Goal: Information Seeking & Learning: Learn about a topic

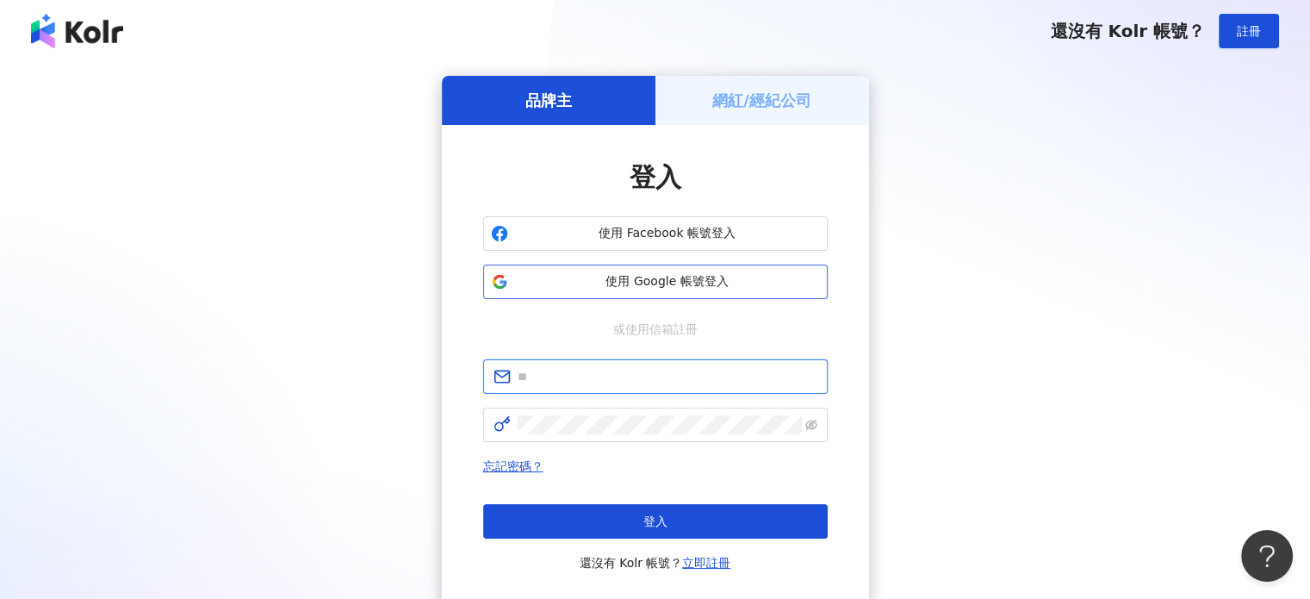
type input "**********"
click at [677, 280] on span "使用 Google 帳號登入" at bounding box center [667, 281] width 305 height 17
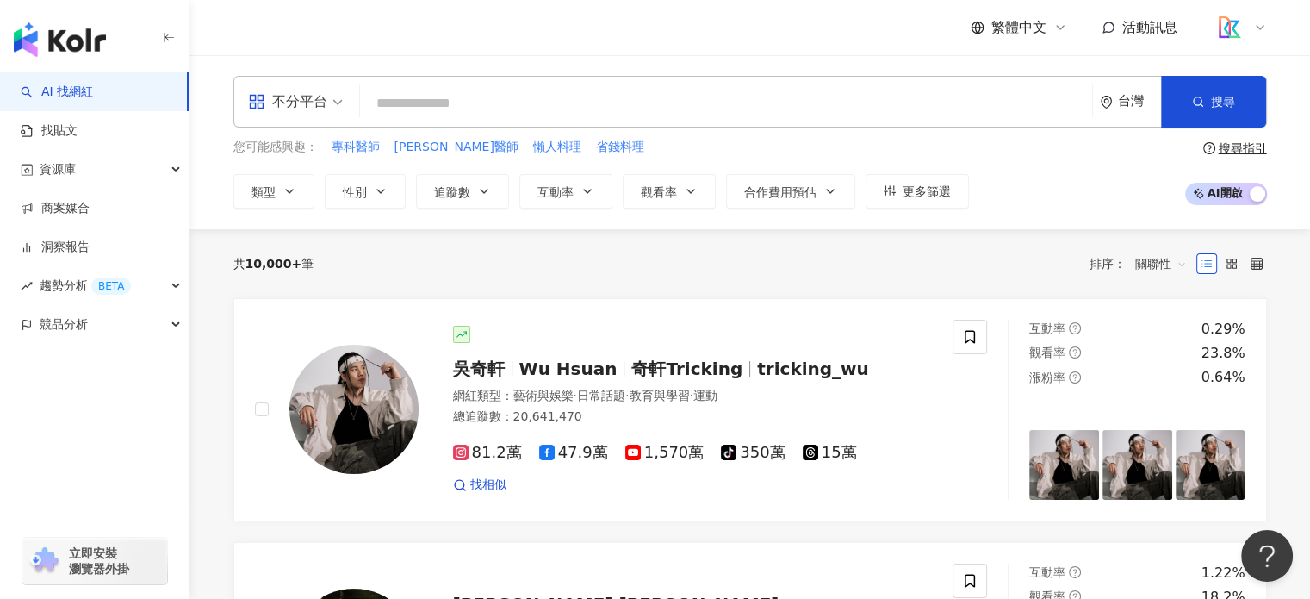
click at [404, 103] on input "search" at bounding box center [726, 103] width 718 height 33
click at [458, 197] on span "追蹤數" at bounding box center [452, 192] width 36 height 14
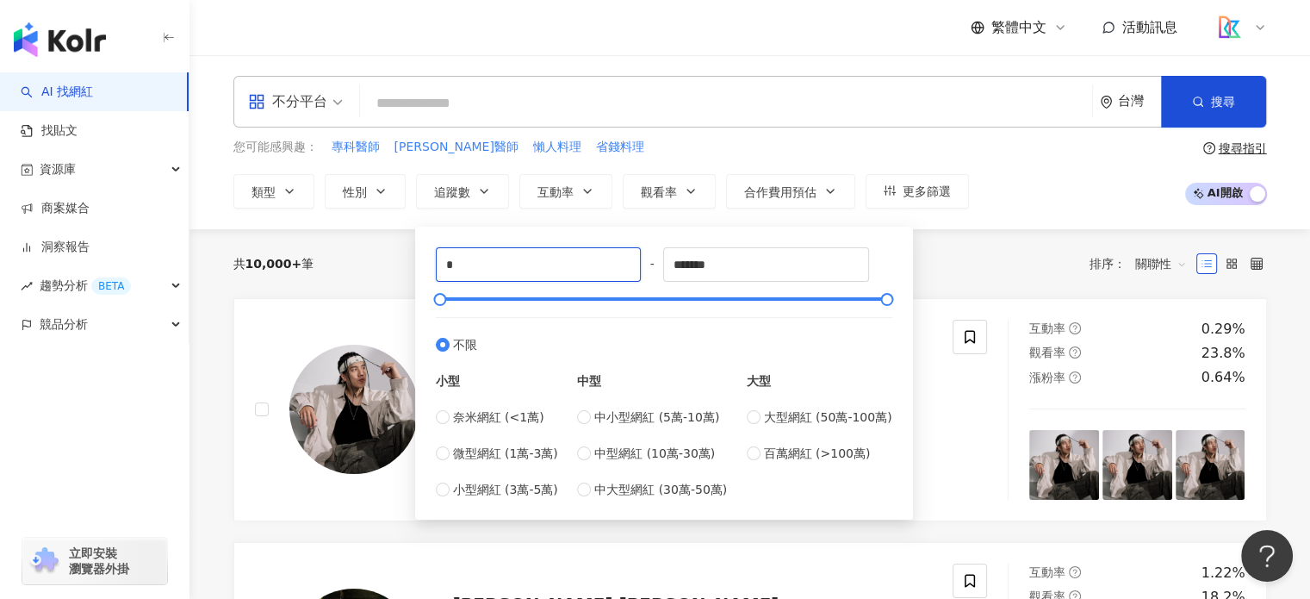
drag, startPoint x: 472, startPoint y: 257, endPoint x: 408, endPoint y: 258, distance: 63.7
type input "****"
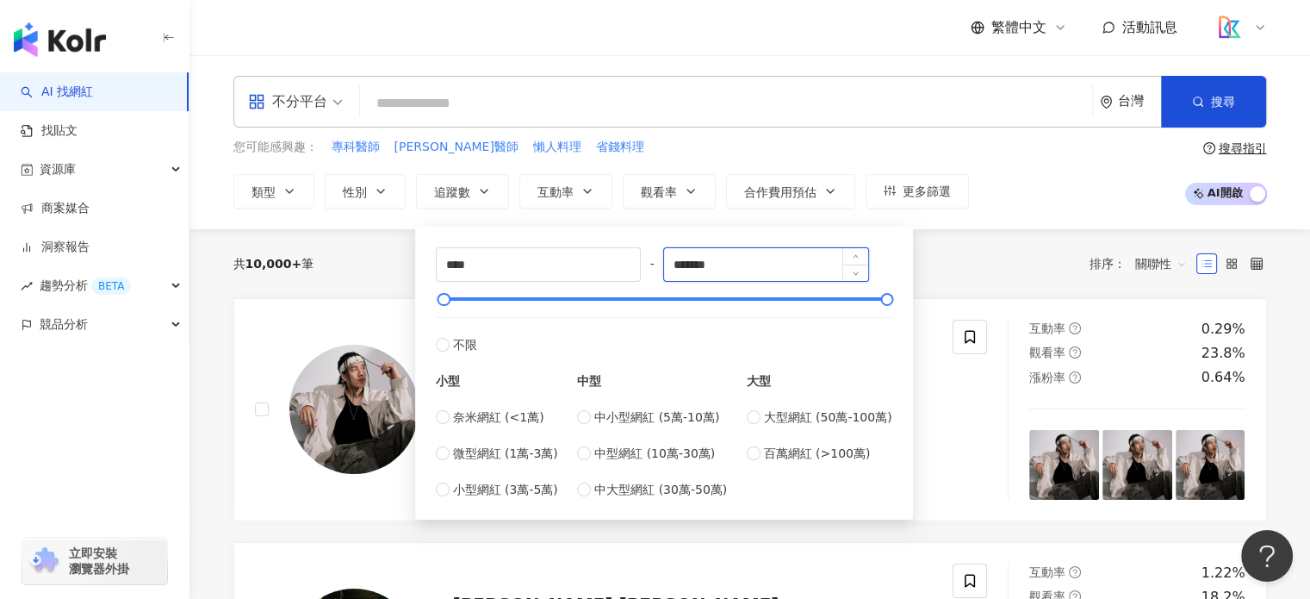
drag, startPoint x: 734, startPoint y: 260, endPoint x: 682, endPoint y: 263, distance: 51.7
click at [682, 263] on input "*******" at bounding box center [766, 264] width 204 height 33
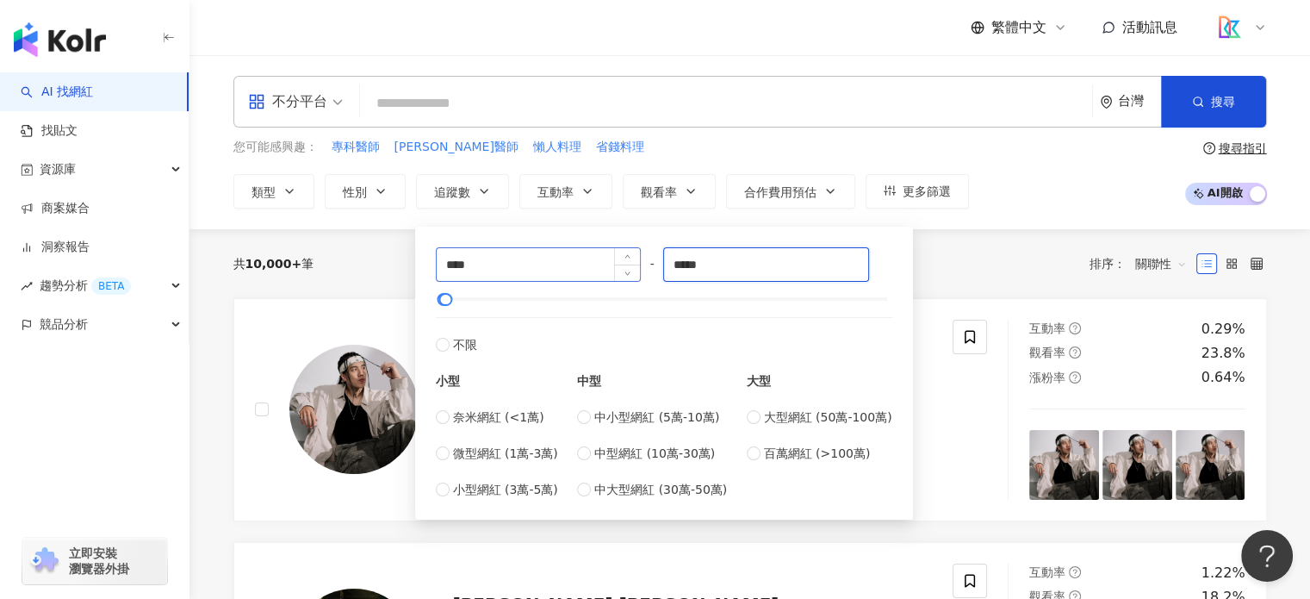
type input "*****"
click at [451, 264] on input "****" at bounding box center [539, 264] width 204 height 33
type input "****"
click at [941, 275] on div "共 10,000+ 筆 排序： 關聯性" at bounding box center [750, 264] width 1034 height 28
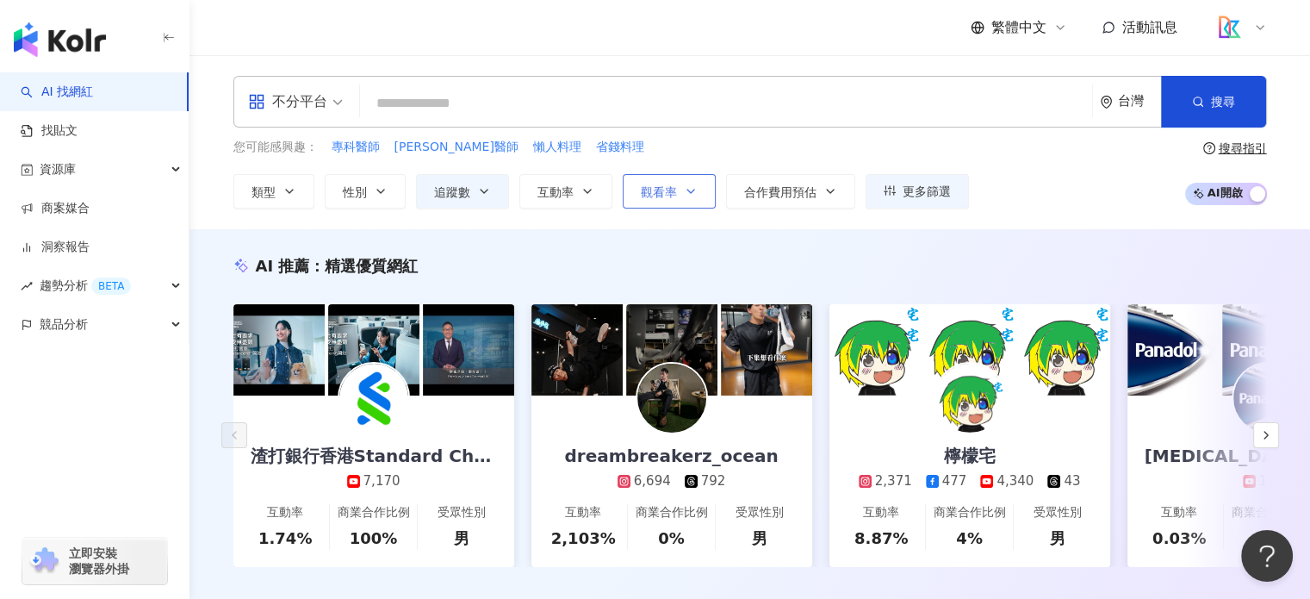
click at [690, 196] on icon "button" at bounding box center [691, 191] width 14 height 14
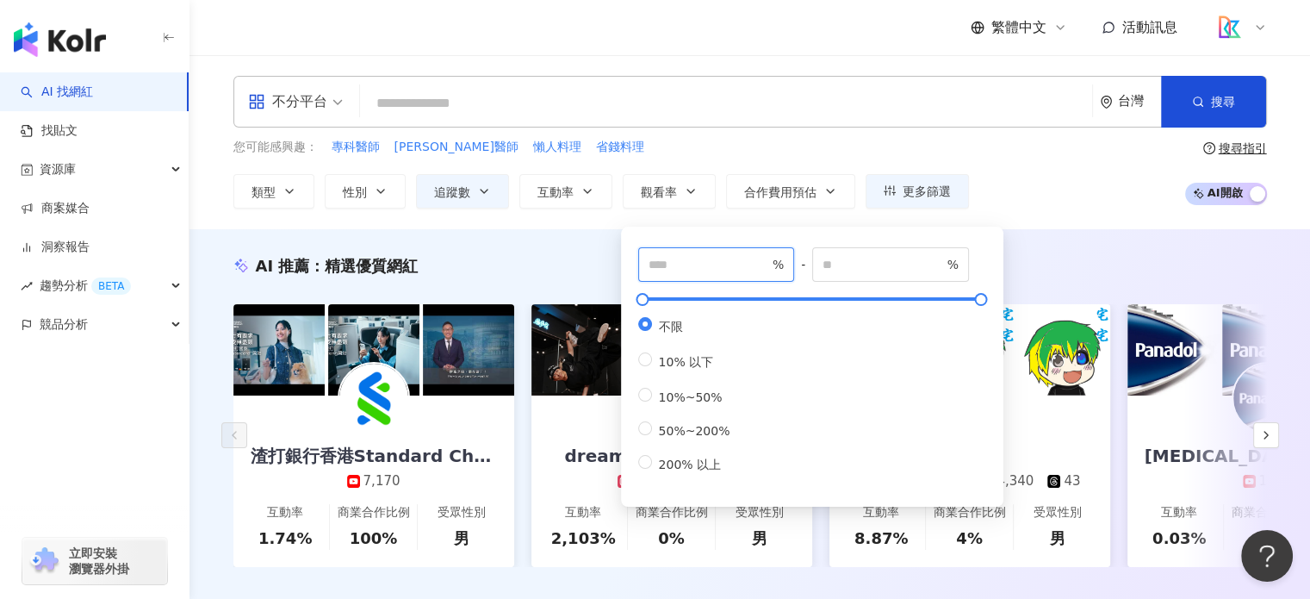
click at [708, 267] on input "number" at bounding box center [709, 264] width 121 height 19
type input "**"
click at [1084, 241] on div "AI 推薦 ： 精選優質網紅 渣打銀行香港Standard Chartered HK 7,170 互動率 1.74% 商業合作比例 100% 受眾性別 男 d…" at bounding box center [750, 429] width 1121 height 400
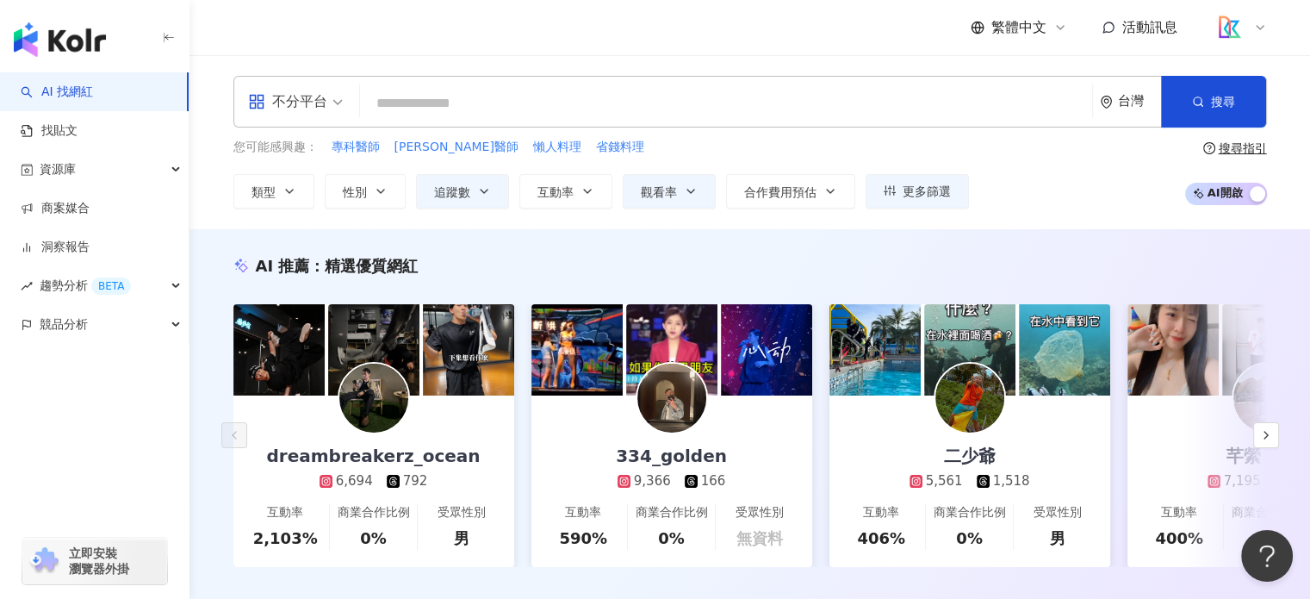
click at [326, 106] on div "不分平台" at bounding box center [287, 102] width 79 height 28
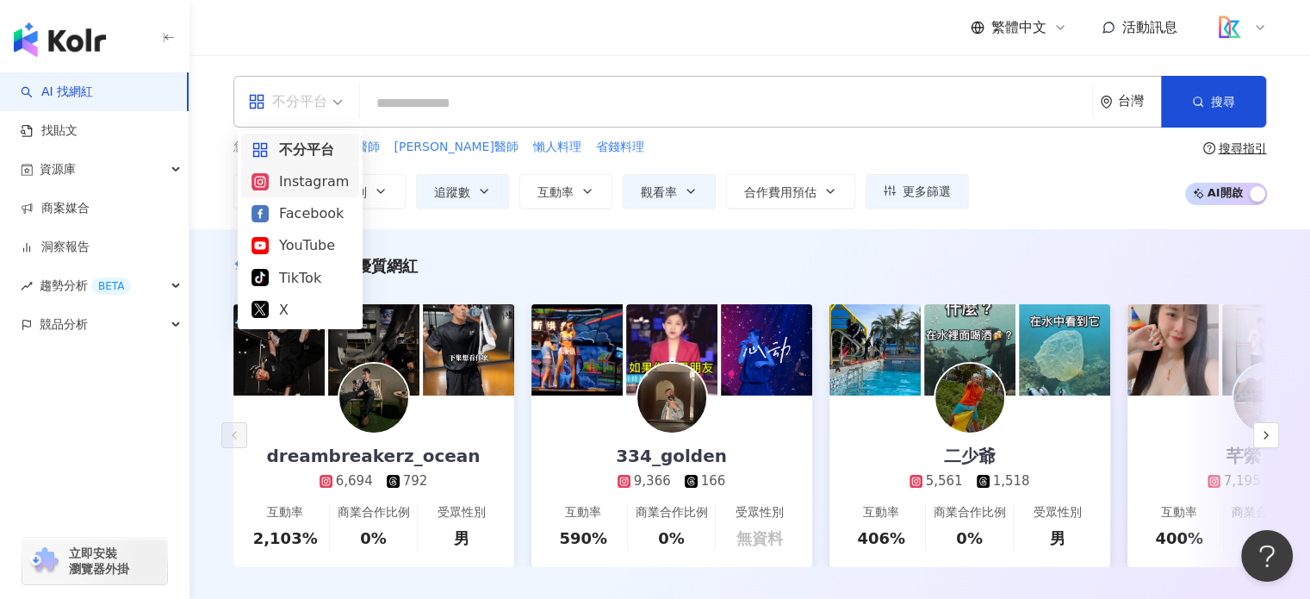
click at [326, 182] on div "Instagram" at bounding box center [300, 182] width 97 height 22
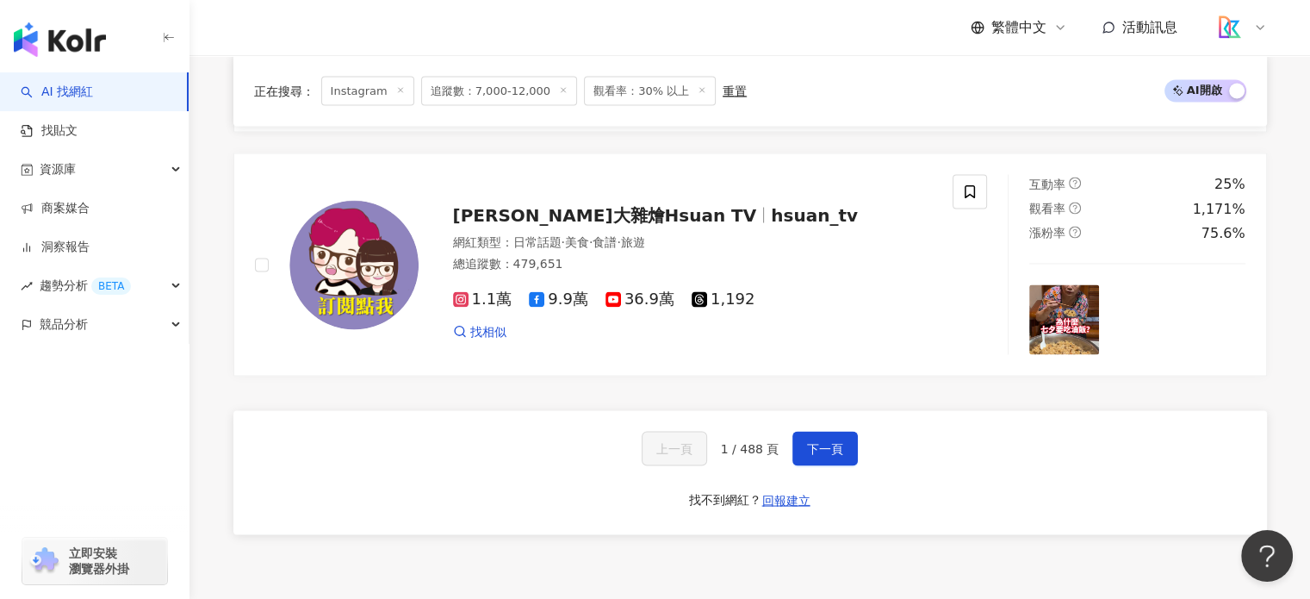
scroll to position [3359, 0]
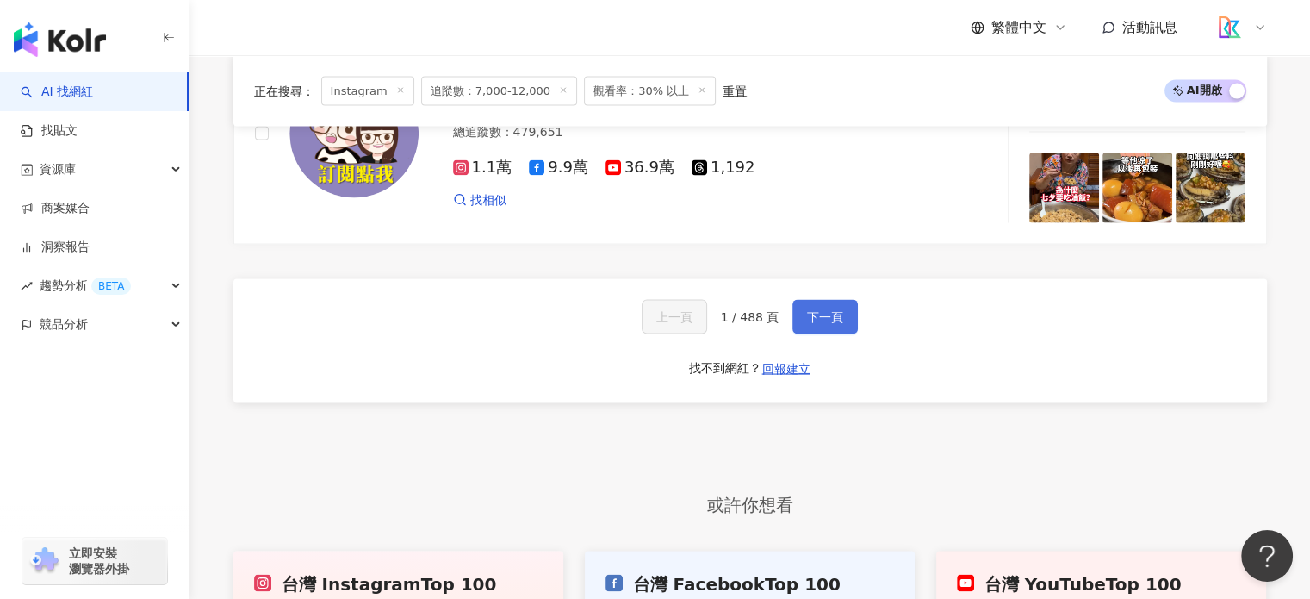
click at [823, 314] on button "下一頁" at bounding box center [824, 317] width 65 height 34
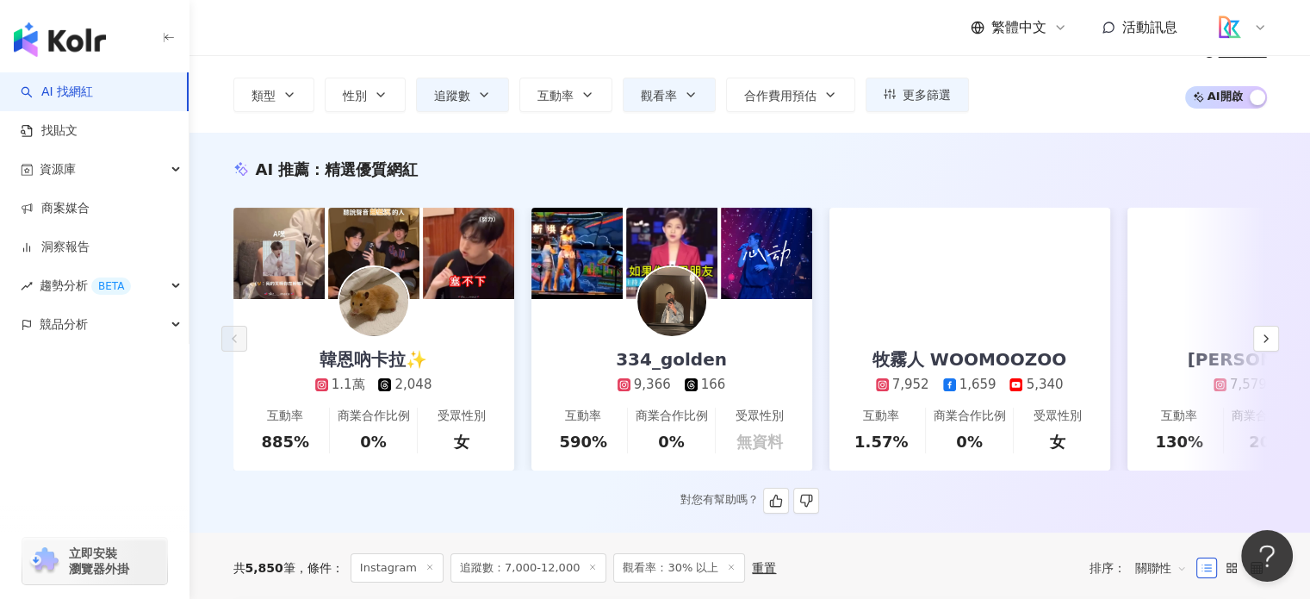
scroll to position [0, 0]
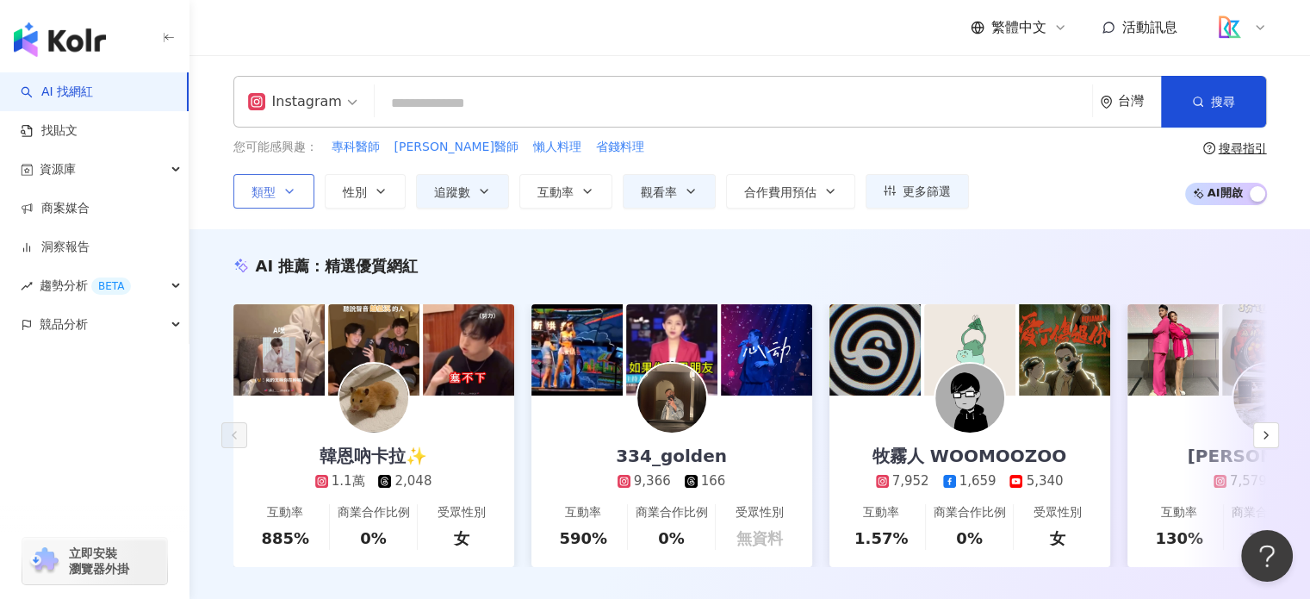
click at [285, 194] on icon "button" at bounding box center [290, 191] width 14 height 14
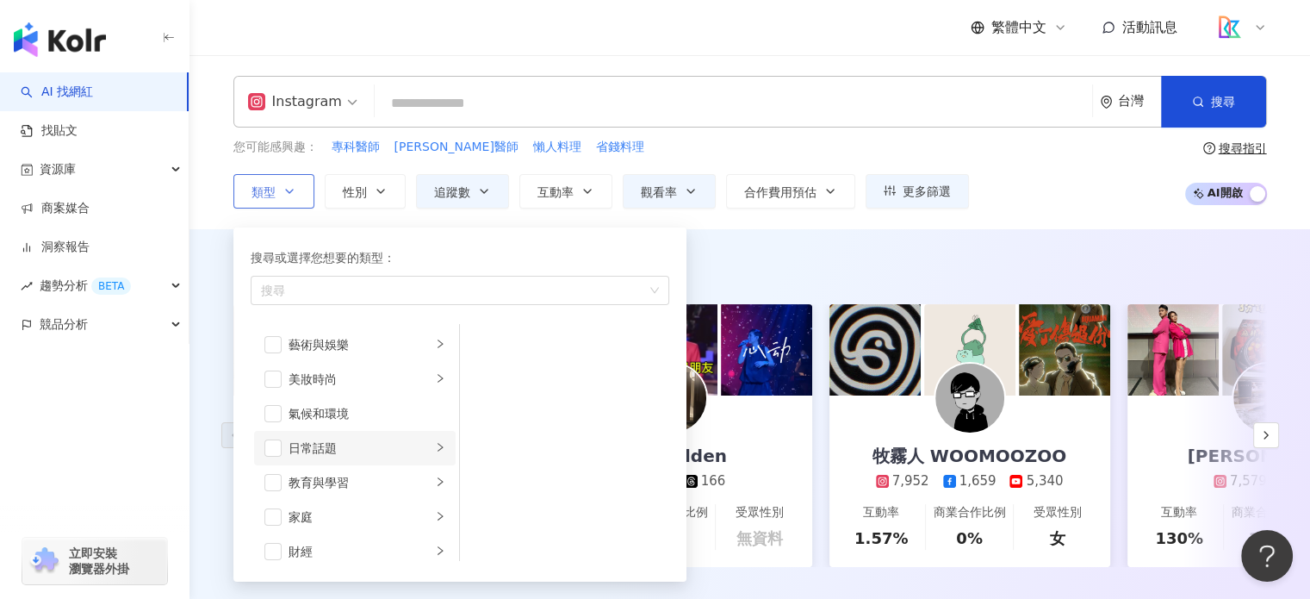
click at [435, 446] on icon "right" at bounding box center [440, 447] width 10 height 10
click at [435, 480] on icon "right" at bounding box center [440, 481] width 10 height 10
click at [435, 522] on div "button" at bounding box center [440, 516] width 10 height 16
click at [489, 345] on span "button" at bounding box center [482, 344] width 17 height 17
click at [483, 374] on span "button" at bounding box center [482, 378] width 17 height 17
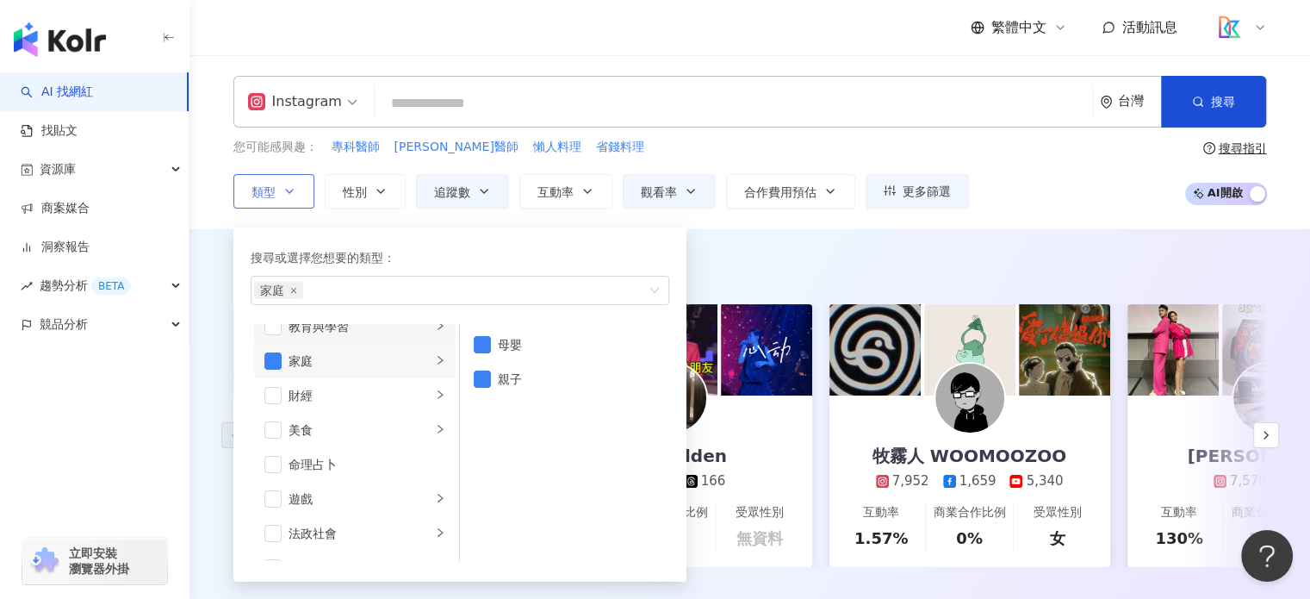
scroll to position [172, 0]
click at [435, 405] on div "button" at bounding box center [440, 413] width 10 height 16
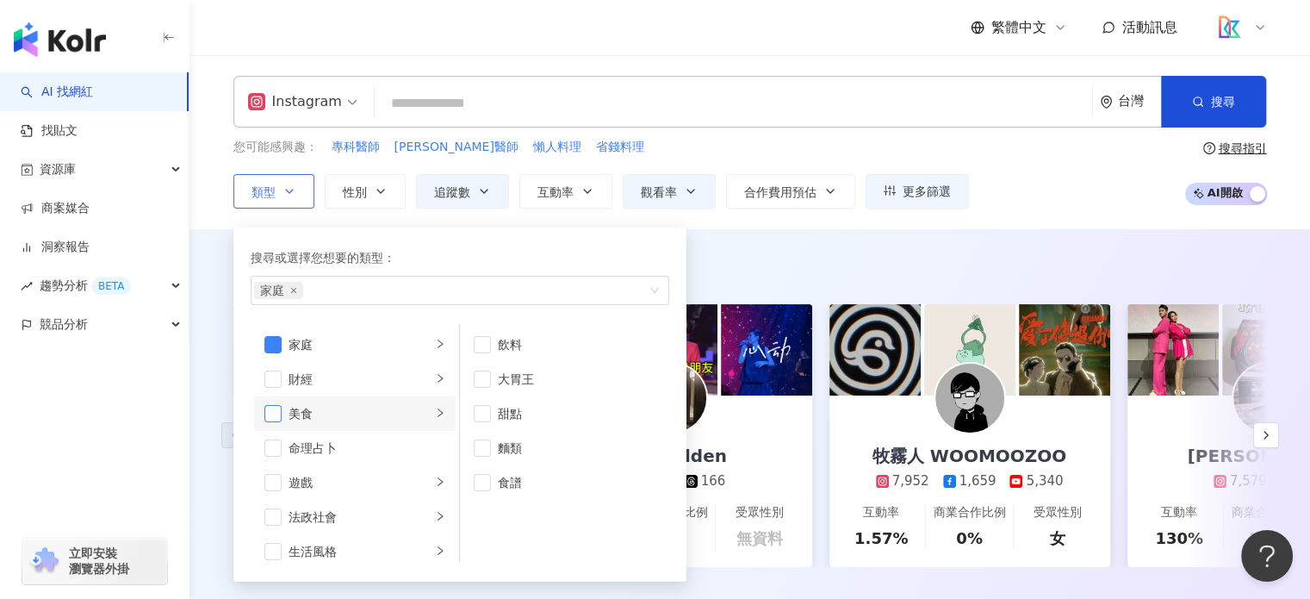
click at [276, 413] on span "button" at bounding box center [272, 413] width 17 height 17
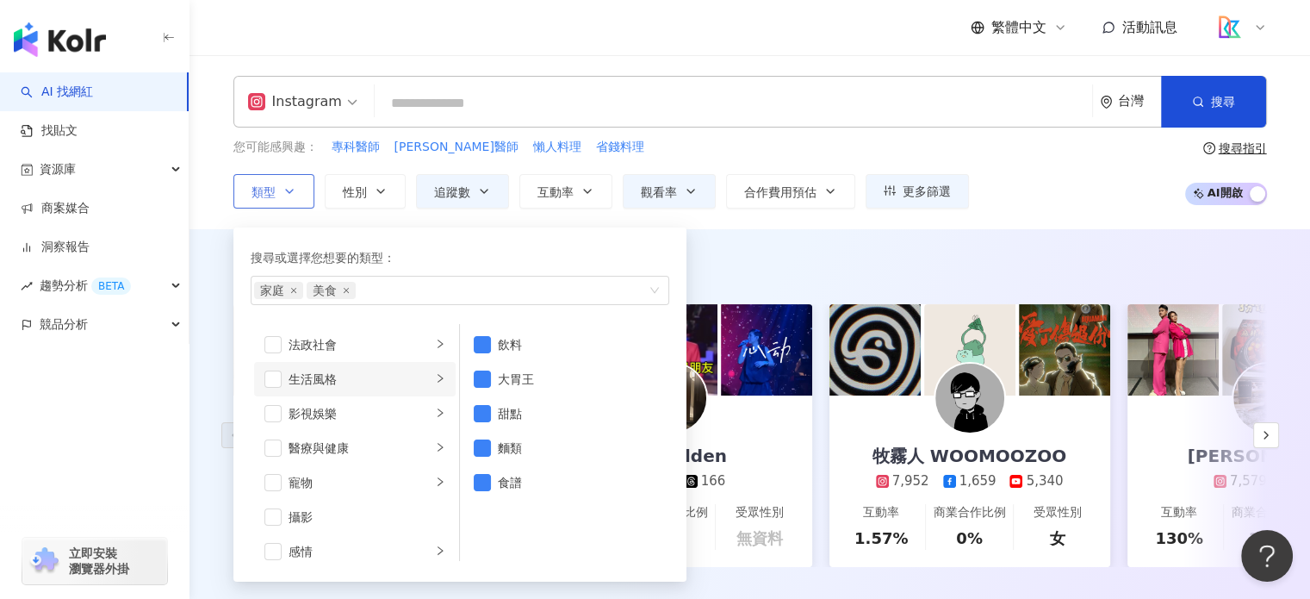
click at [438, 378] on icon "right" at bounding box center [440, 378] width 5 height 9
click at [483, 345] on span "button" at bounding box center [482, 344] width 17 height 17
click at [484, 376] on span "button" at bounding box center [482, 378] width 17 height 17
click at [432, 481] on li "寵物" at bounding box center [355, 482] width 202 height 34
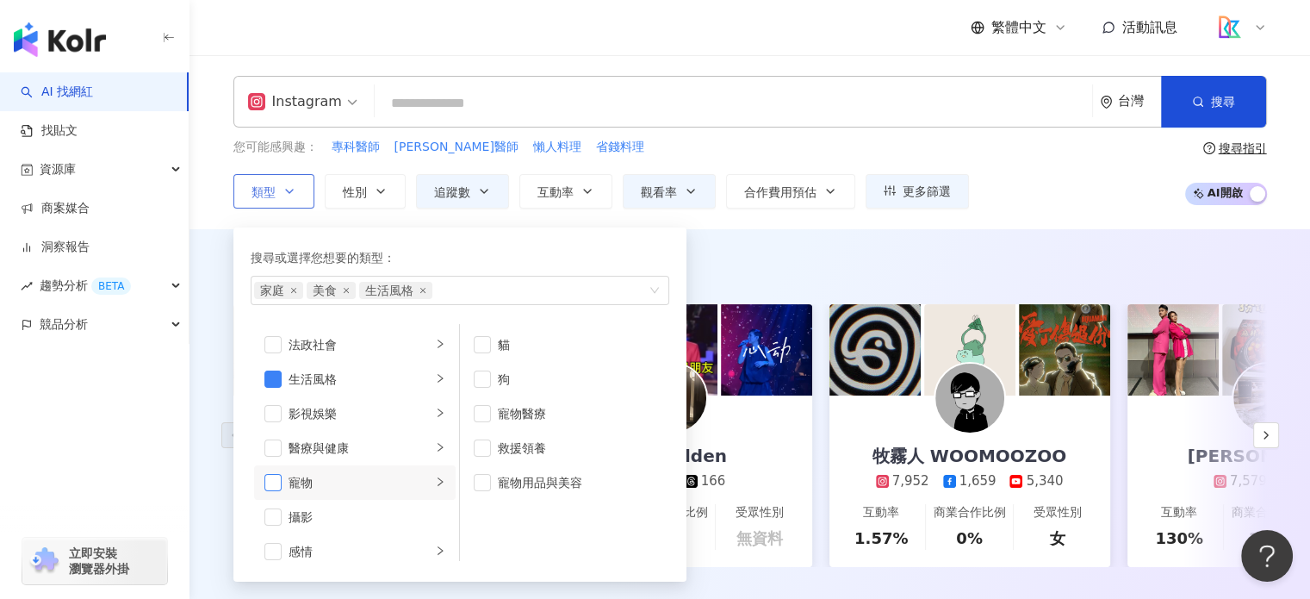
click at [265, 482] on span "button" at bounding box center [272, 482] width 17 height 17
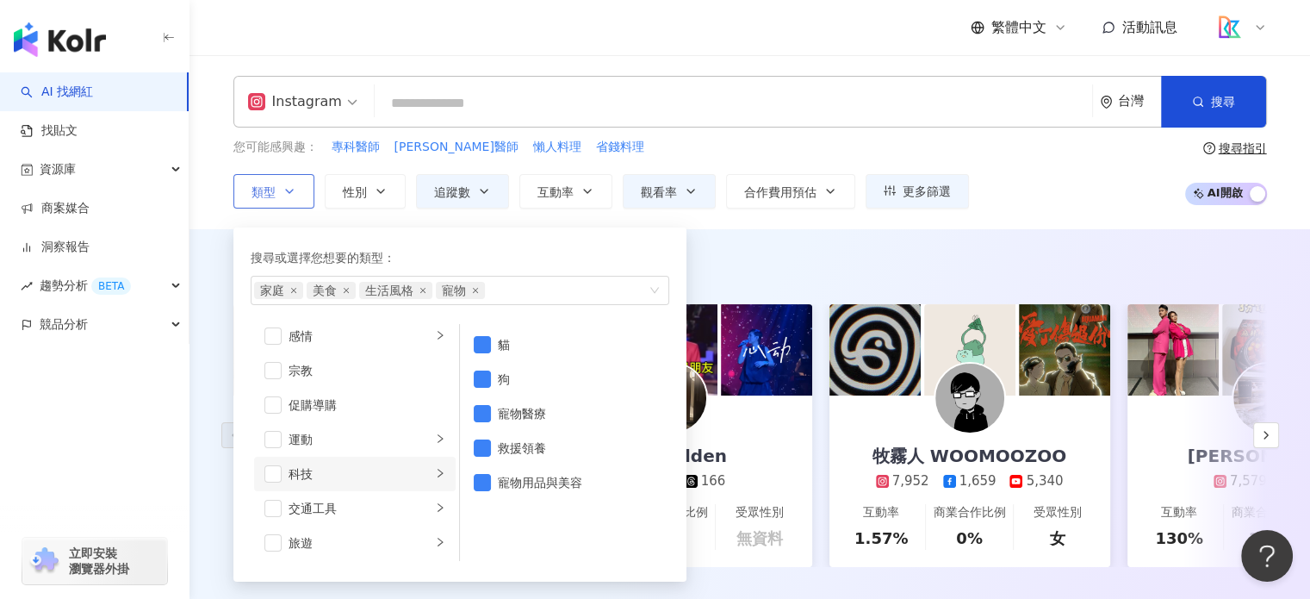
scroll to position [596, 0]
click at [435, 439] on icon "right" at bounding box center [440, 437] width 10 height 10
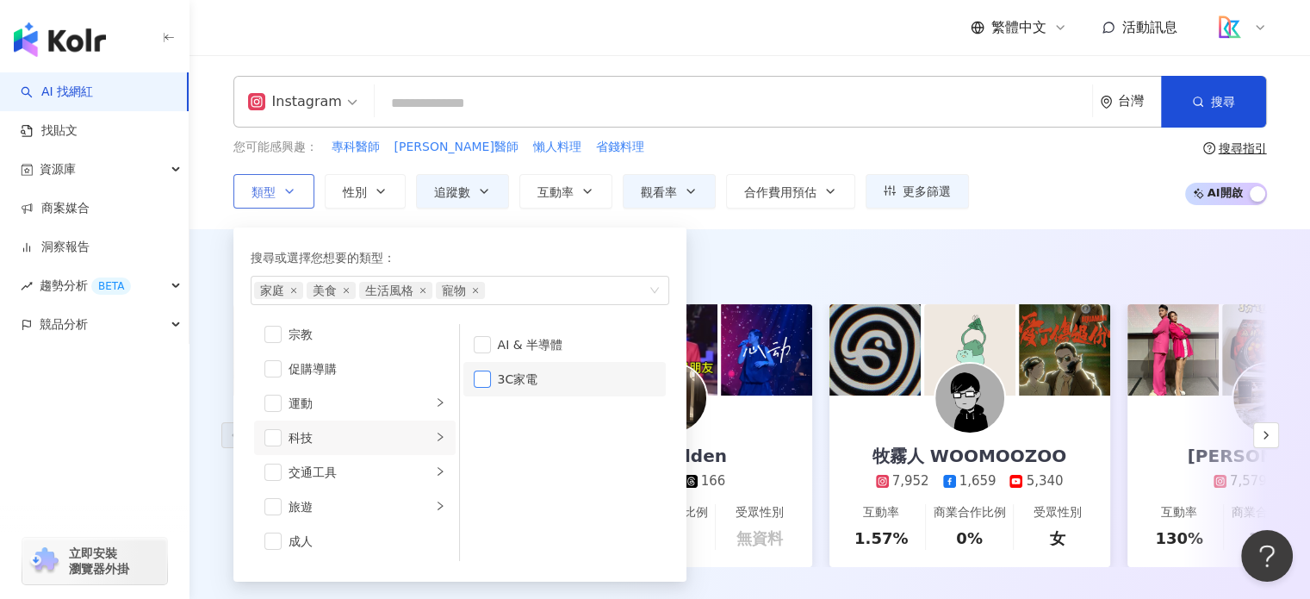
click at [486, 382] on span "button" at bounding box center [482, 378] width 17 height 17
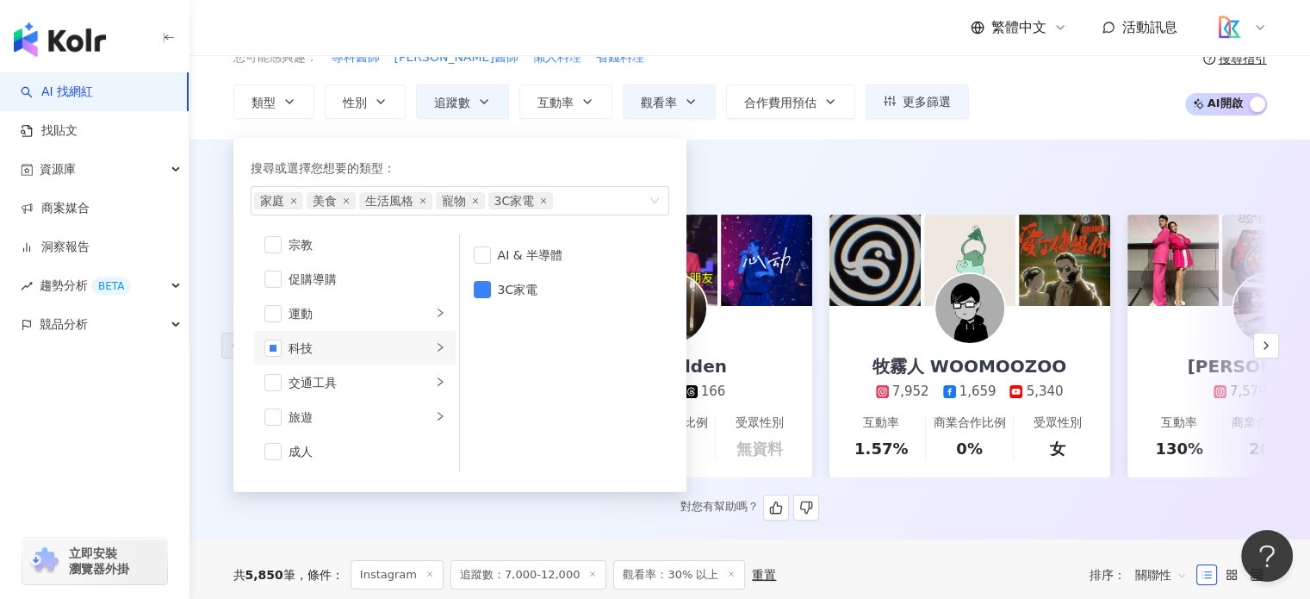
scroll to position [86, 0]
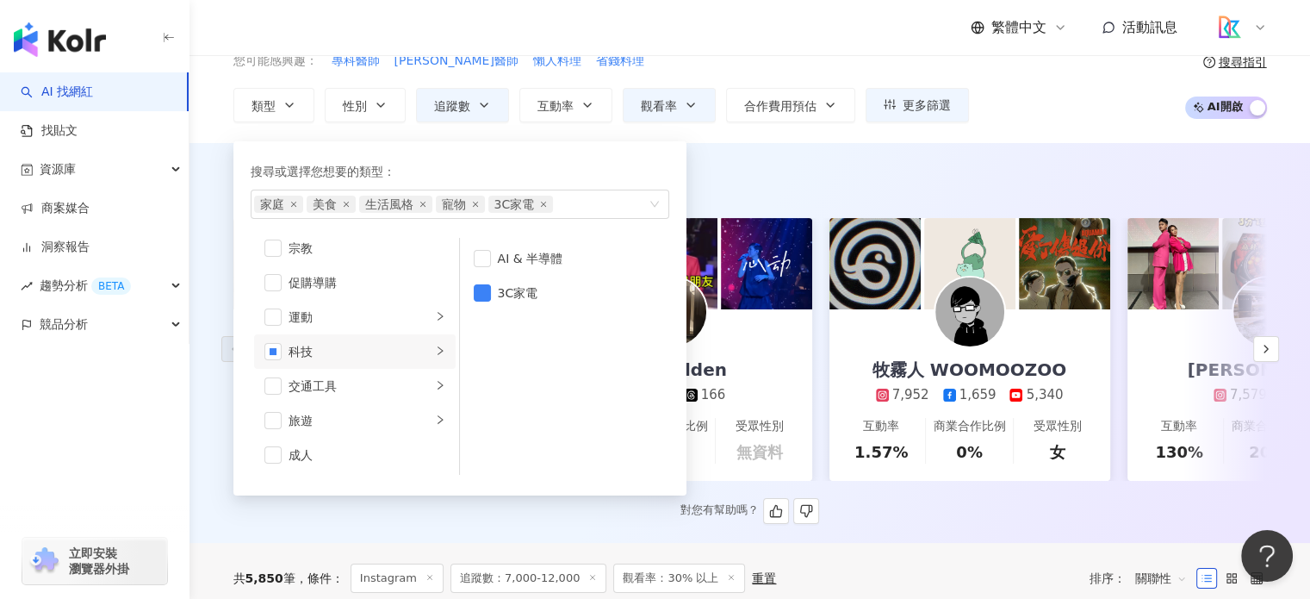
click at [956, 513] on div "對您有幫助嗎？" at bounding box center [750, 511] width 1034 height 26
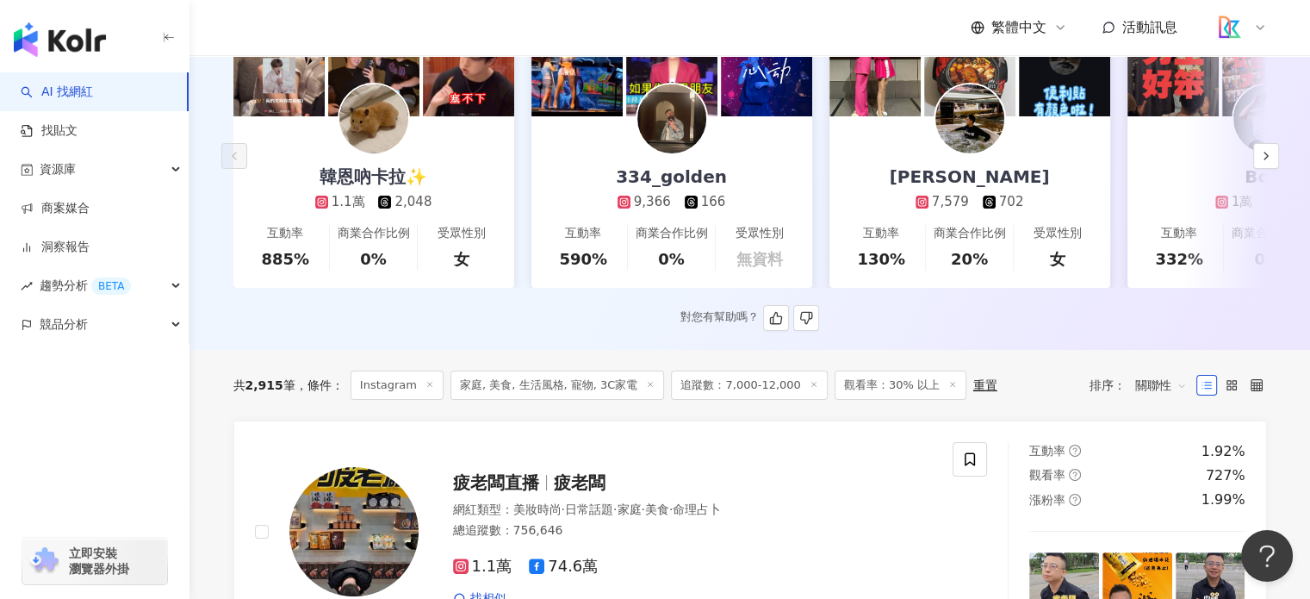
scroll to position [258, 0]
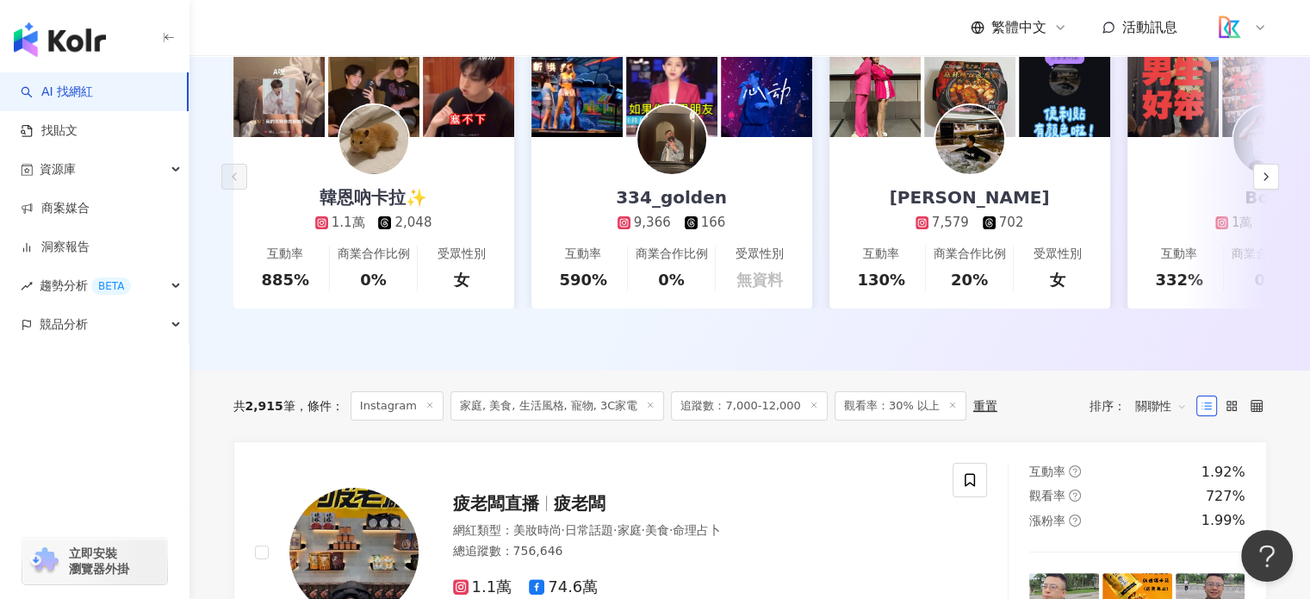
click at [1153, 434] on div "共 2,915 筆 條件 ： Instagram 家庭, 美食, 生活風格, 寵物, 3C家電 追蹤數：7,000-12,000 觀看率：30% 以上 重置 …" at bounding box center [750, 405] width 1034 height 71
click at [1149, 416] on span "關聯性" at bounding box center [1161, 406] width 52 height 28
click at [1158, 293] on div "漲粉率" at bounding box center [1160, 294] width 43 height 19
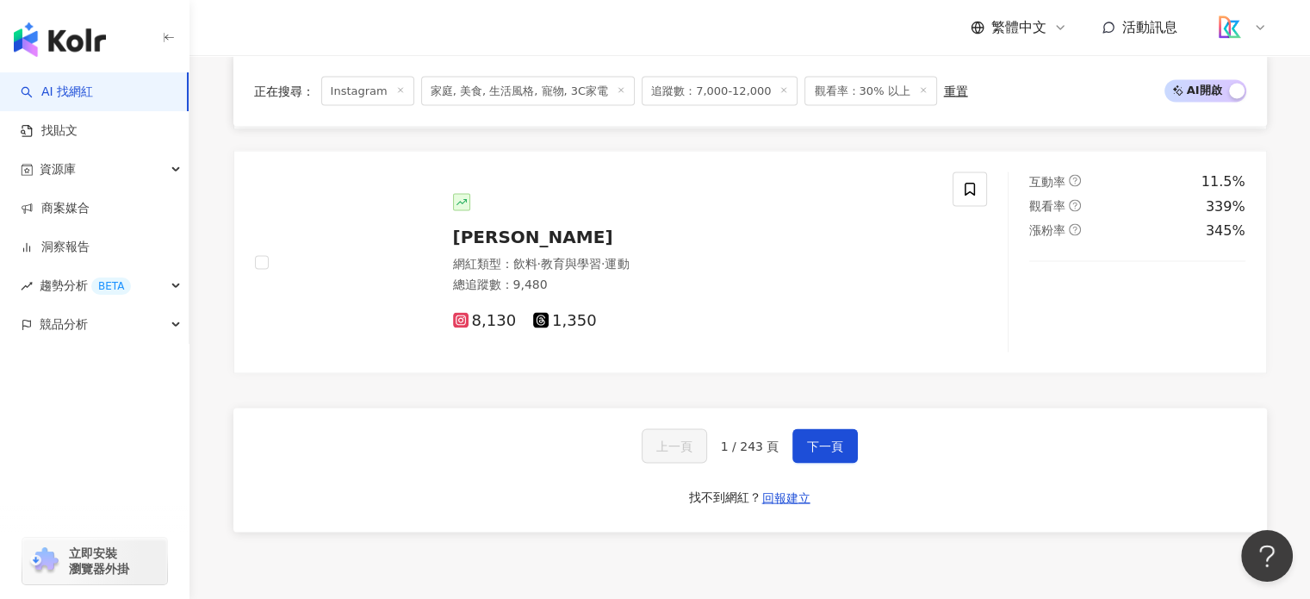
scroll to position [3445, 0]
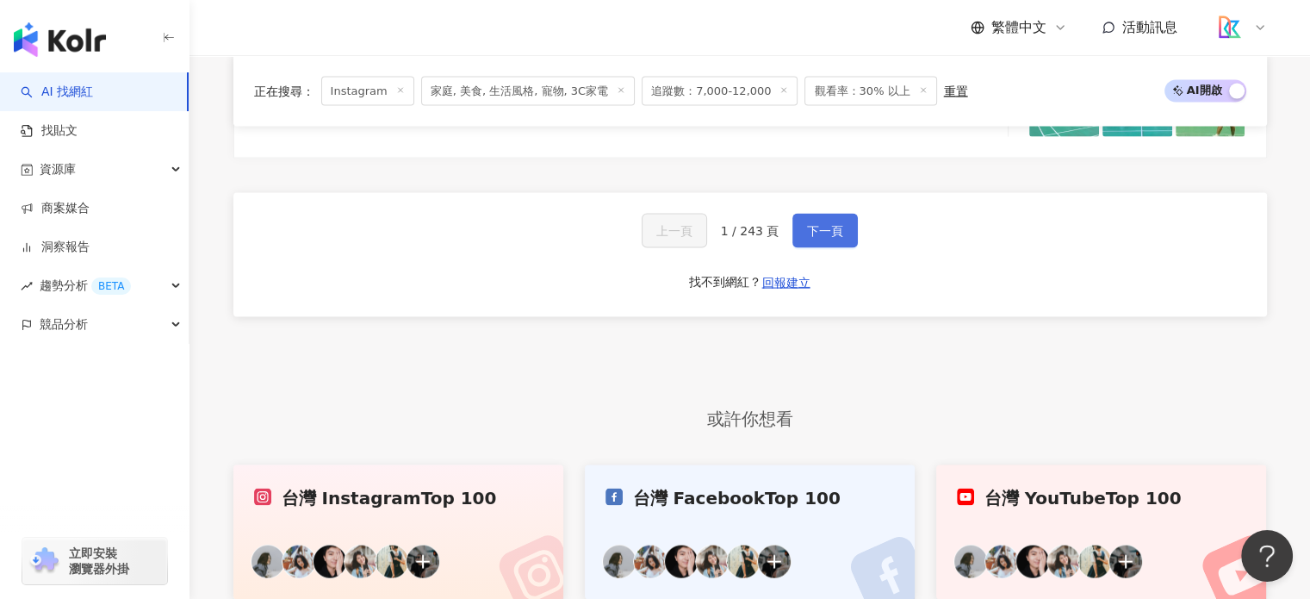
click at [834, 238] on span "下一頁" at bounding box center [825, 231] width 36 height 14
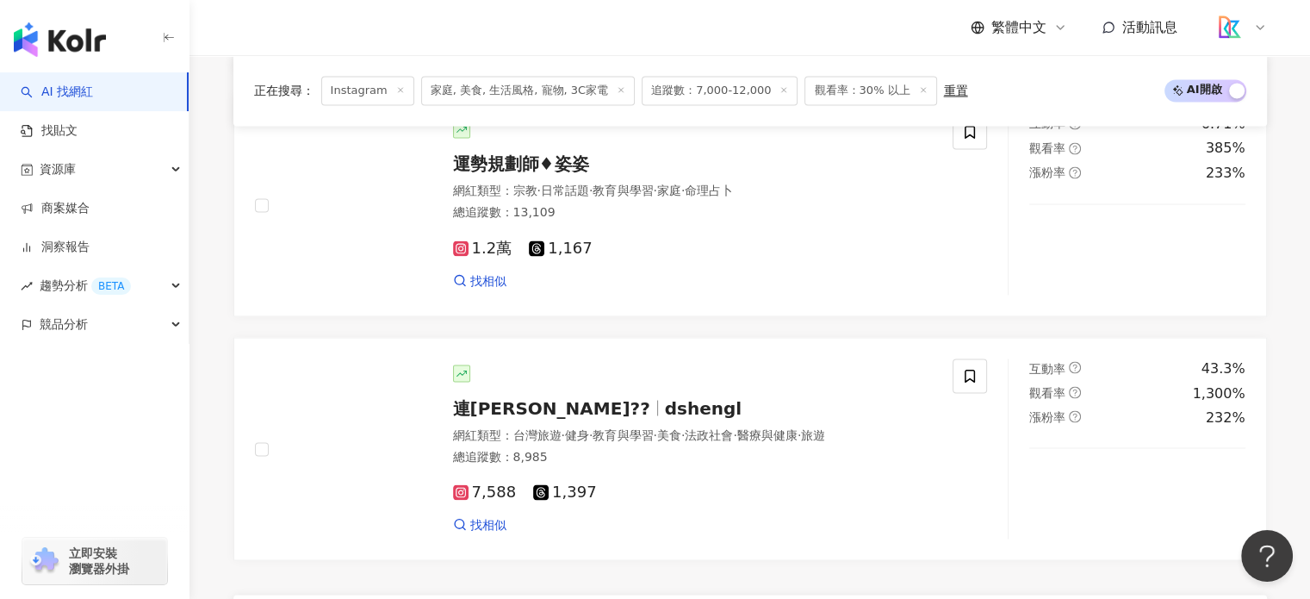
scroll to position [3015, 0]
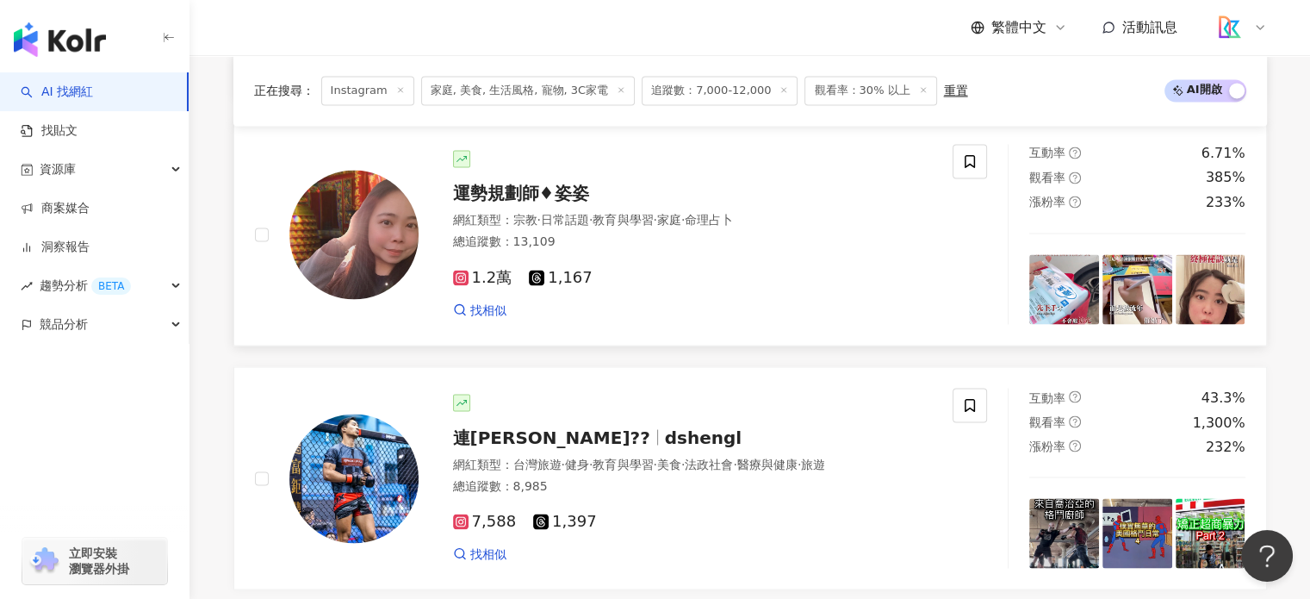
click at [482, 199] on span "運勢規劃師♦︎姿姿" at bounding box center [521, 193] width 136 height 21
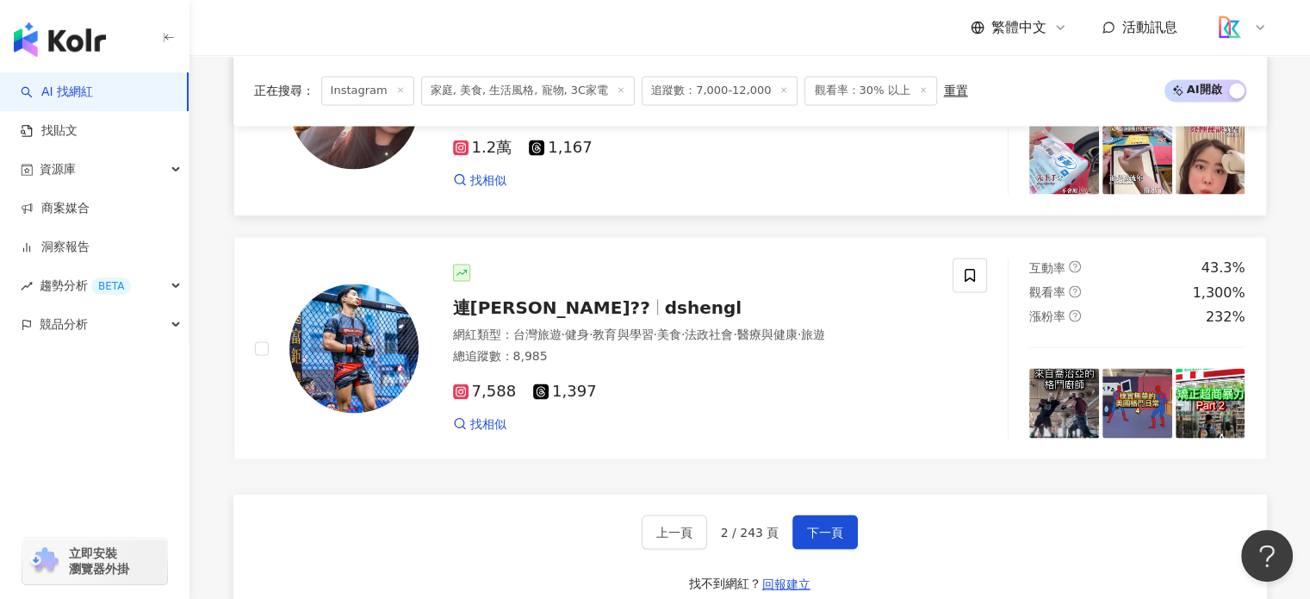
scroll to position [3273, 0]
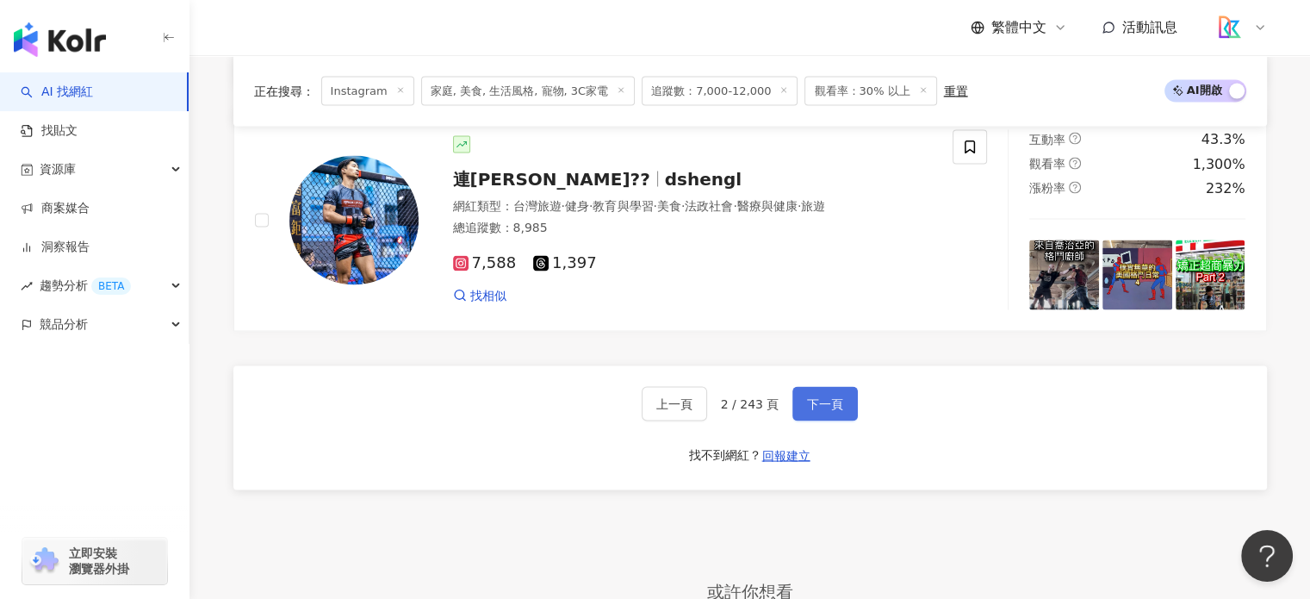
click at [814, 409] on span "下一頁" at bounding box center [825, 403] width 36 height 14
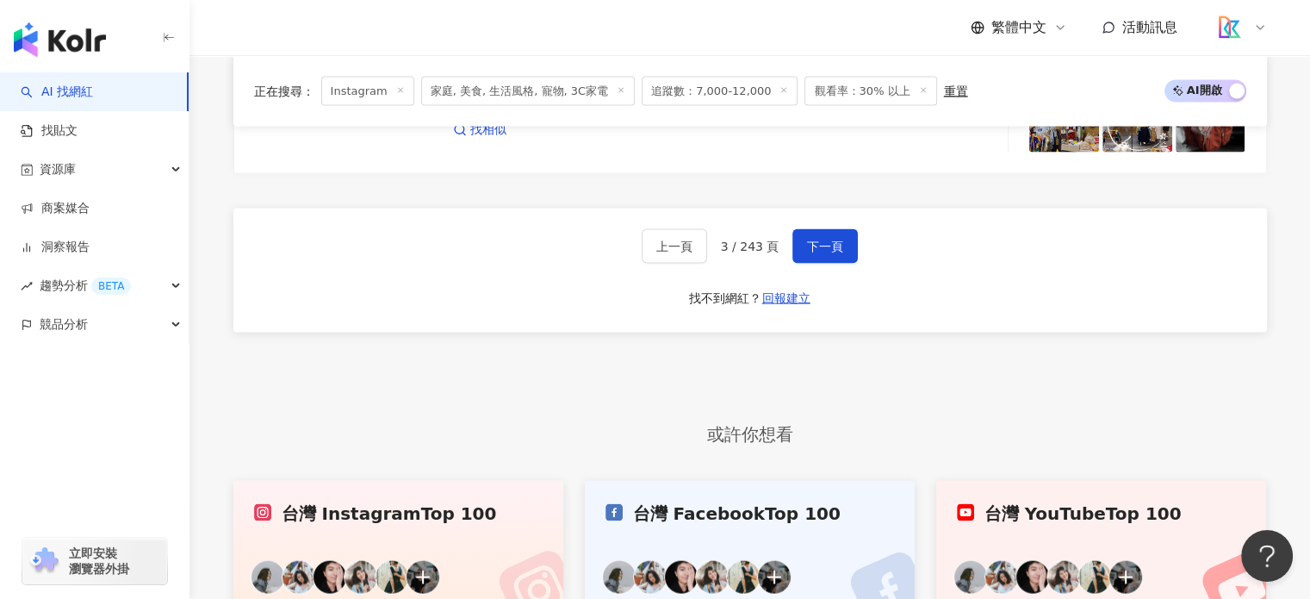
scroll to position [3445, 0]
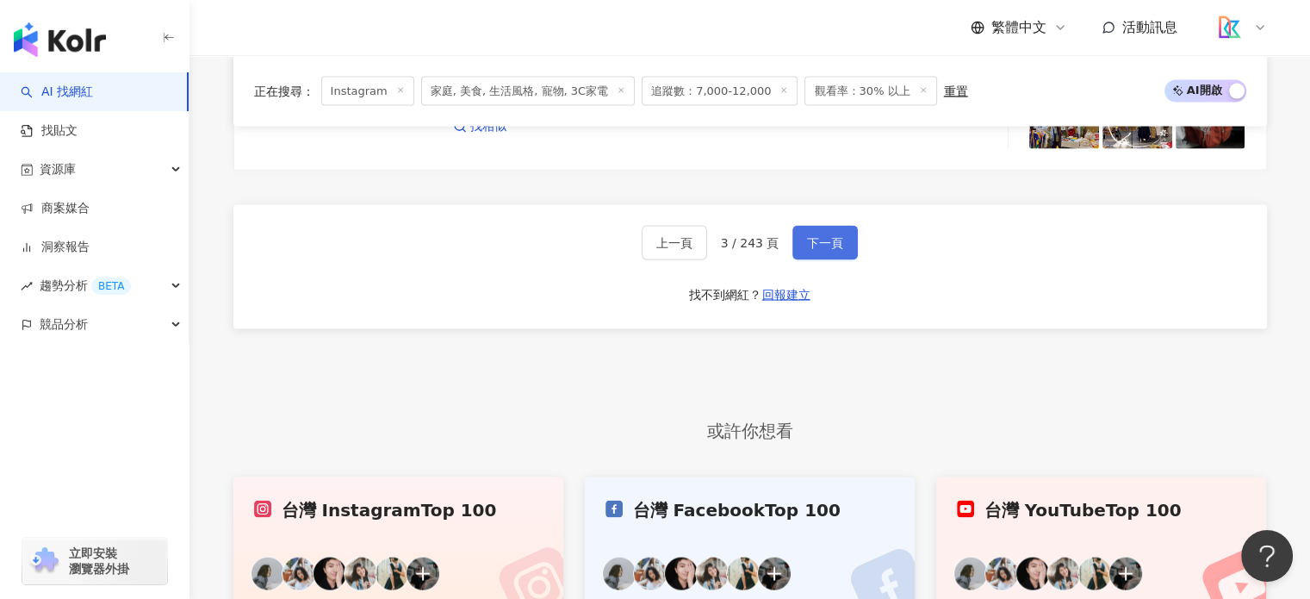
click at [834, 236] on span "下一頁" at bounding box center [825, 243] width 36 height 14
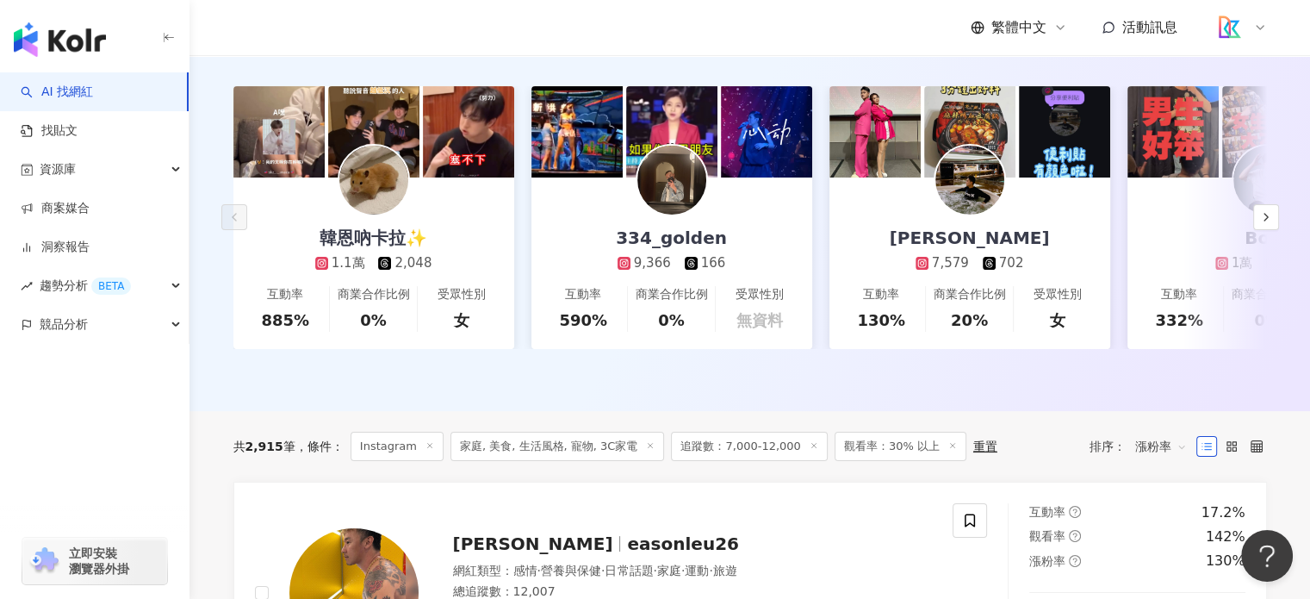
scroll to position [258, 0]
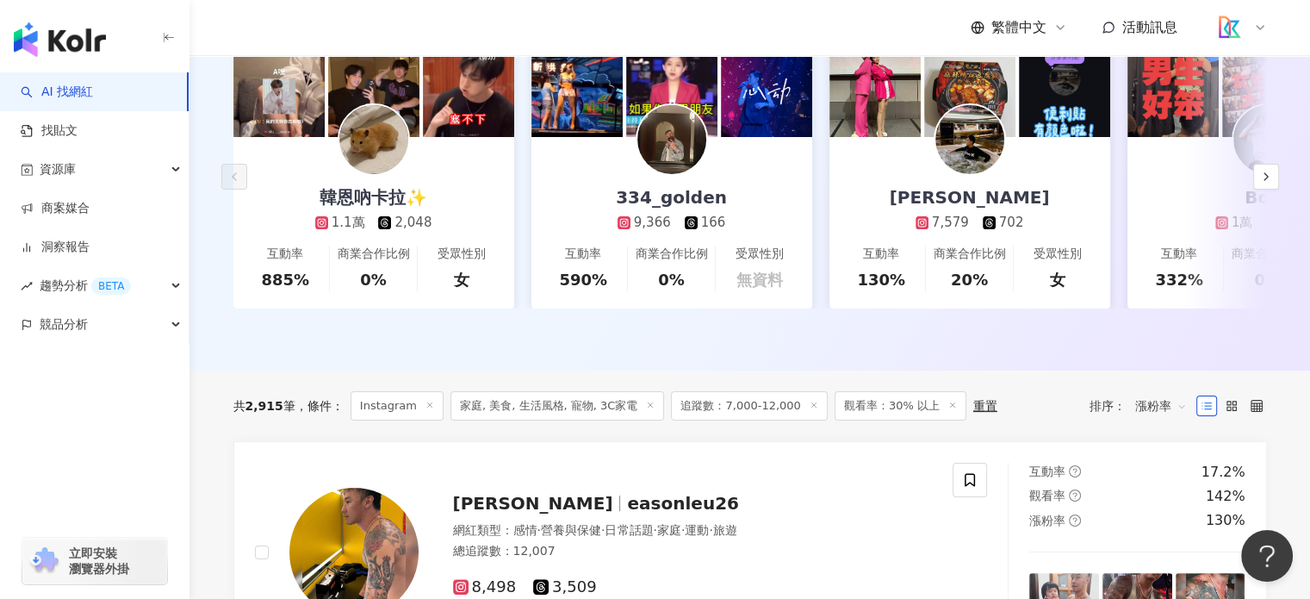
click at [737, 419] on span "追蹤數：7,000-12,000" at bounding box center [749, 405] width 156 height 29
click at [698, 420] on span "追蹤數：7,000-12,000" at bounding box center [749, 405] width 156 height 29
click at [810, 409] on icon at bounding box center [814, 405] width 9 height 9
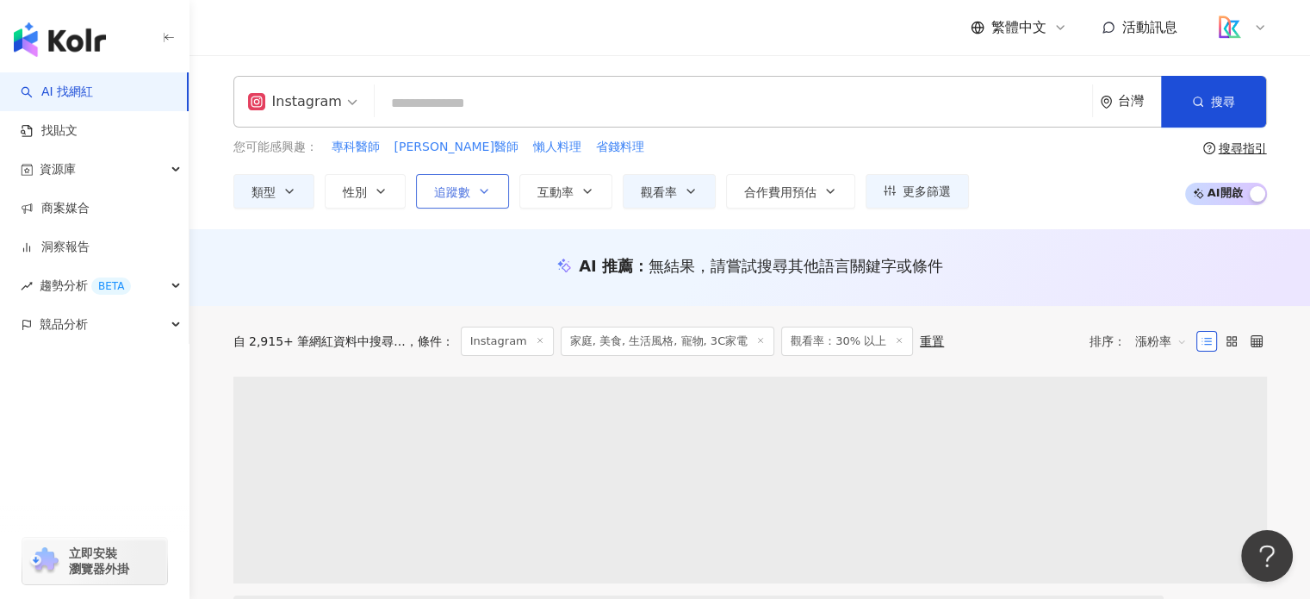
click at [477, 188] on icon "button" at bounding box center [484, 191] width 14 height 14
type input "*"
type input "*******"
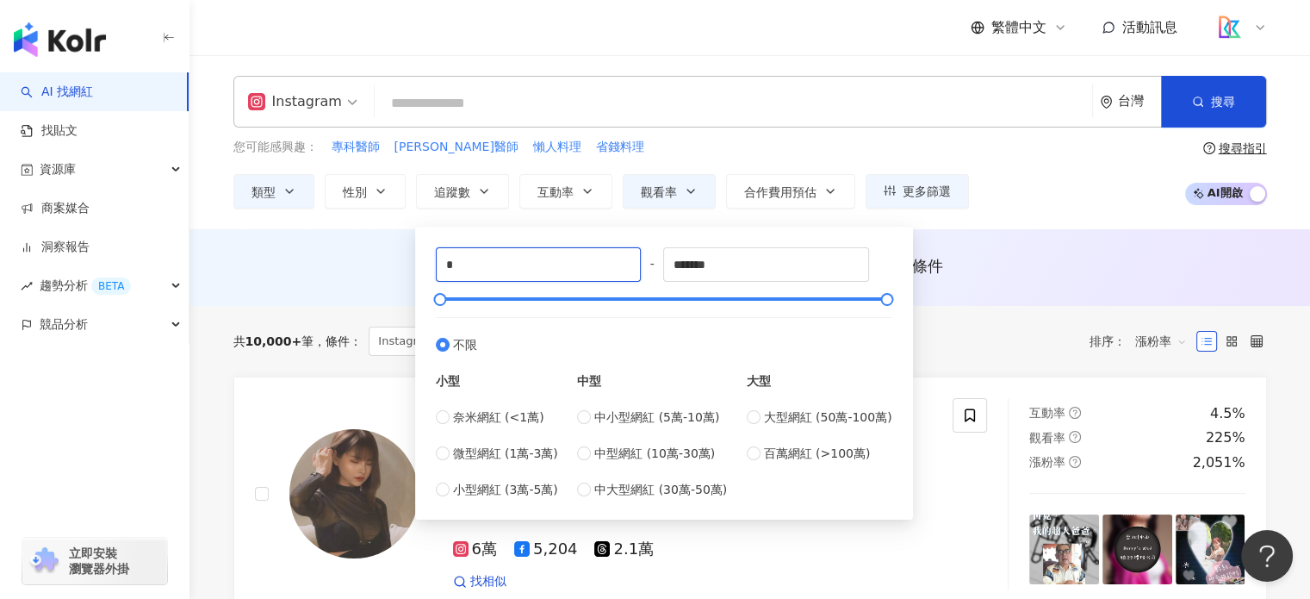
drag, startPoint x: 500, startPoint y: 260, endPoint x: 424, endPoint y: 265, distance: 76.0
click at [426, 265] on div "* - ******* 不限 小型 奈米網紅 (<1萬) 微型網紅 (1萬-3萬) 小型網紅 (3萬-5萬) 中型 中小型網紅 (5萬-10萬) 中型網紅 (…" at bounding box center [664, 373] width 477 height 272
type input "****"
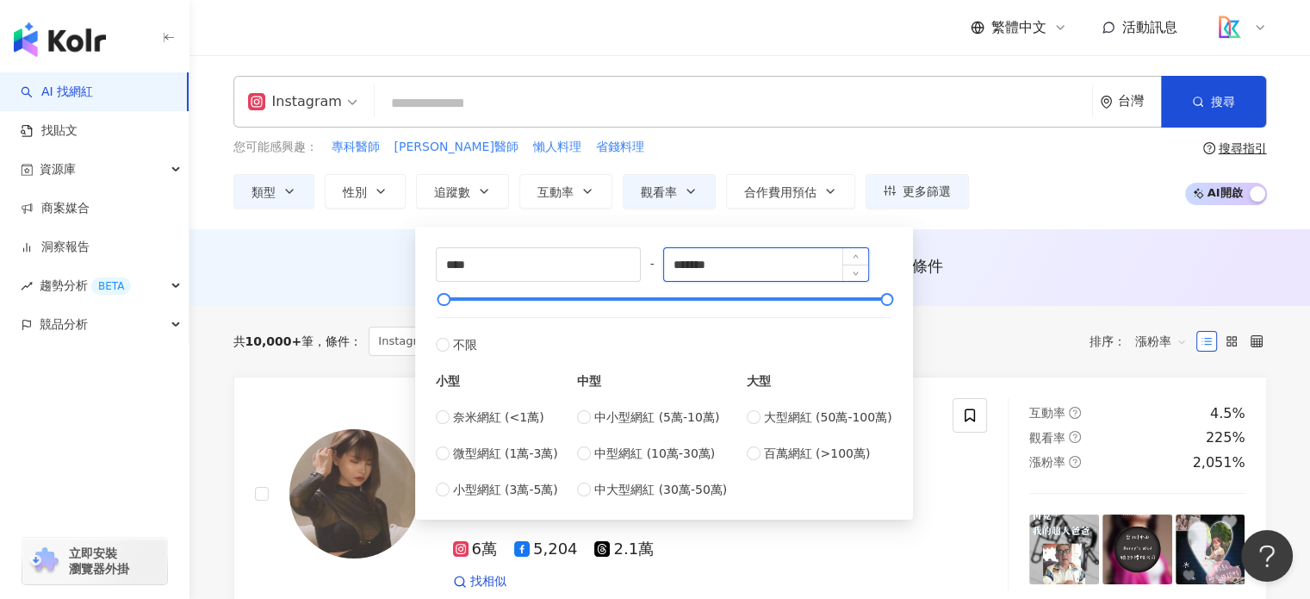
drag, startPoint x: 681, startPoint y: 264, endPoint x: 823, endPoint y: 261, distance: 142.2
click at [823, 261] on input "*******" at bounding box center [766, 264] width 204 height 33
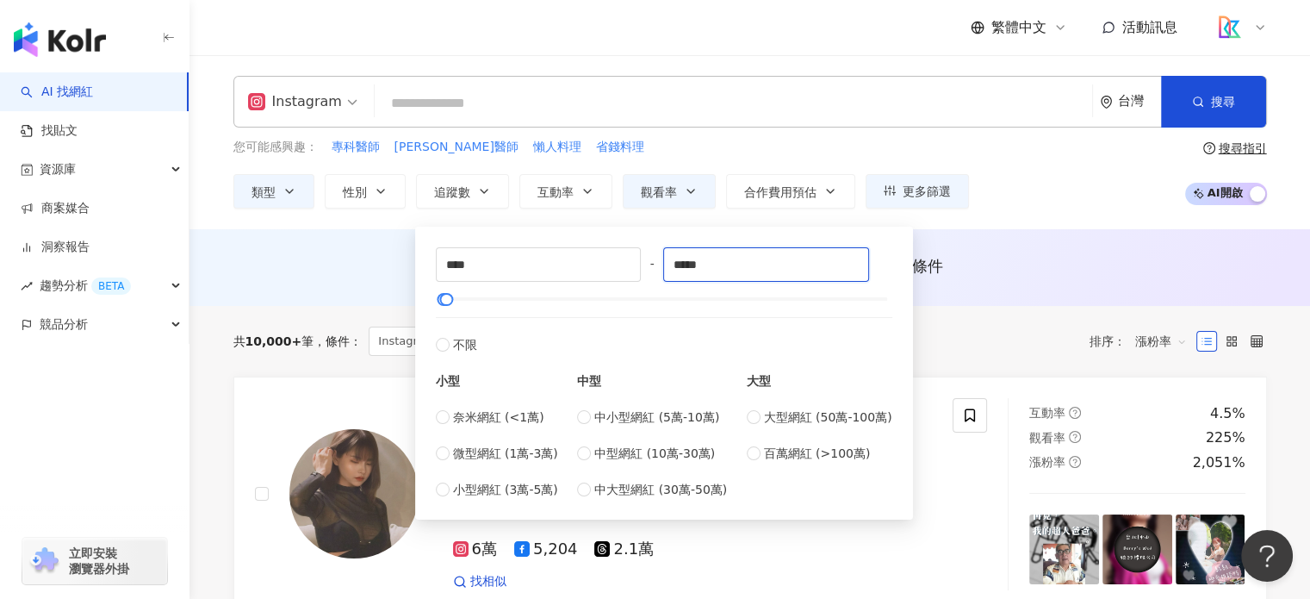
type input "*****"
click at [950, 320] on div "共 10,000+ 筆 條件 ： Instagram 家庭, 美食, 生活風格, 寵物, 3C家電 觀看率：30% 以上 重置 排序： 漲粉率" at bounding box center [750, 341] width 1034 height 71
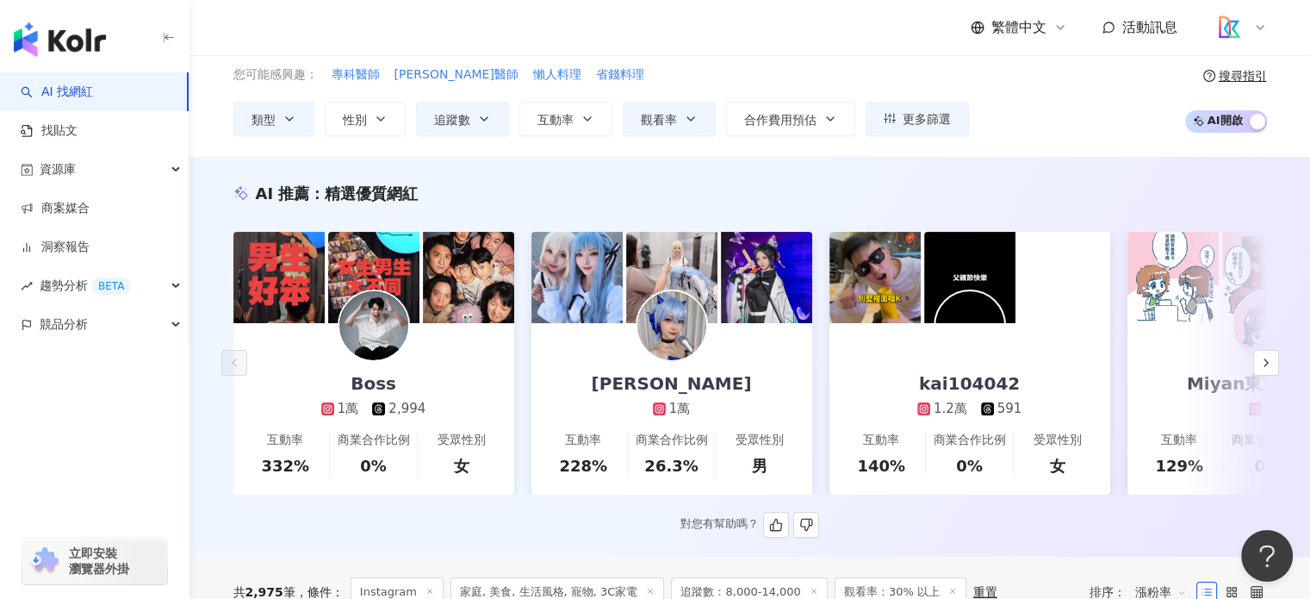
scroll to position [172, 0]
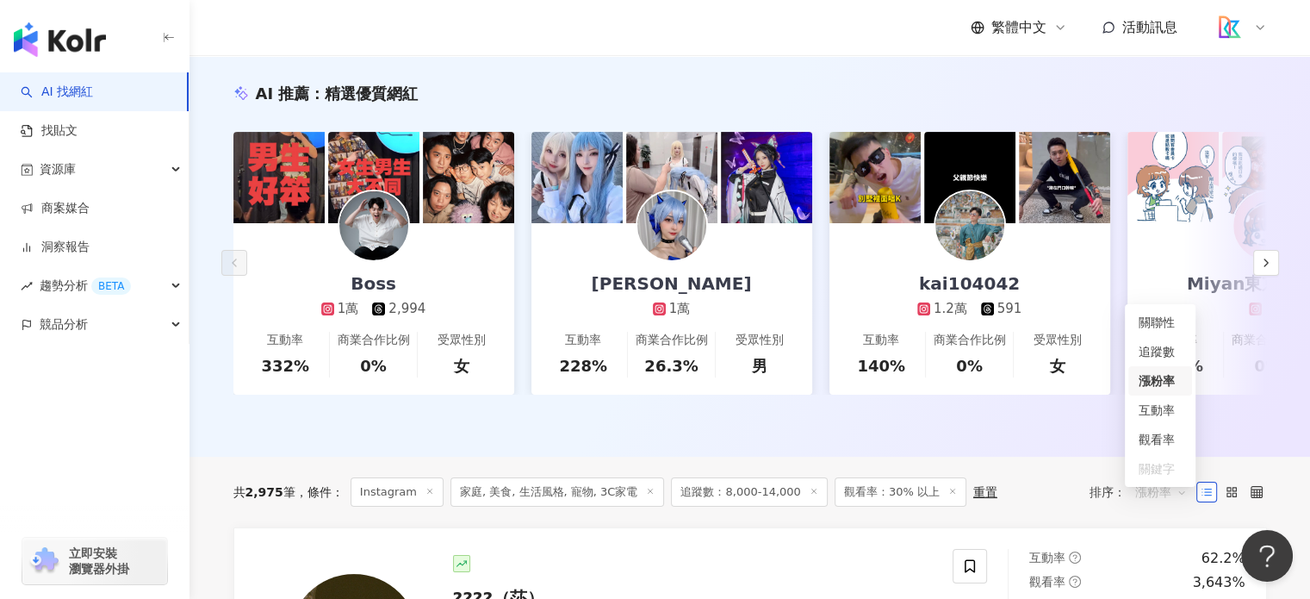
click at [1162, 506] on span "漲粉率" at bounding box center [1161, 492] width 52 height 28
click at [1153, 320] on div "關聯性" at bounding box center [1160, 322] width 43 height 19
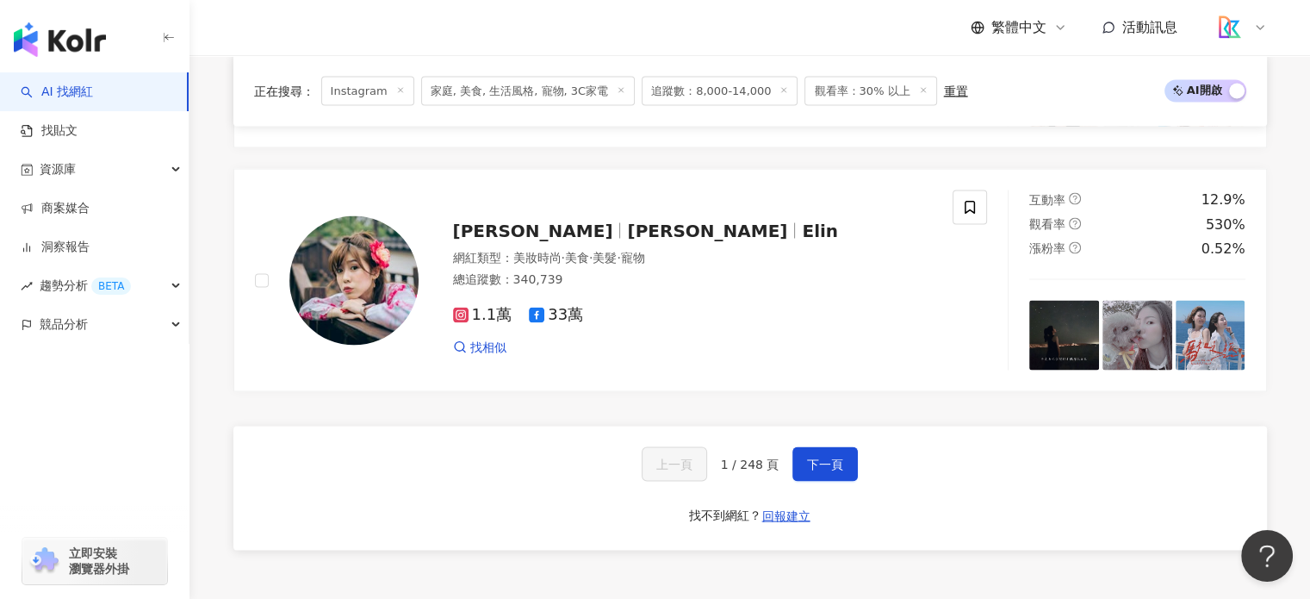
scroll to position [3359, 0]
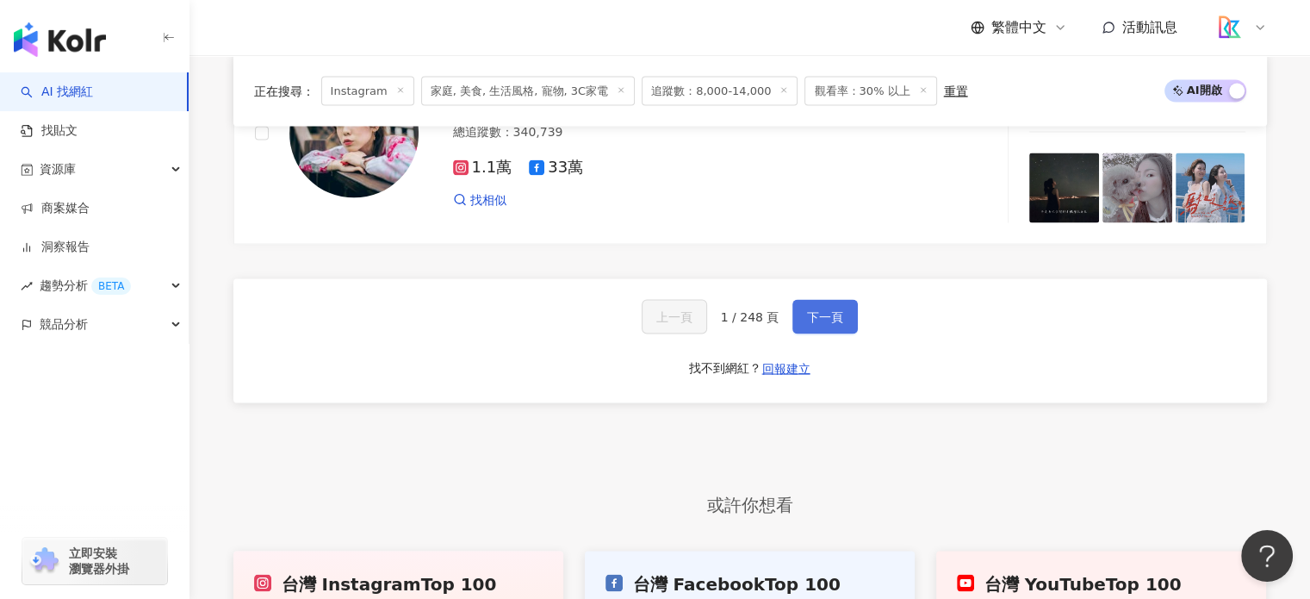
click at [820, 320] on span "下一頁" at bounding box center [825, 317] width 36 height 14
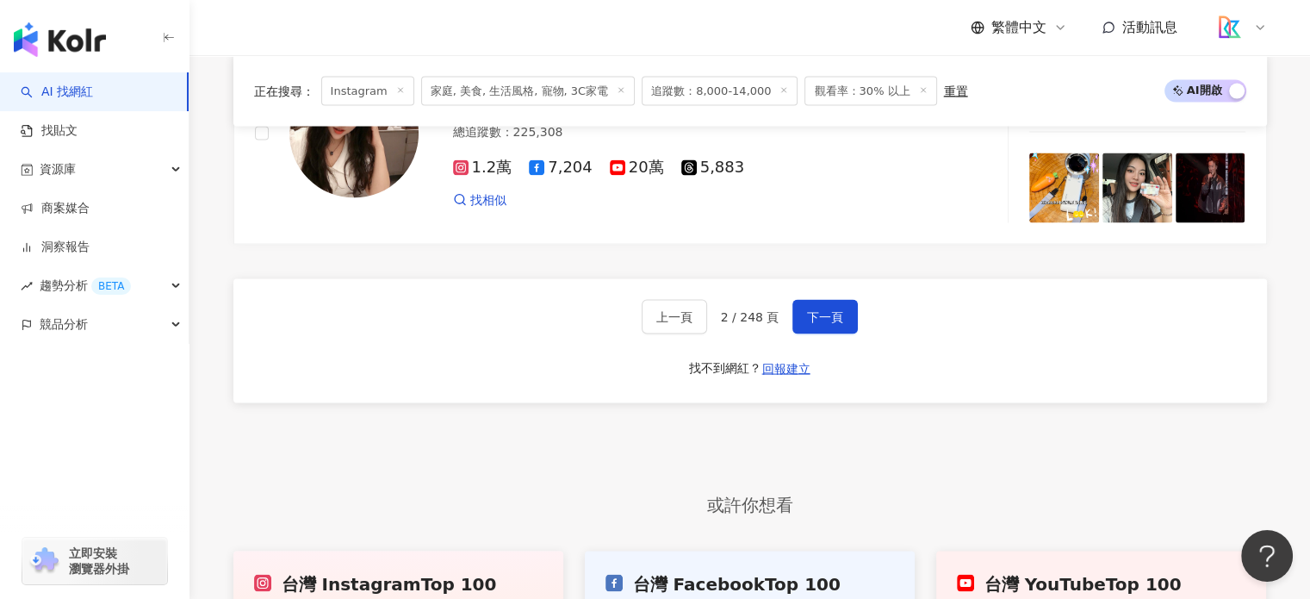
click at [759, 324] on span "2 / 248 頁" at bounding box center [750, 317] width 59 height 14
click at [730, 324] on span "2 / 248 頁" at bounding box center [750, 317] width 59 height 14
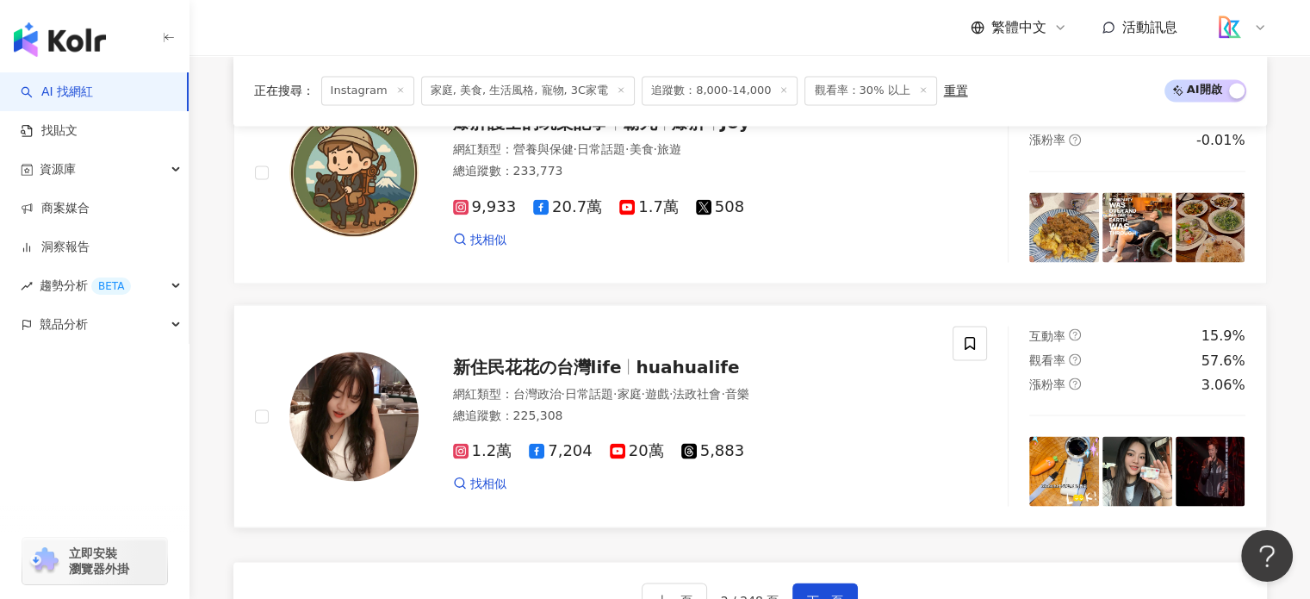
scroll to position [3187, 0]
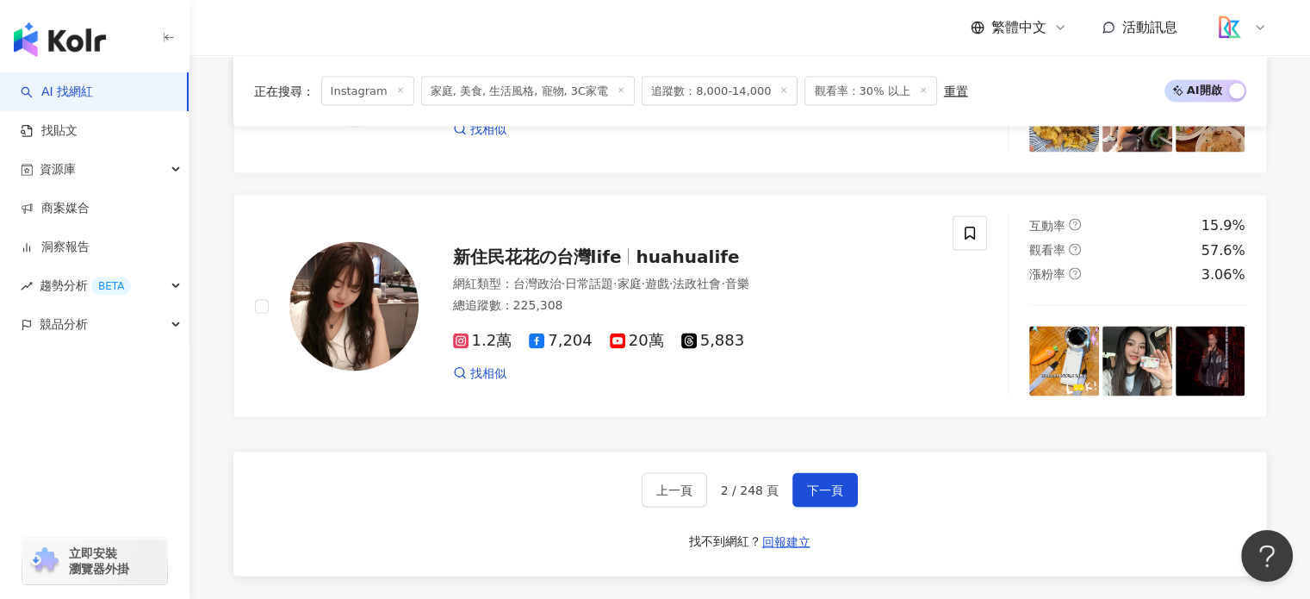
click at [757, 496] on span "2 / 248 頁" at bounding box center [750, 489] width 59 height 14
click at [810, 496] on span "下一頁" at bounding box center [825, 489] width 36 height 14
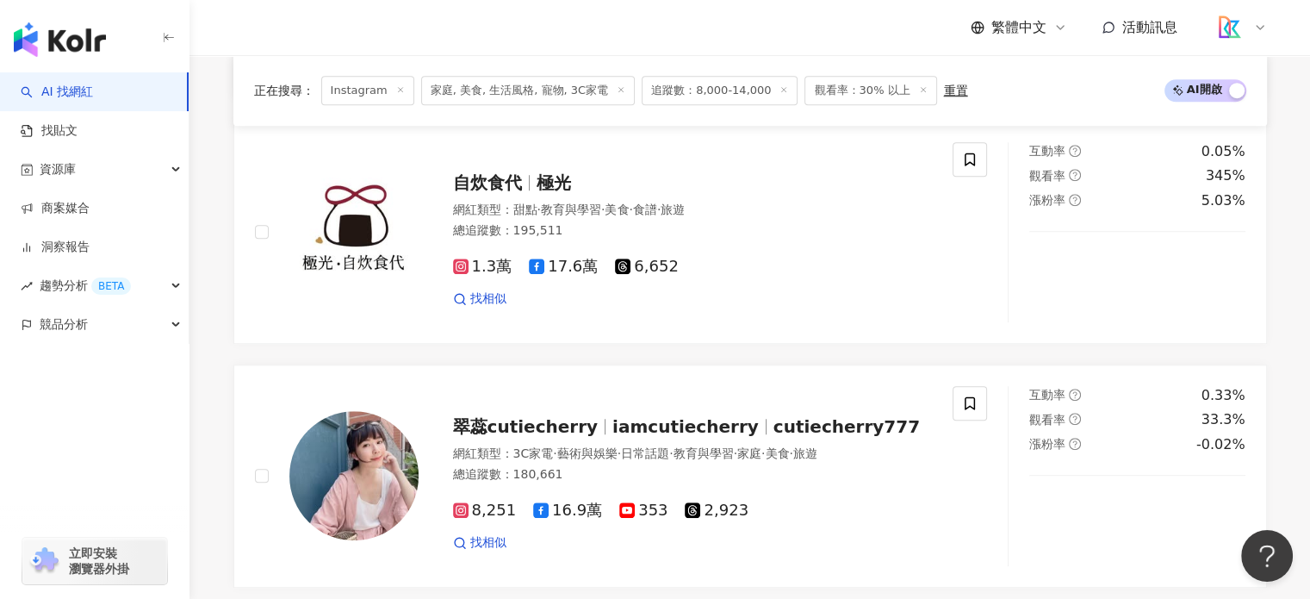
scroll to position [3197, 0]
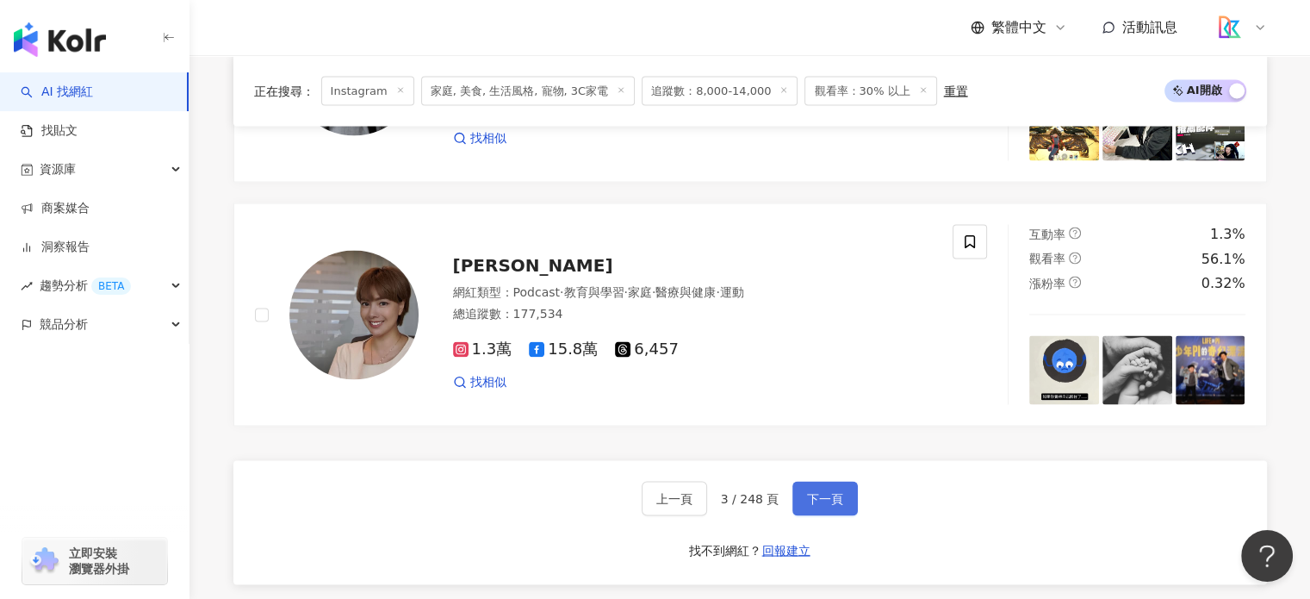
click at [815, 506] on button "下一頁" at bounding box center [824, 498] width 65 height 34
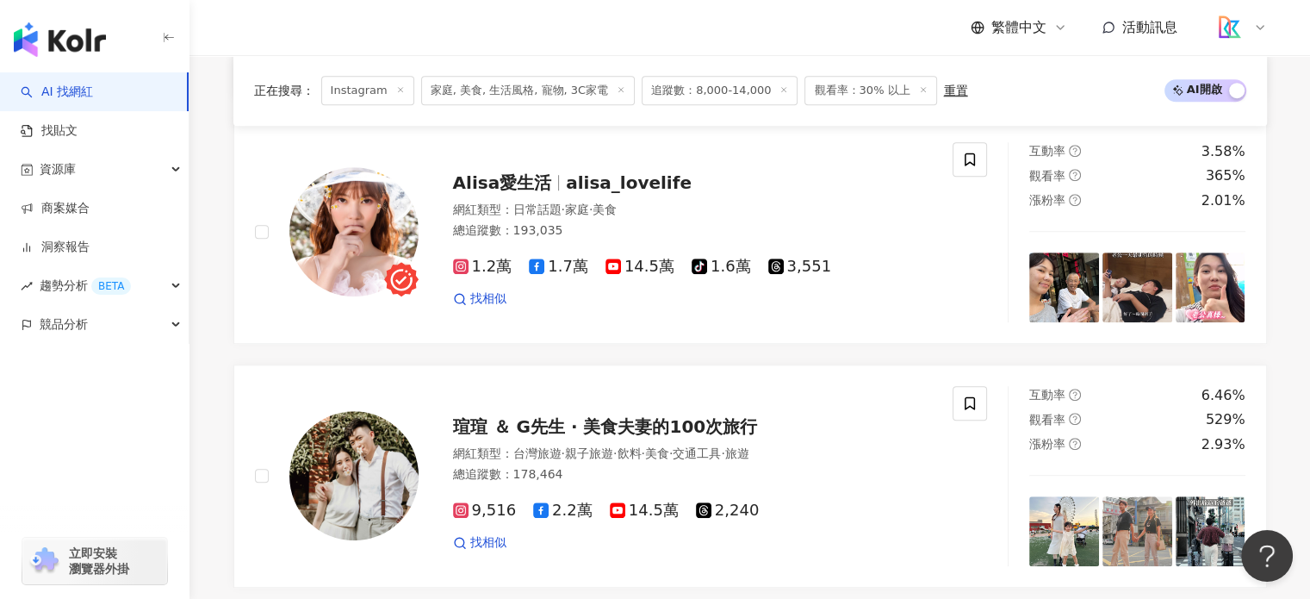
scroll to position [3187, 0]
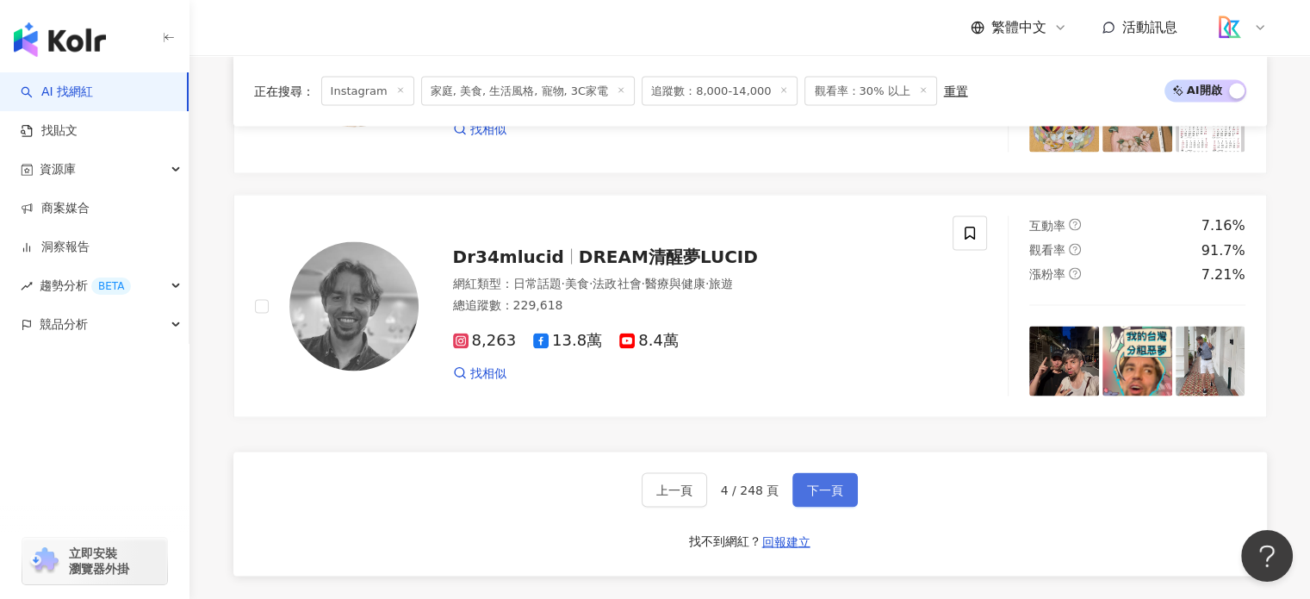
click at [815, 506] on button "下一頁" at bounding box center [824, 489] width 65 height 34
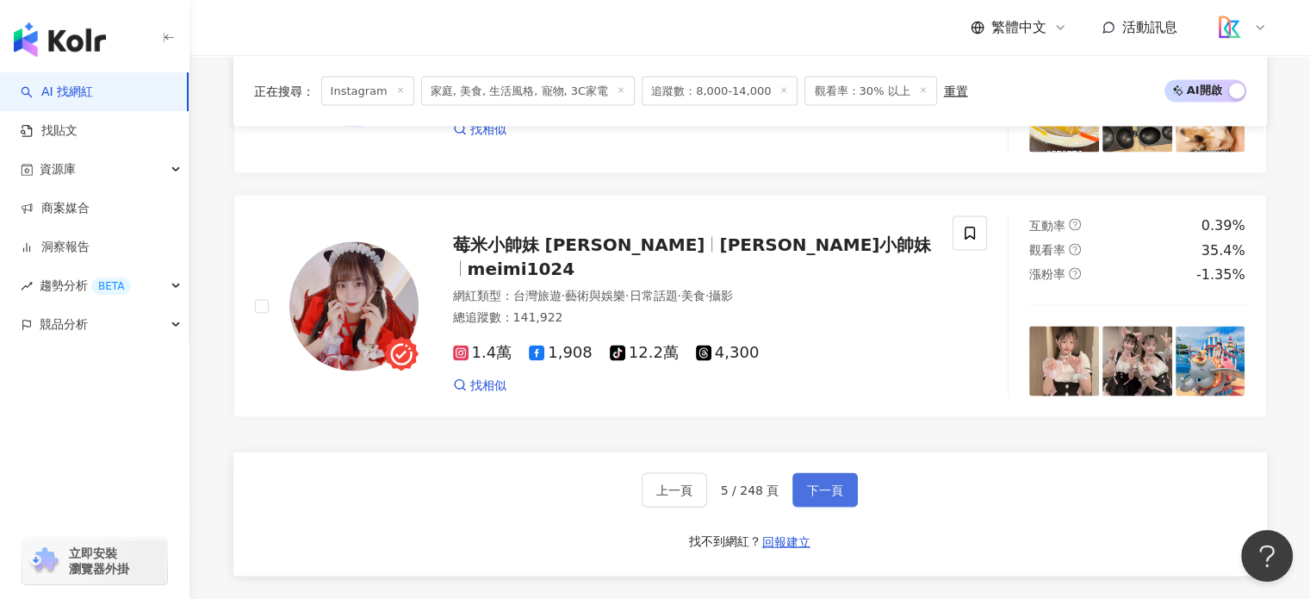
click at [815, 506] on button "下一頁" at bounding box center [824, 489] width 65 height 34
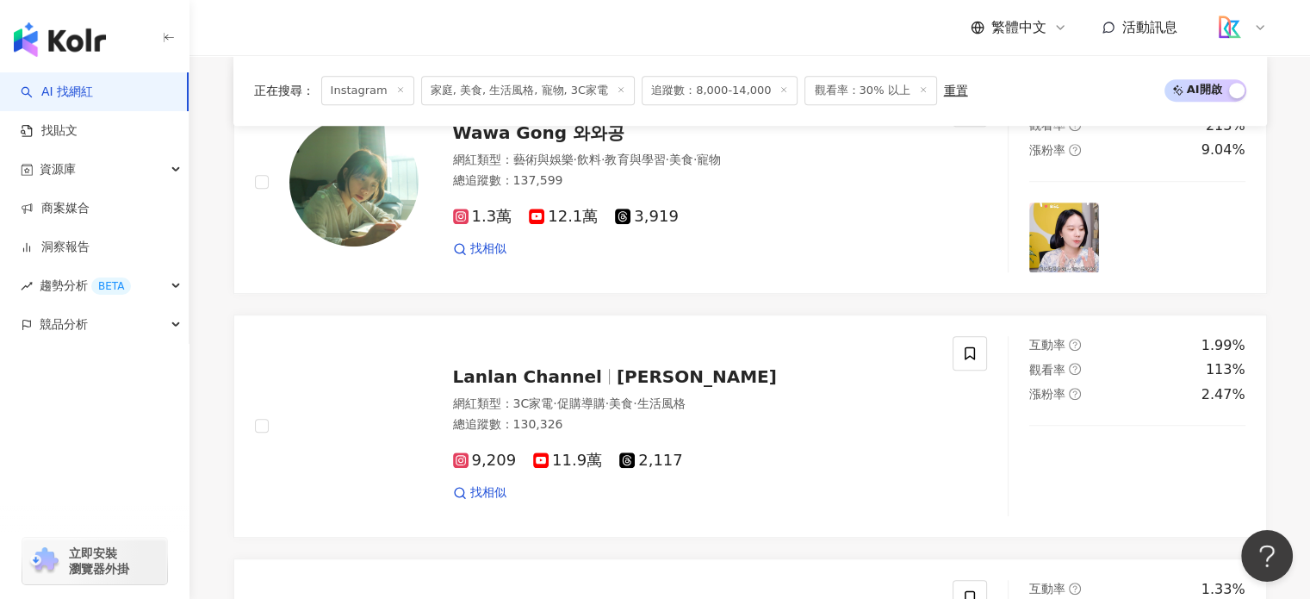
scroll to position [948, 0]
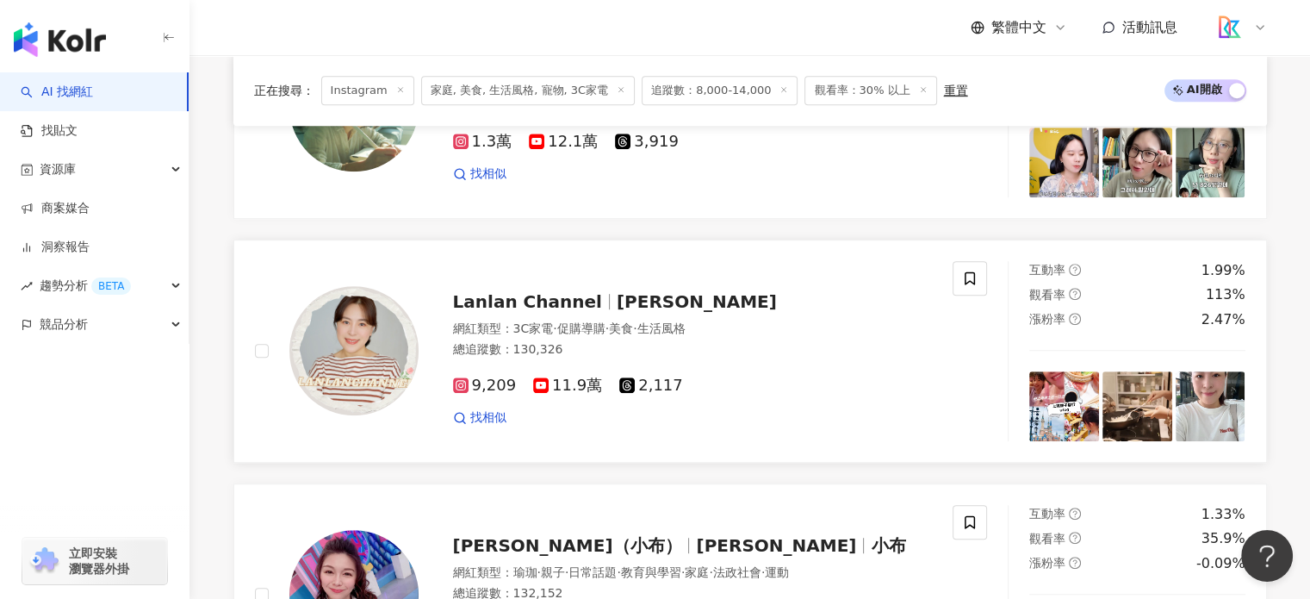
click at [579, 312] on span "Lanlan Channel" at bounding box center [527, 301] width 149 height 21
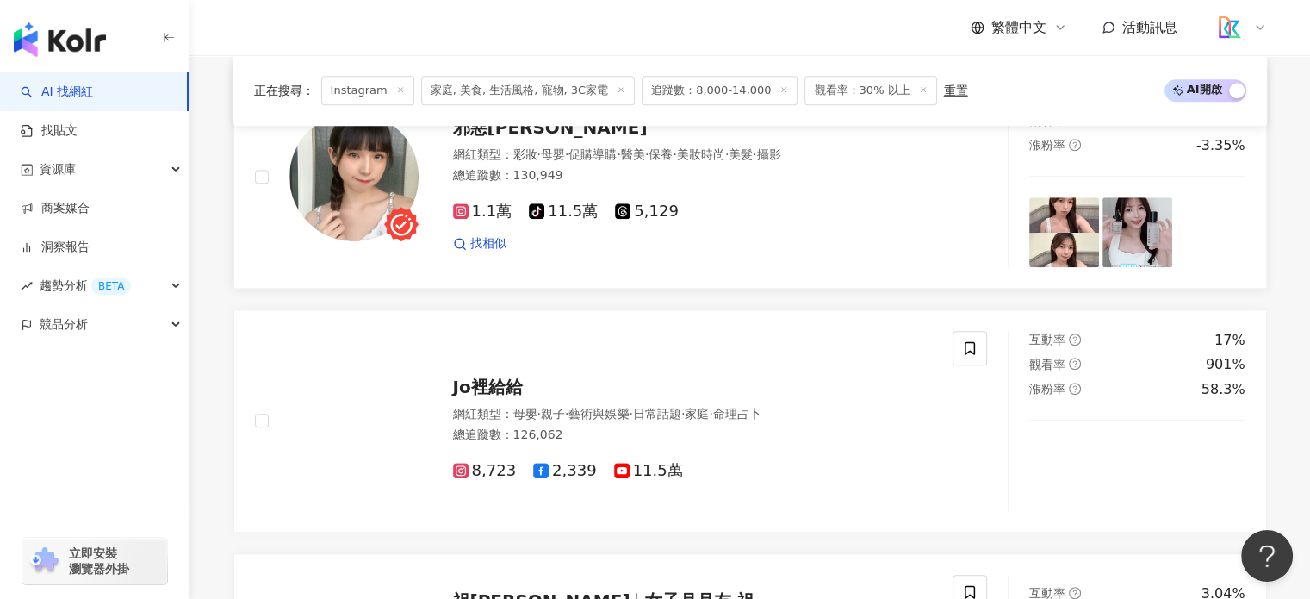
scroll to position [1723, 0]
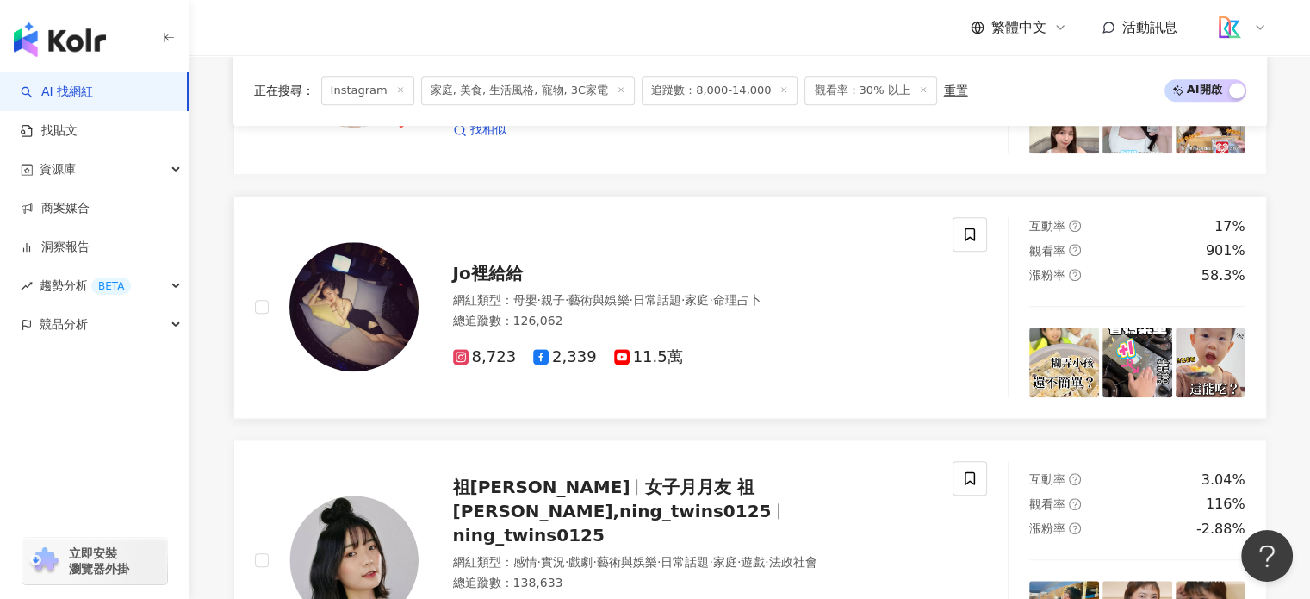
click at [488, 282] on span "Jo裡給給" at bounding box center [488, 273] width 70 height 21
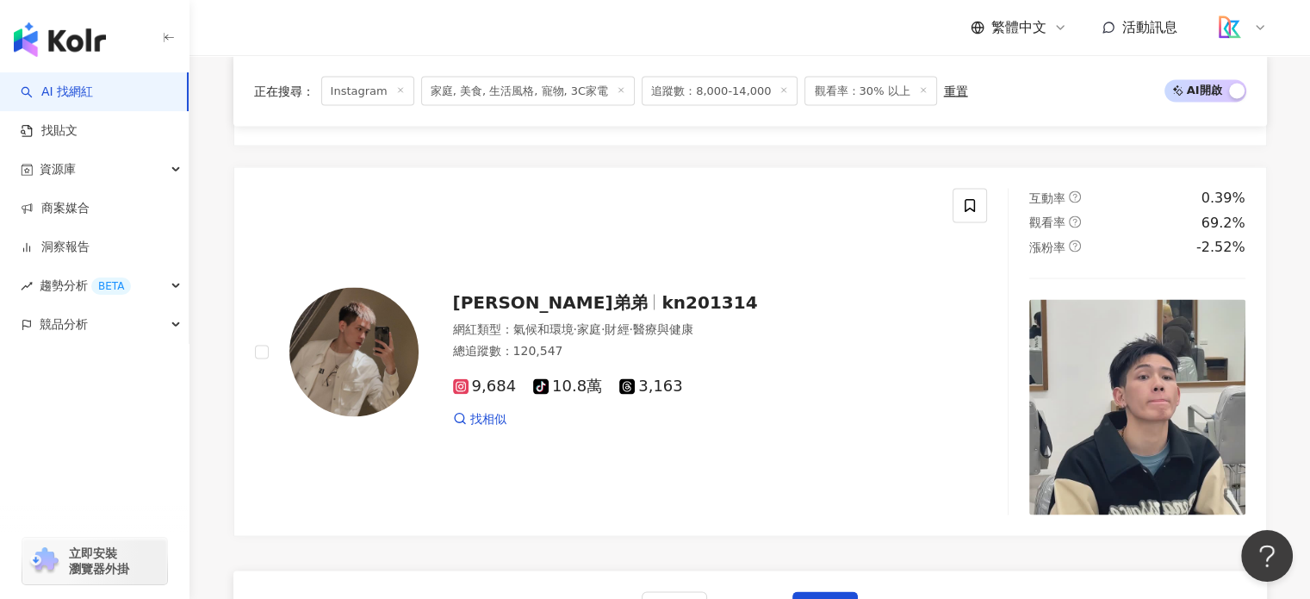
scroll to position [3273, 0]
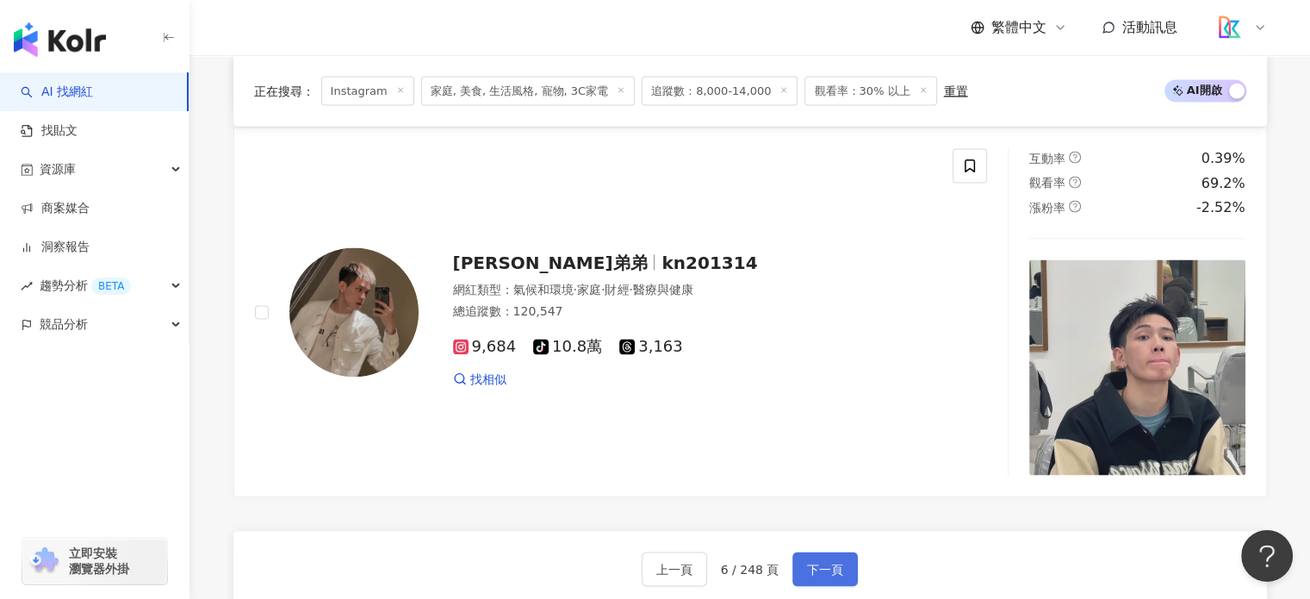
click at [842, 555] on button "下一頁" at bounding box center [824, 568] width 65 height 34
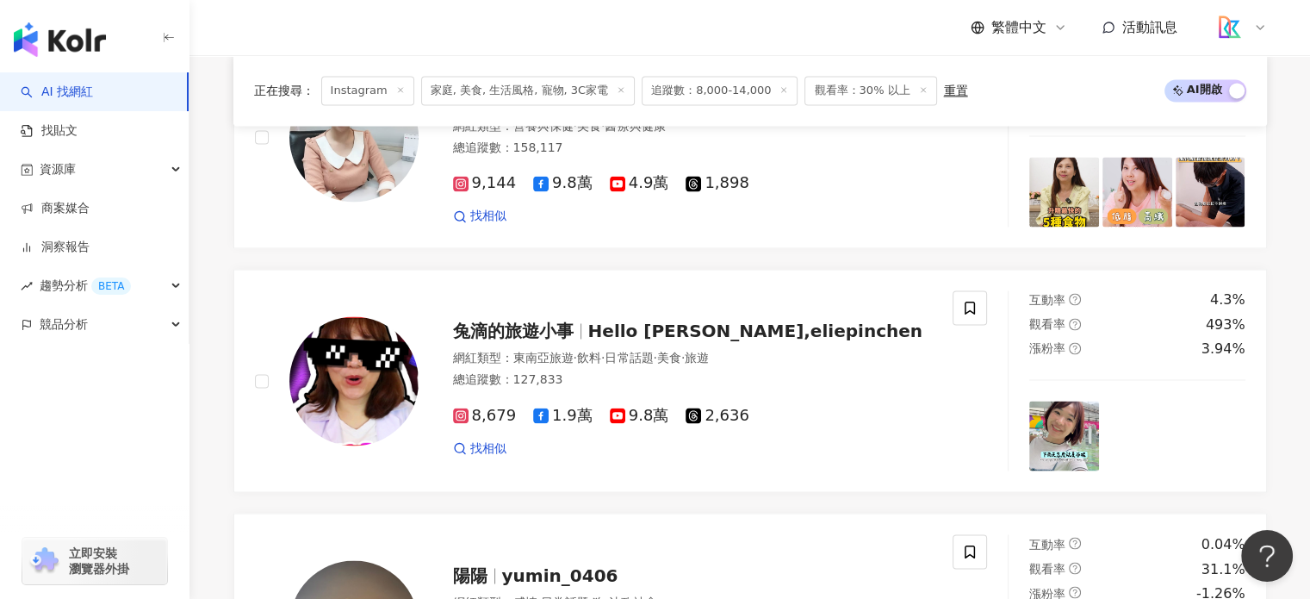
scroll to position [3232, 0]
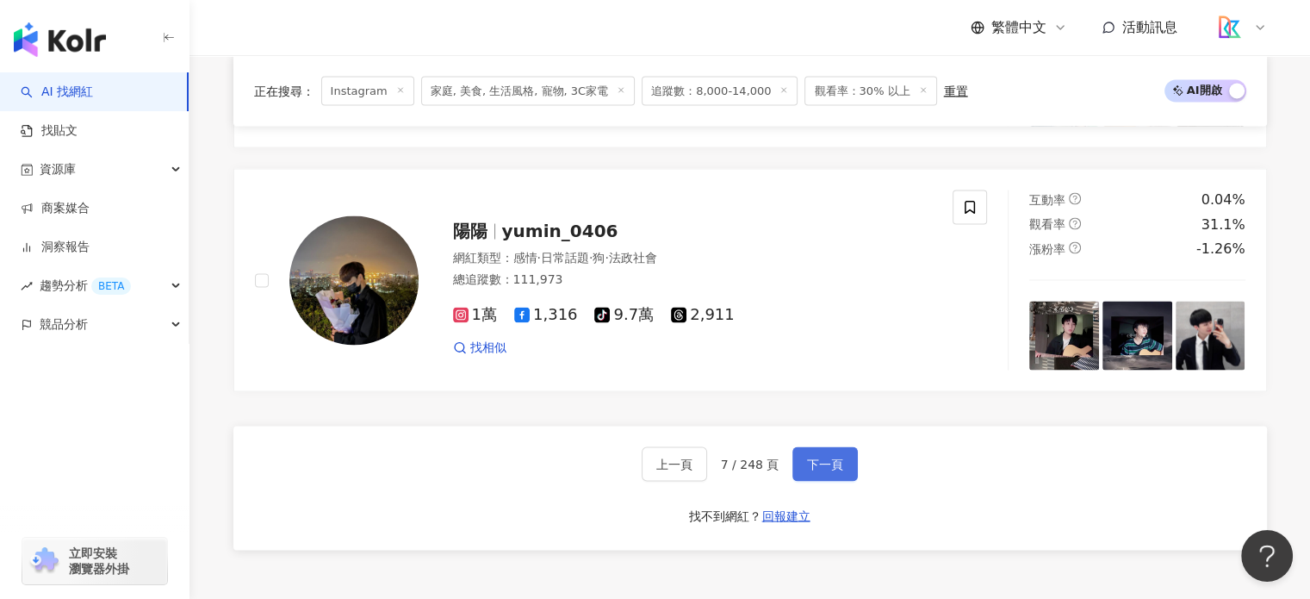
click at [818, 446] on button "下一頁" at bounding box center [824, 463] width 65 height 34
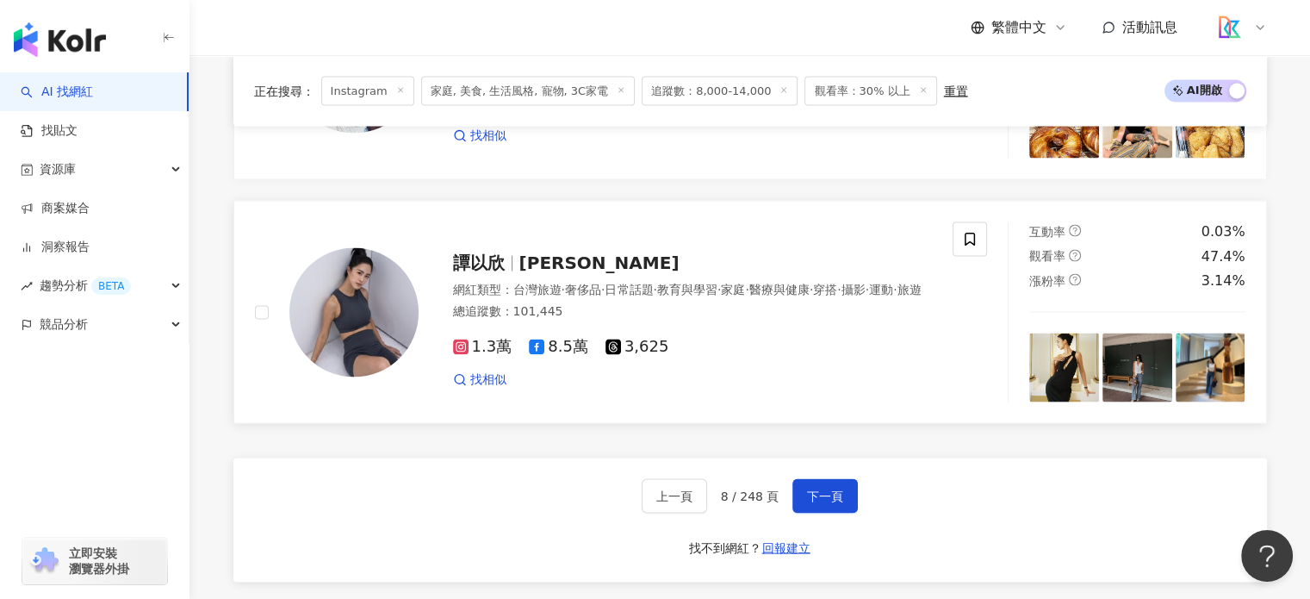
scroll to position [3318, 0]
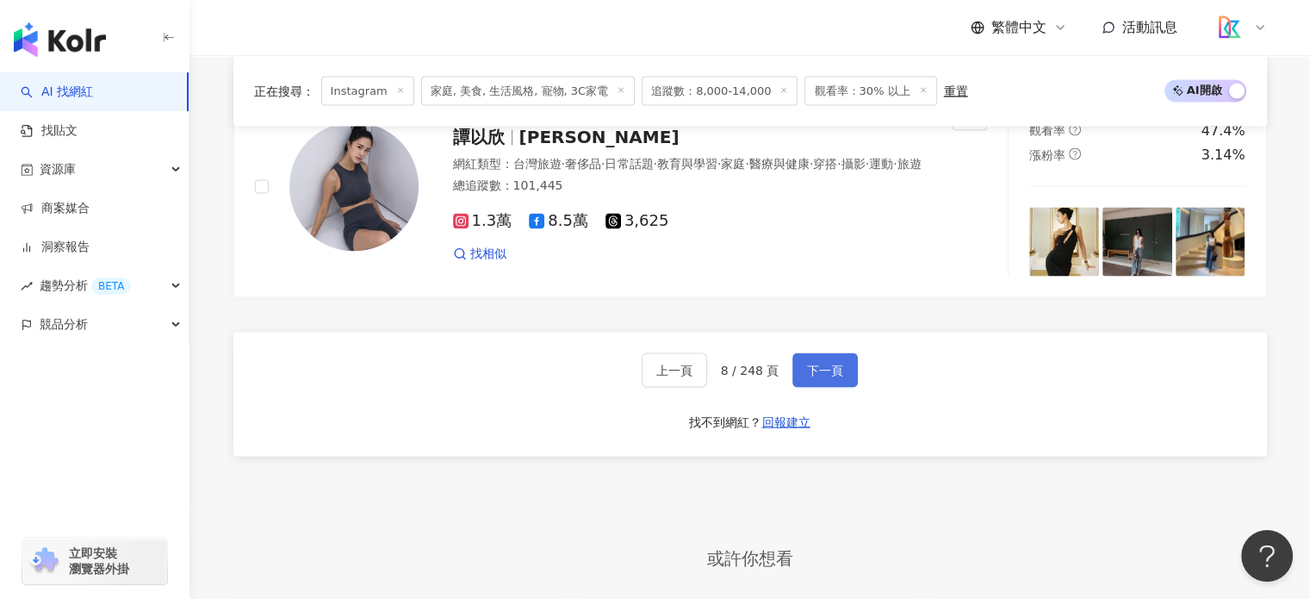
click at [803, 361] on button "下一頁" at bounding box center [824, 370] width 65 height 34
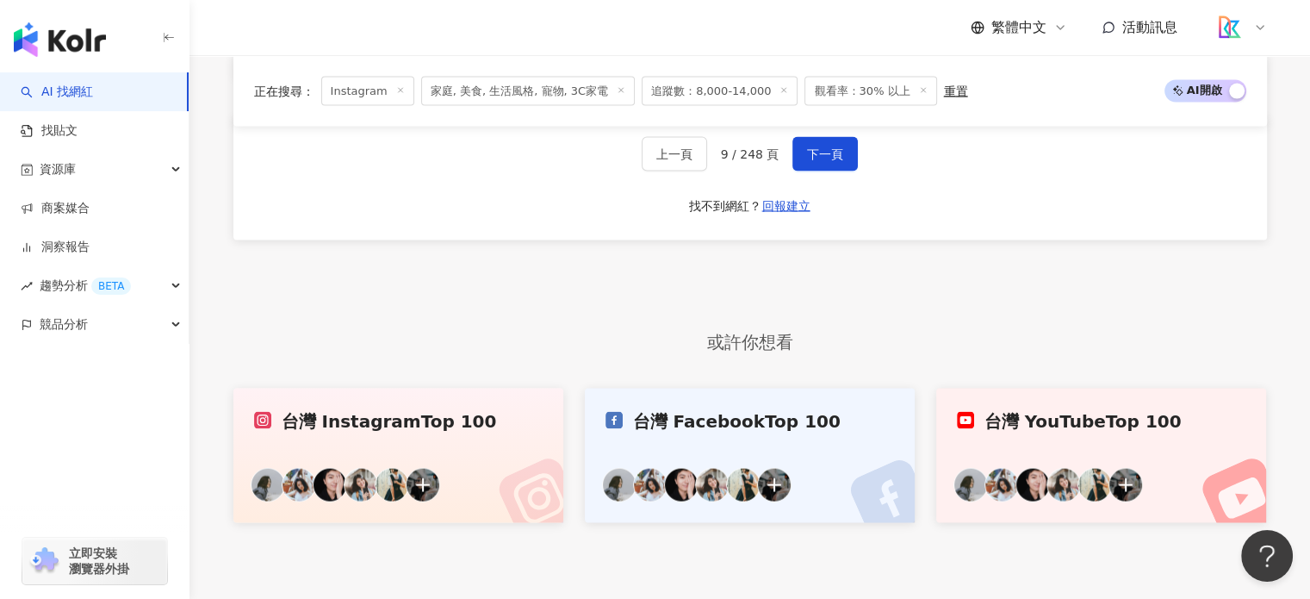
scroll to position [3385, 0]
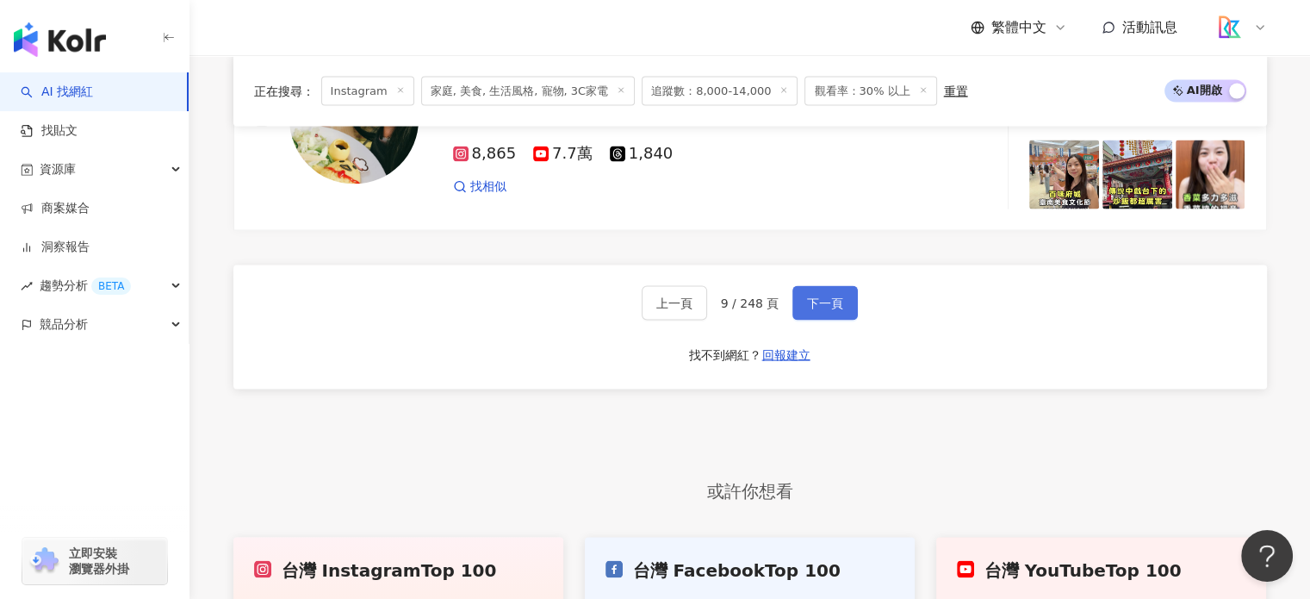
click at [807, 299] on span "下一頁" at bounding box center [825, 303] width 36 height 14
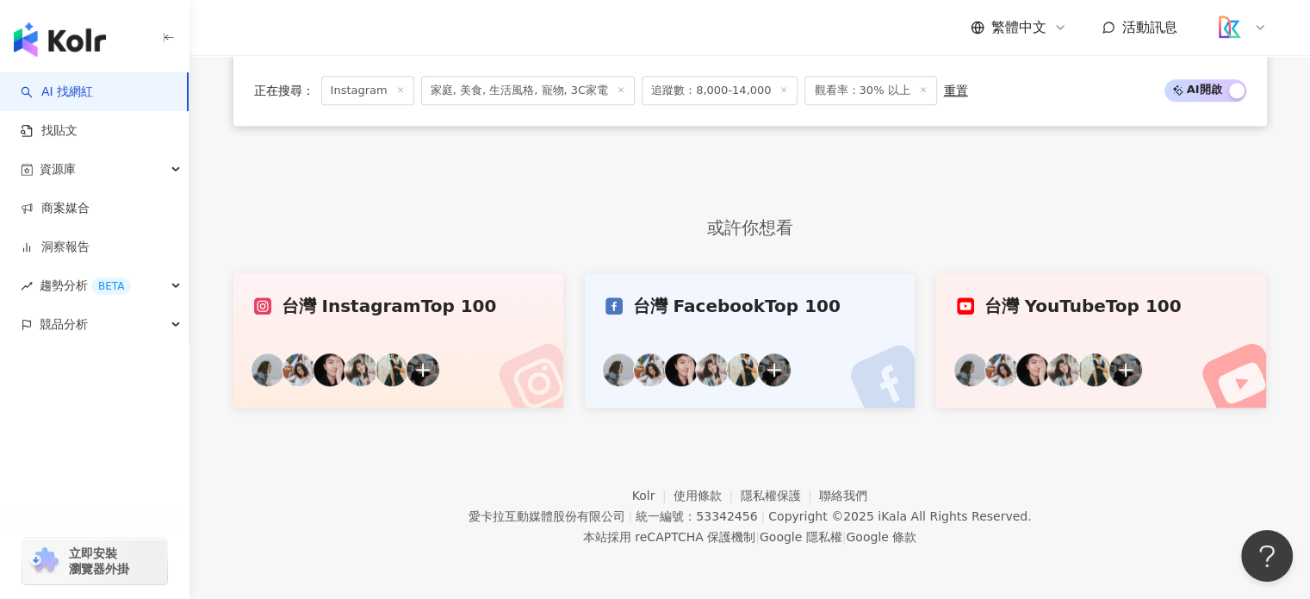
scroll to position [1509, 0]
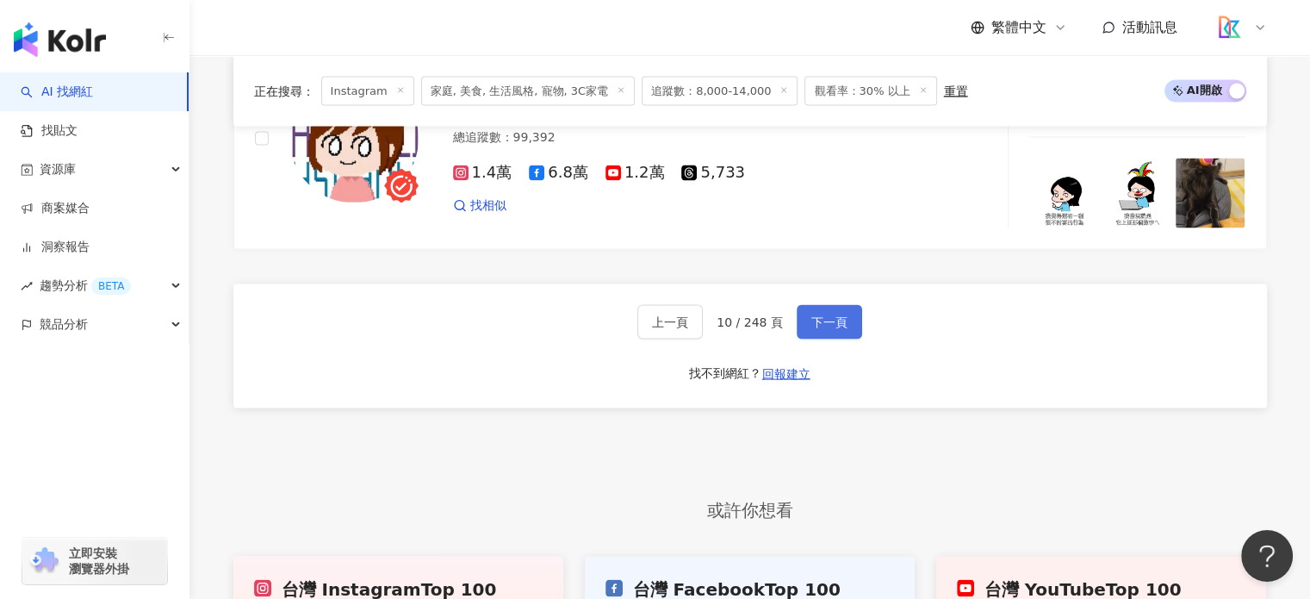
click at [815, 315] on span "下一頁" at bounding box center [829, 322] width 36 height 14
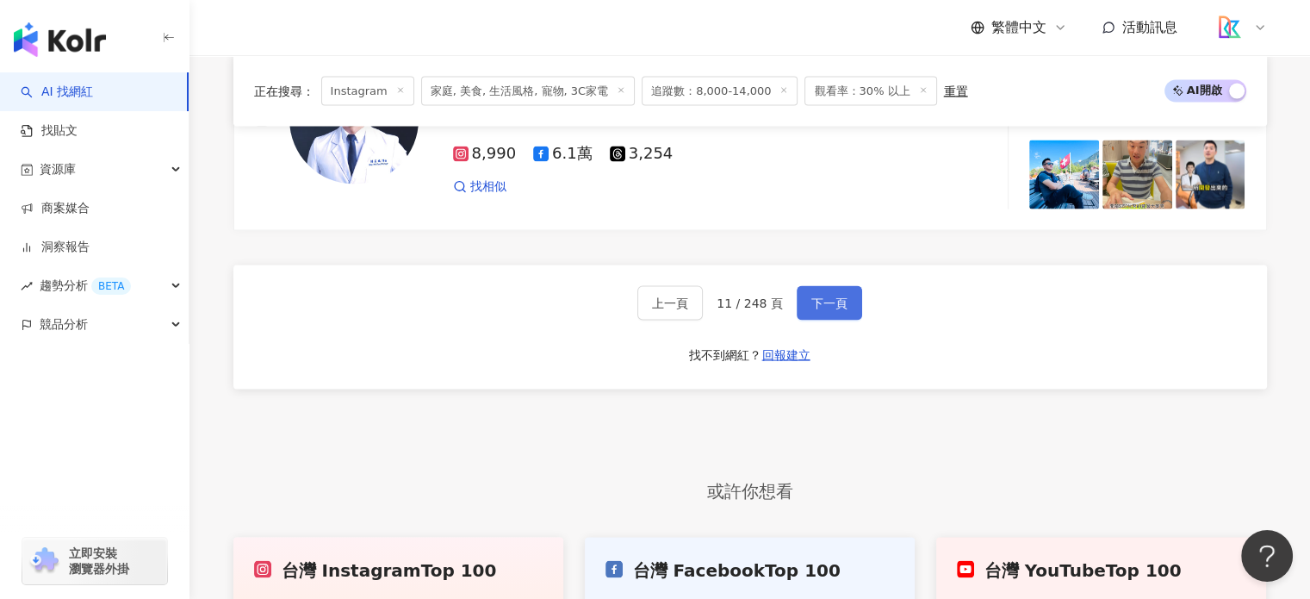
click at [815, 306] on span "下一頁" at bounding box center [829, 303] width 36 height 14
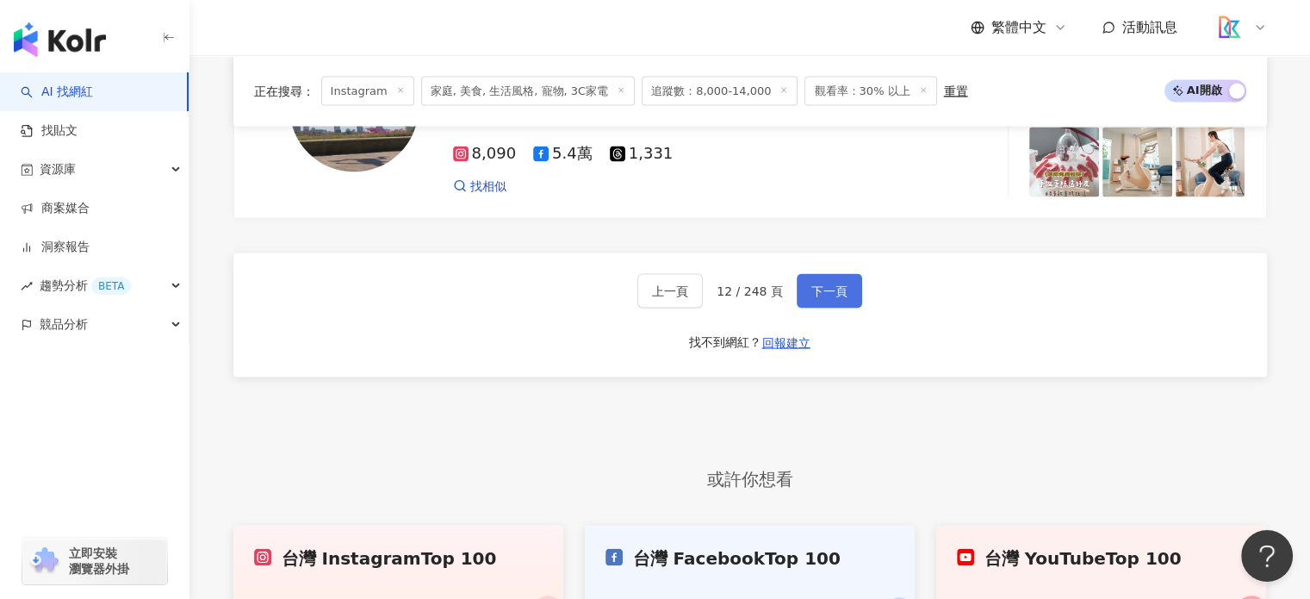
click at [815, 298] on span "下一頁" at bounding box center [829, 291] width 36 height 14
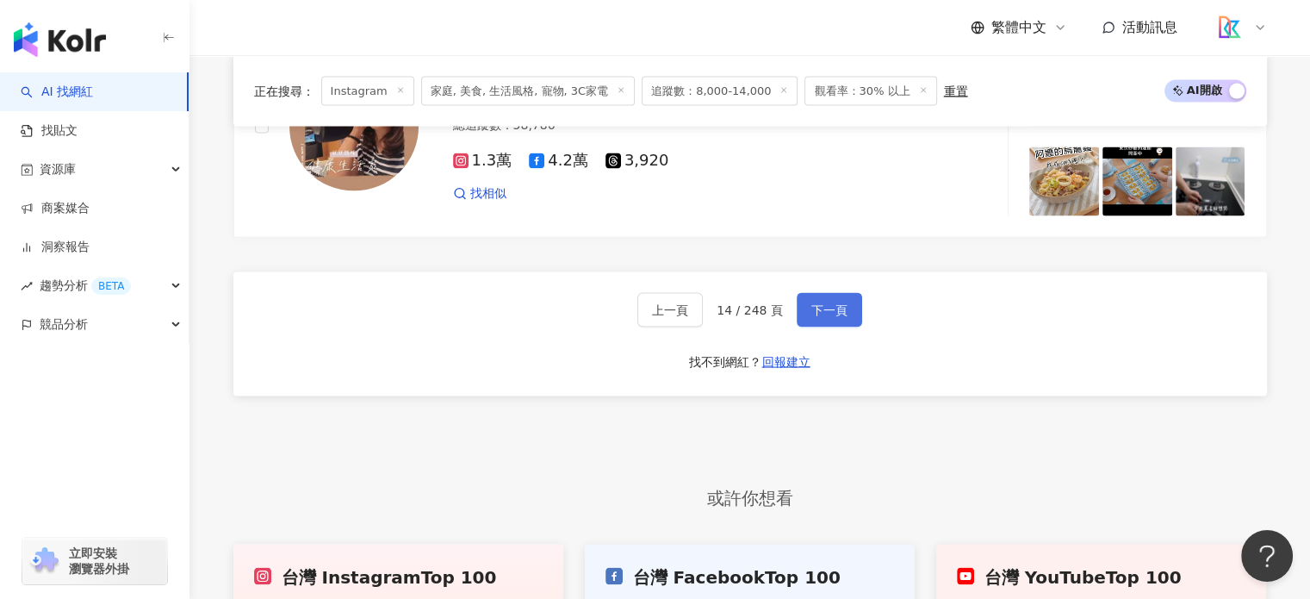
click at [815, 306] on span "下一頁" at bounding box center [829, 310] width 36 height 14
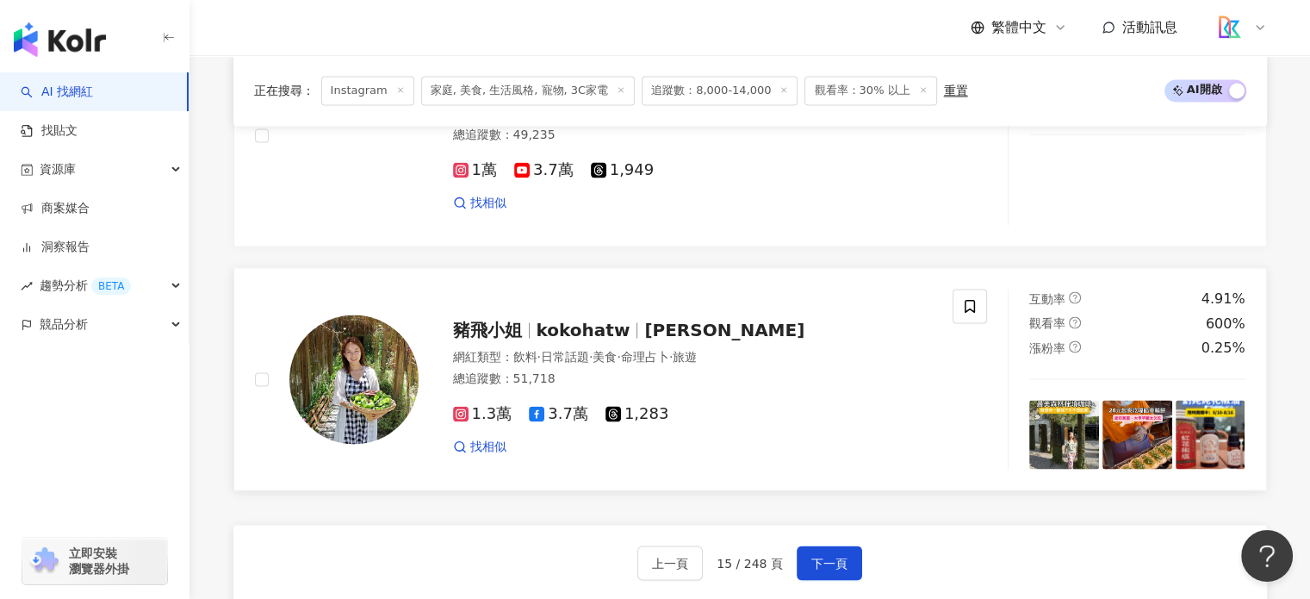
scroll to position [3187, 0]
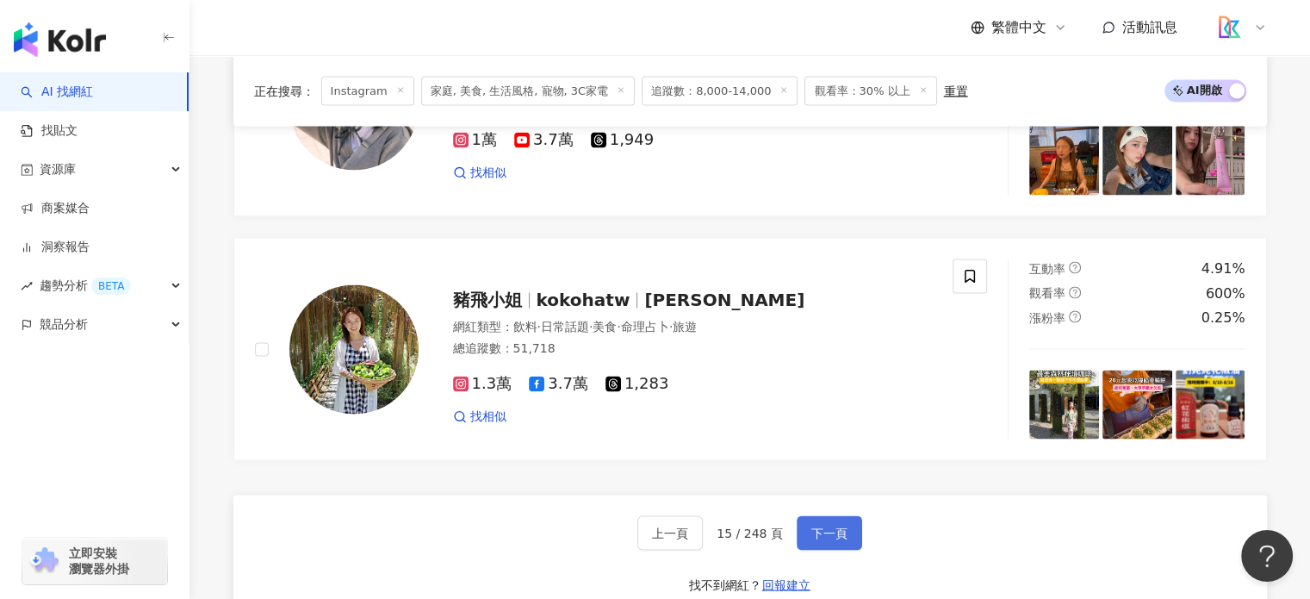
click at [833, 525] on span "下一頁" at bounding box center [829, 532] width 36 height 14
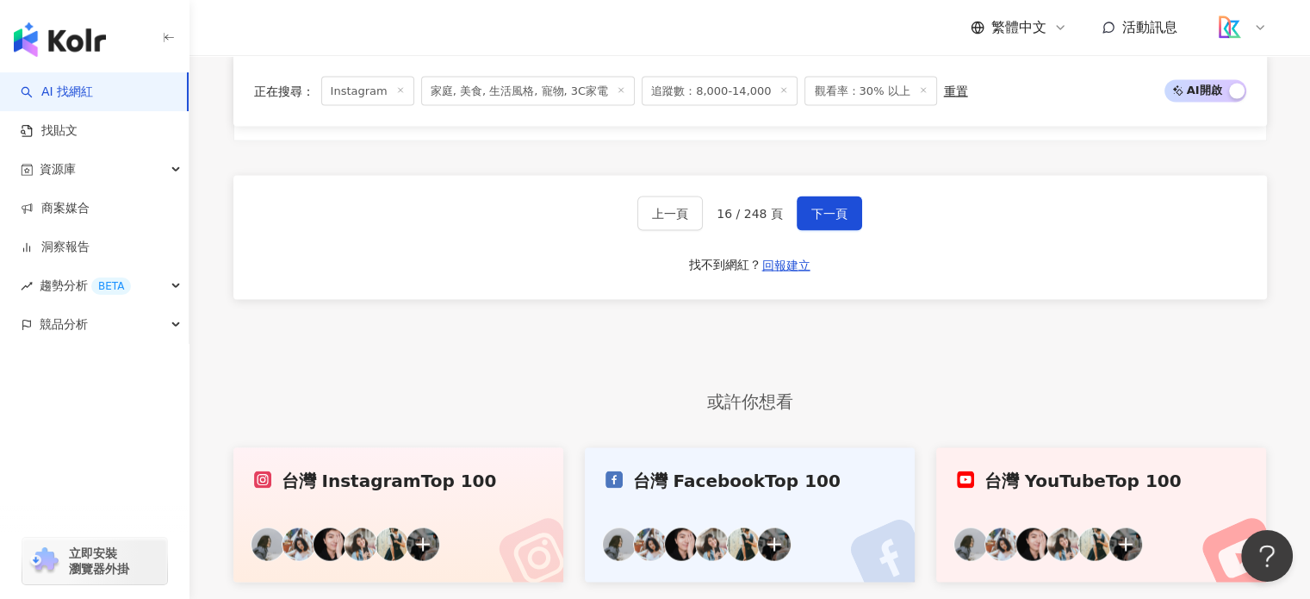
scroll to position [3304, 0]
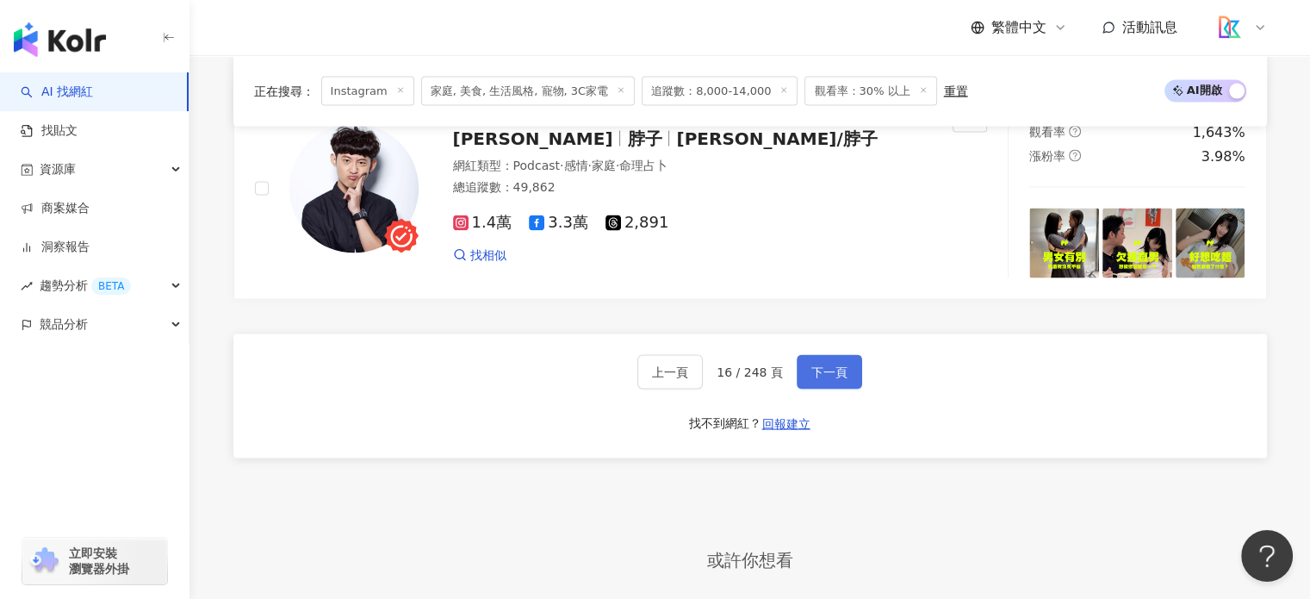
click at [826, 379] on span "下一頁" at bounding box center [829, 372] width 36 height 14
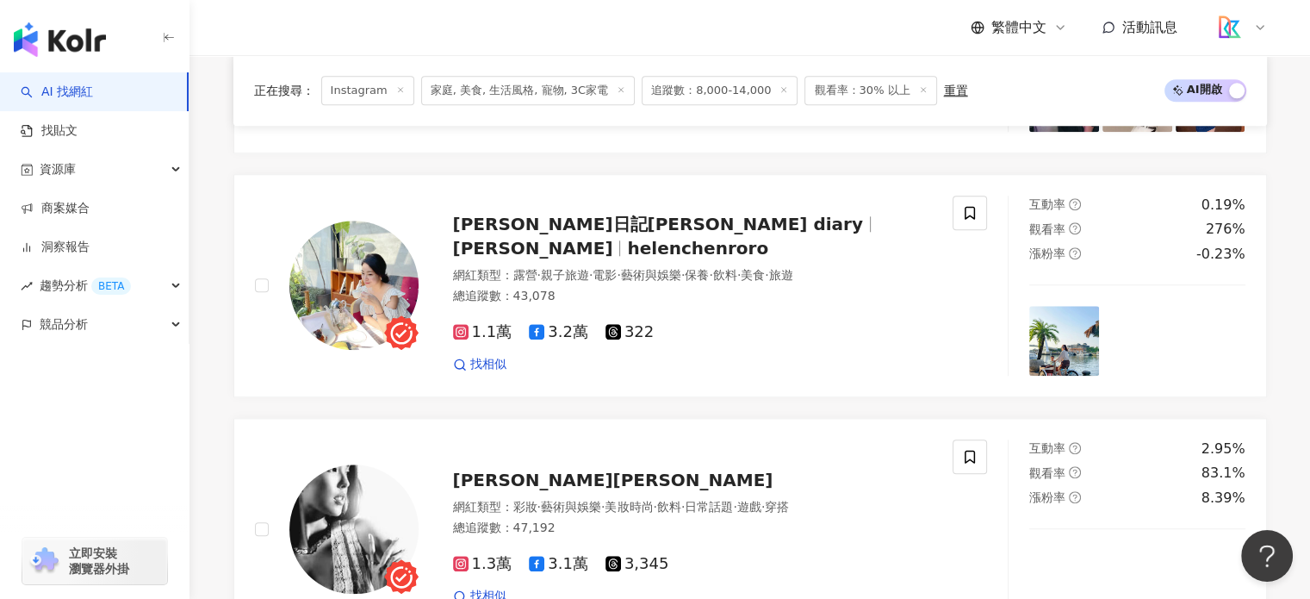
scroll to position [1749, 0]
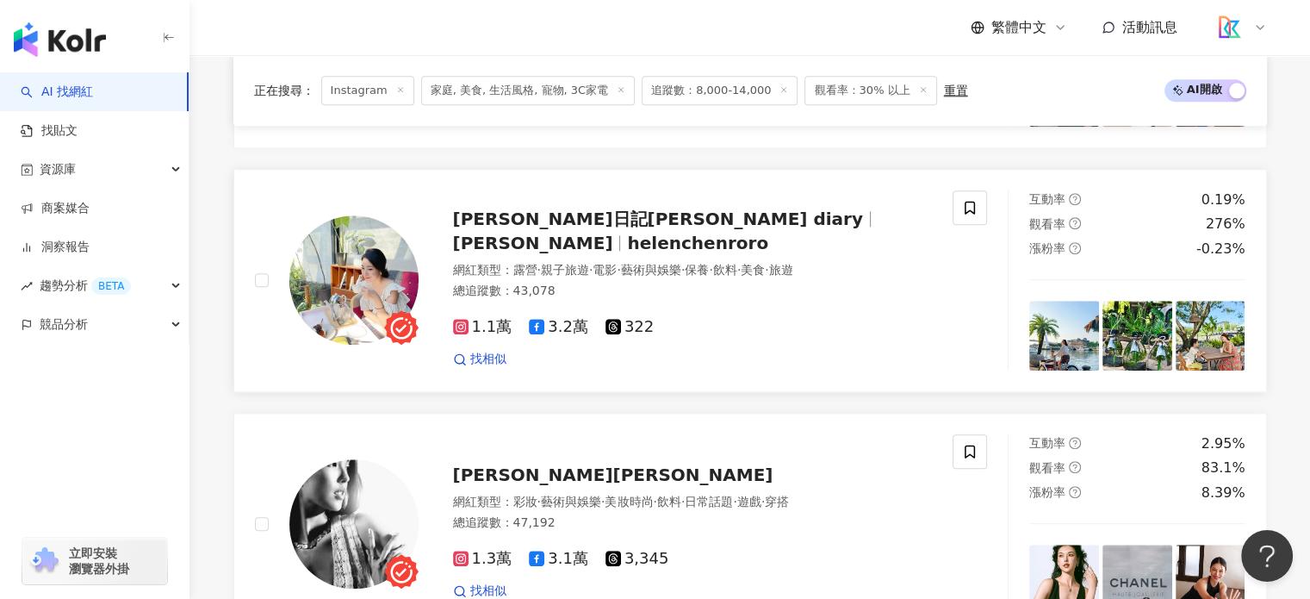
click at [613, 239] on span "Helen Chen" at bounding box center [533, 243] width 160 height 21
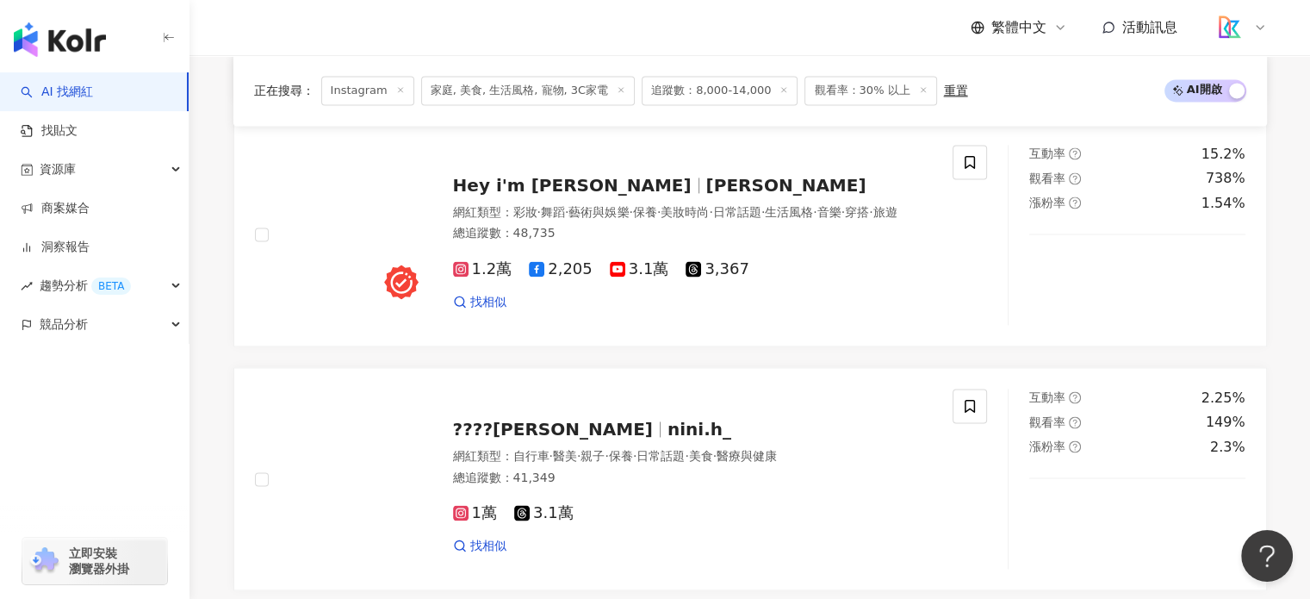
scroll to position [2611, 0]
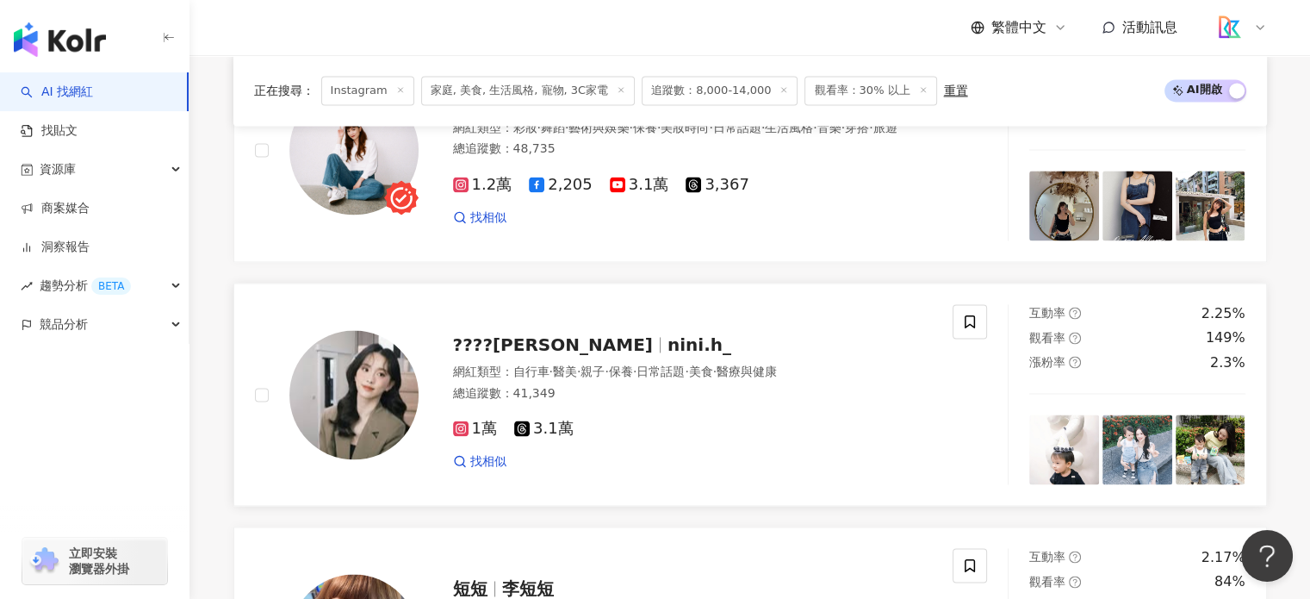
click at [668, 351] on span "nini.h_" at bounding box center [700, 344] width 64 height 21
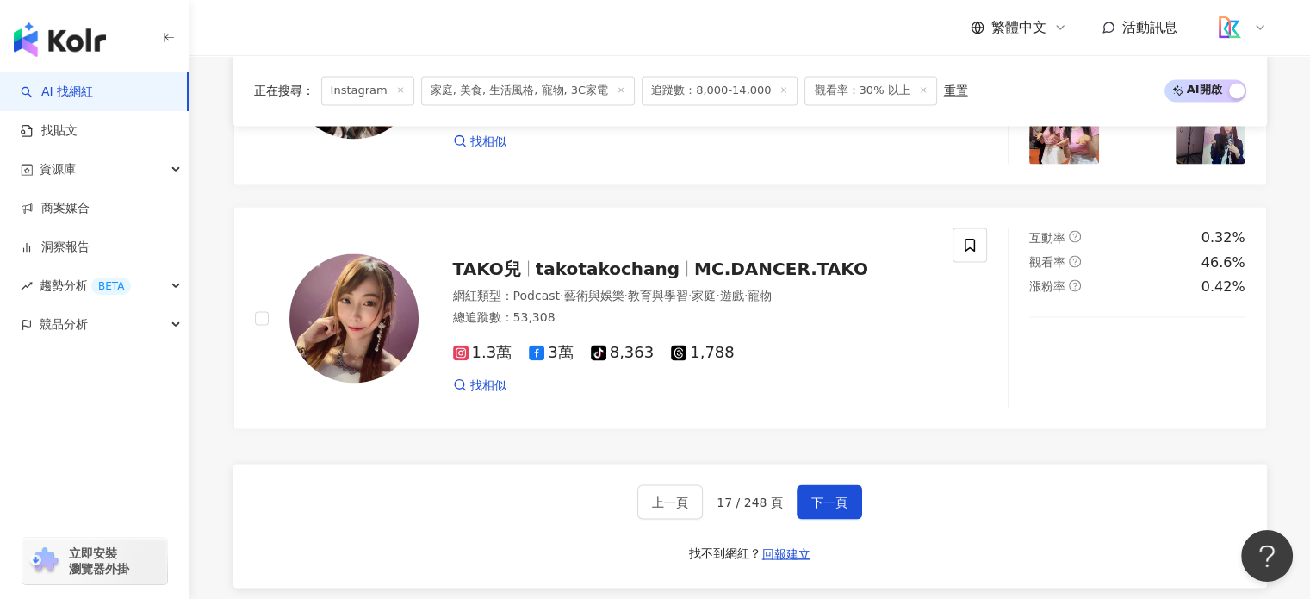
scroll to position [3214, 0]
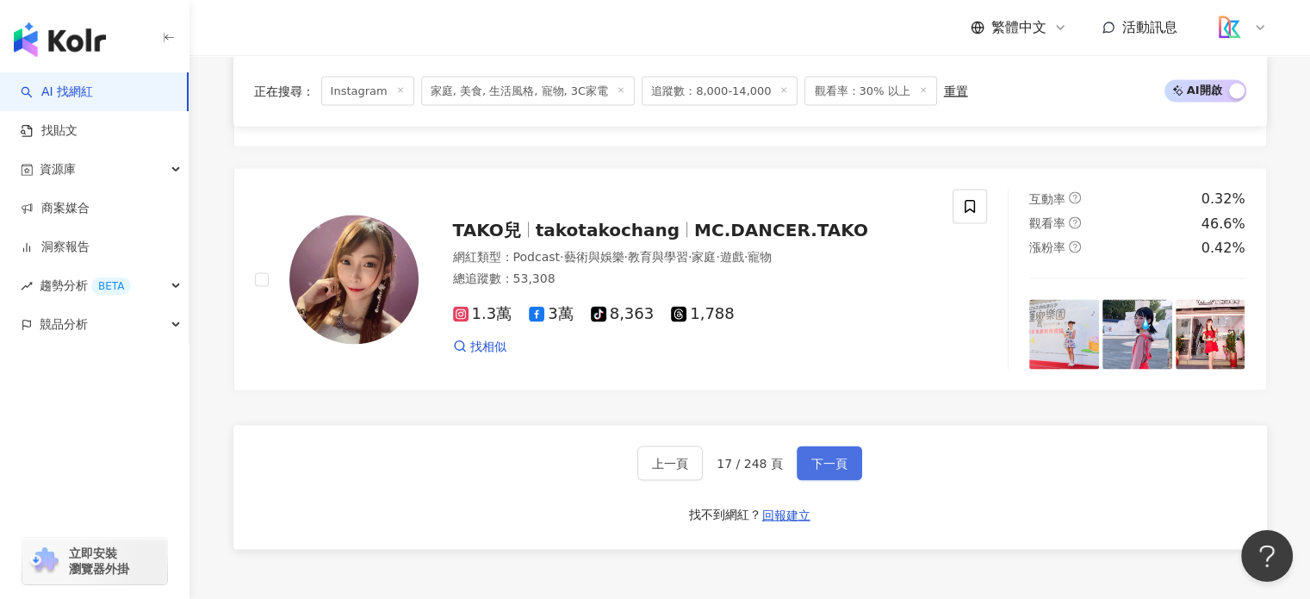
click at [844, 479] on button "下一頁" at bounding box center [829, 462] width 65 height 34
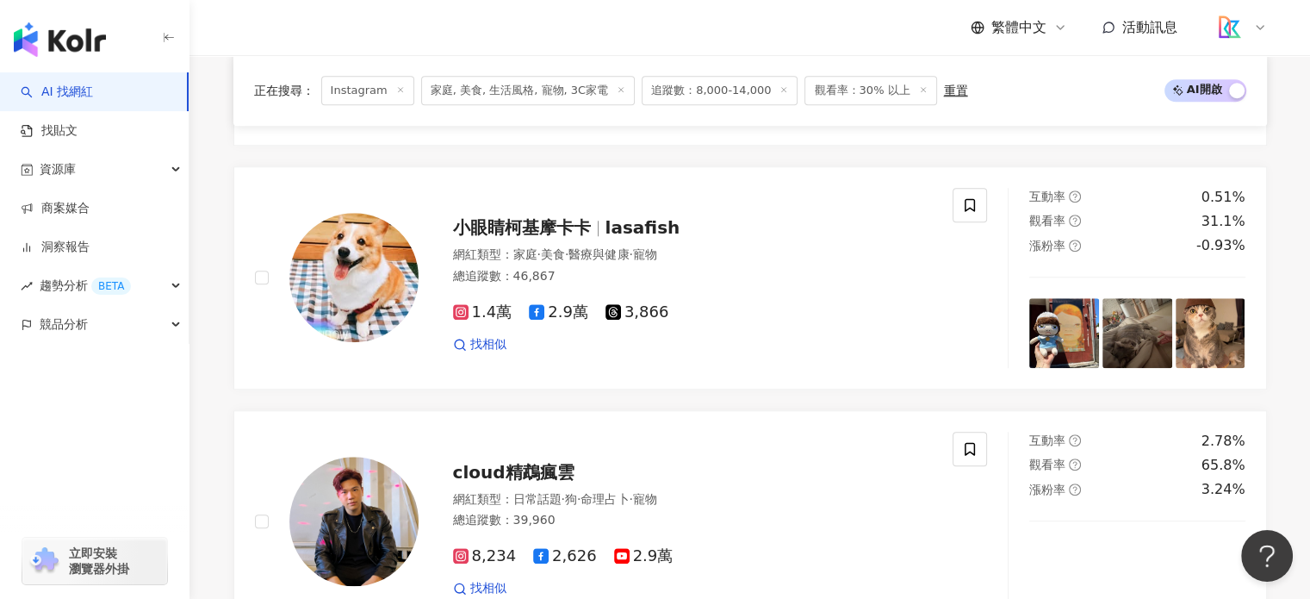
scroll to position [1491, 0]
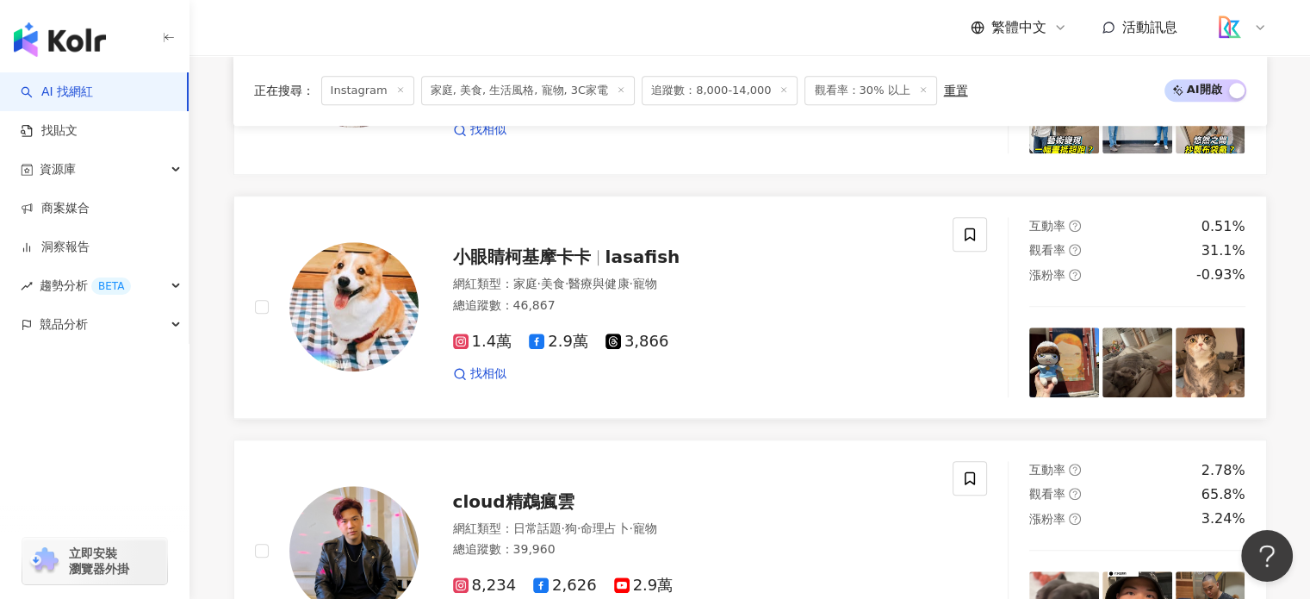
click at [562, 249] on span "小眼睛柯基摩卡卡" at bounding box center [522, 256] width 138 height 21
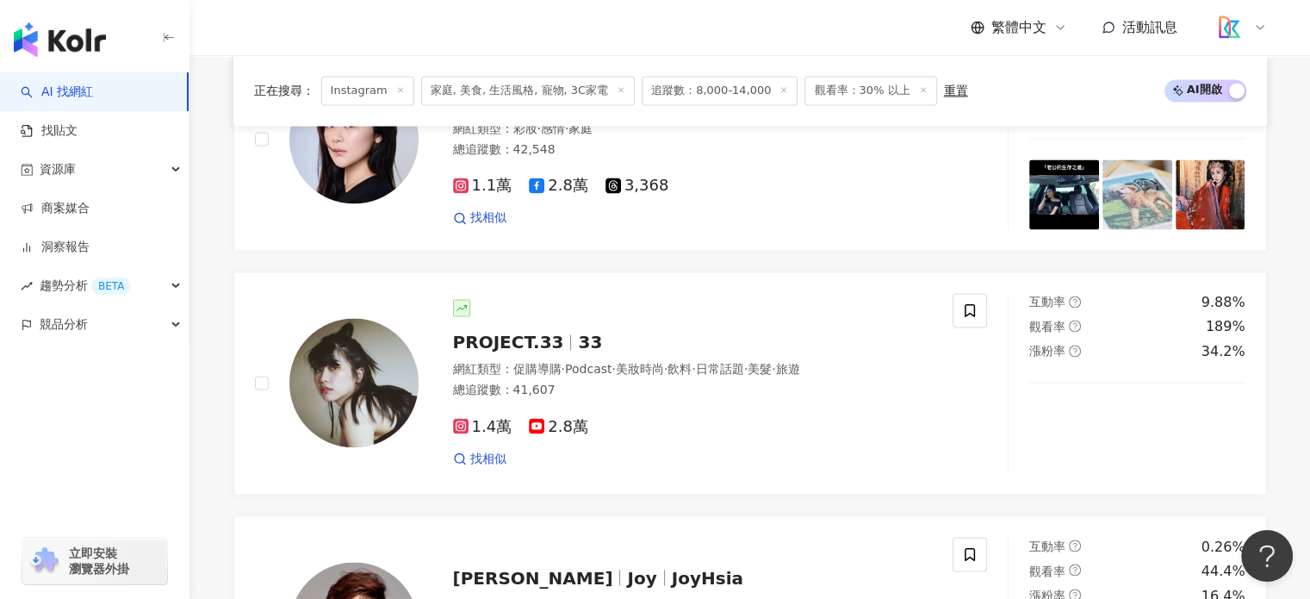
scroll to position [3128, 0]
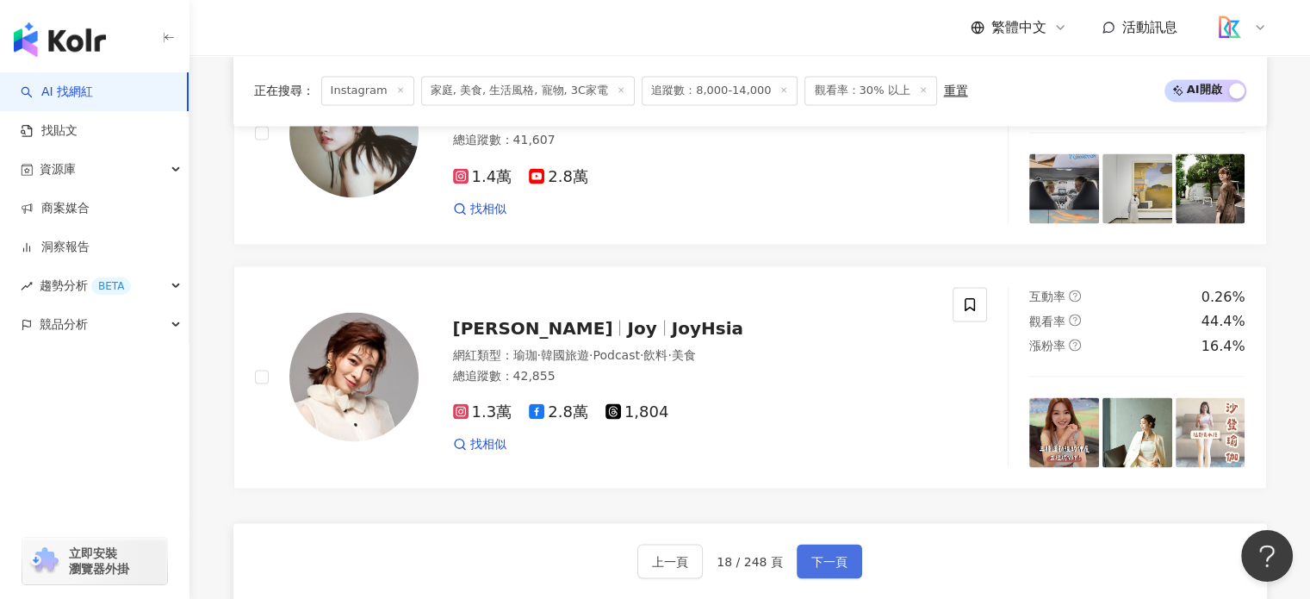
click at [846, 550] on button "下一頁" at bounding box center [829, 561] width 65 height 34
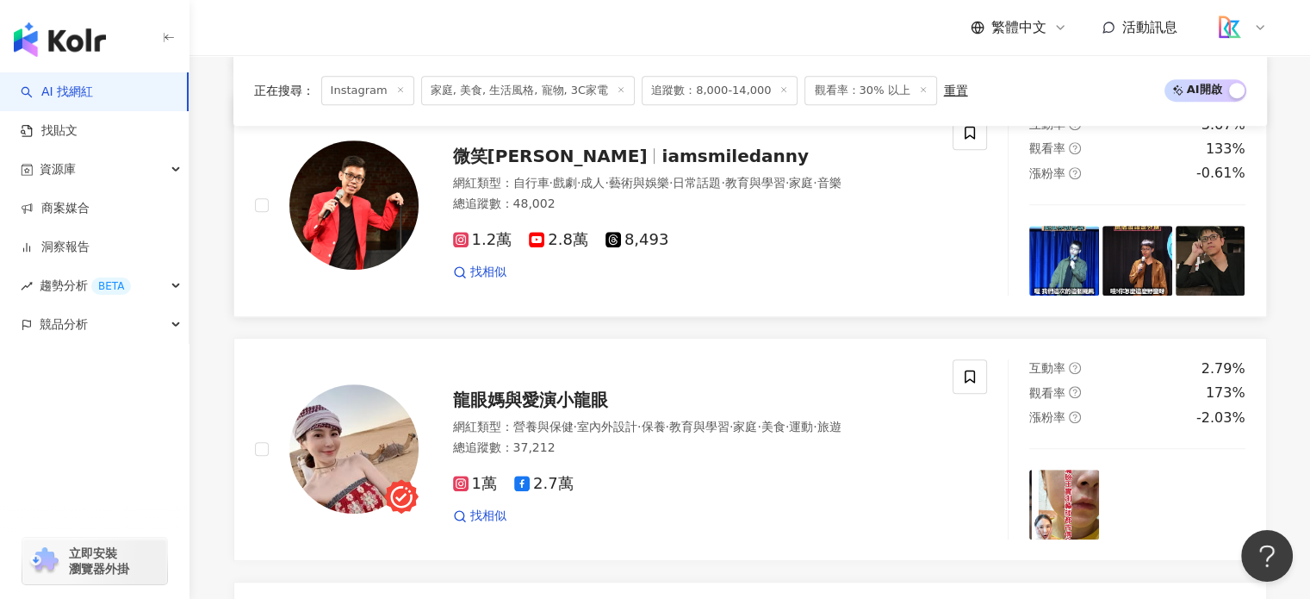
scroll to position [888, 0]
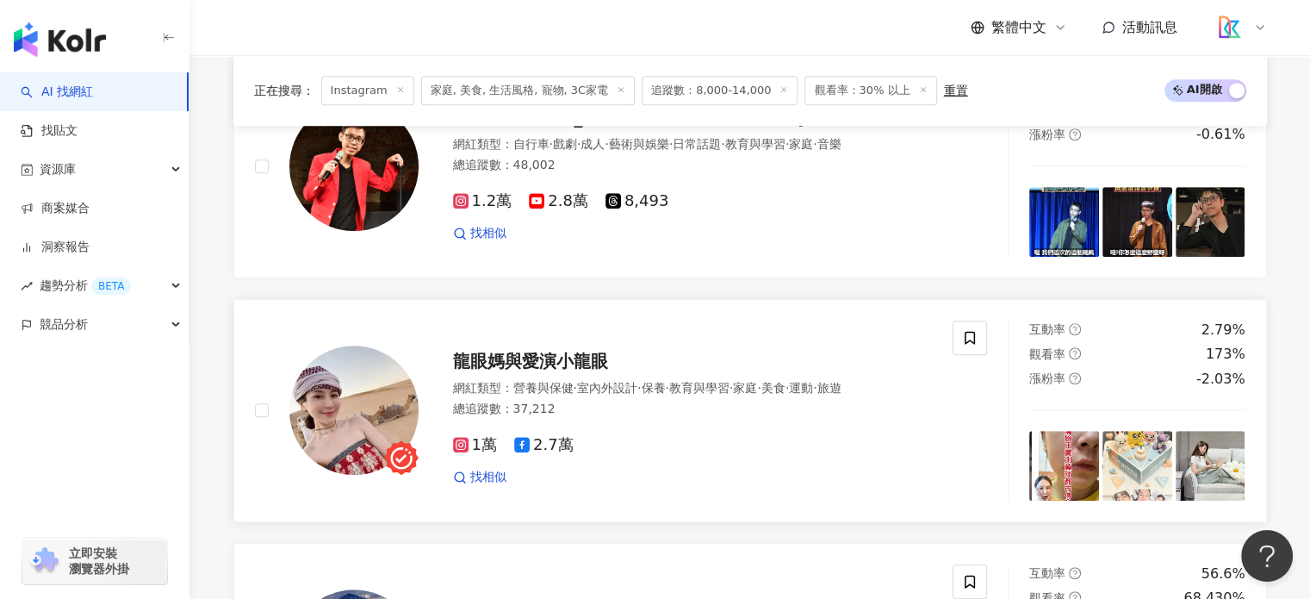
click at [578, 364] on span "龍眼媽與愛演小龍眼" at bounding box center [530, 361] width 155 height 21
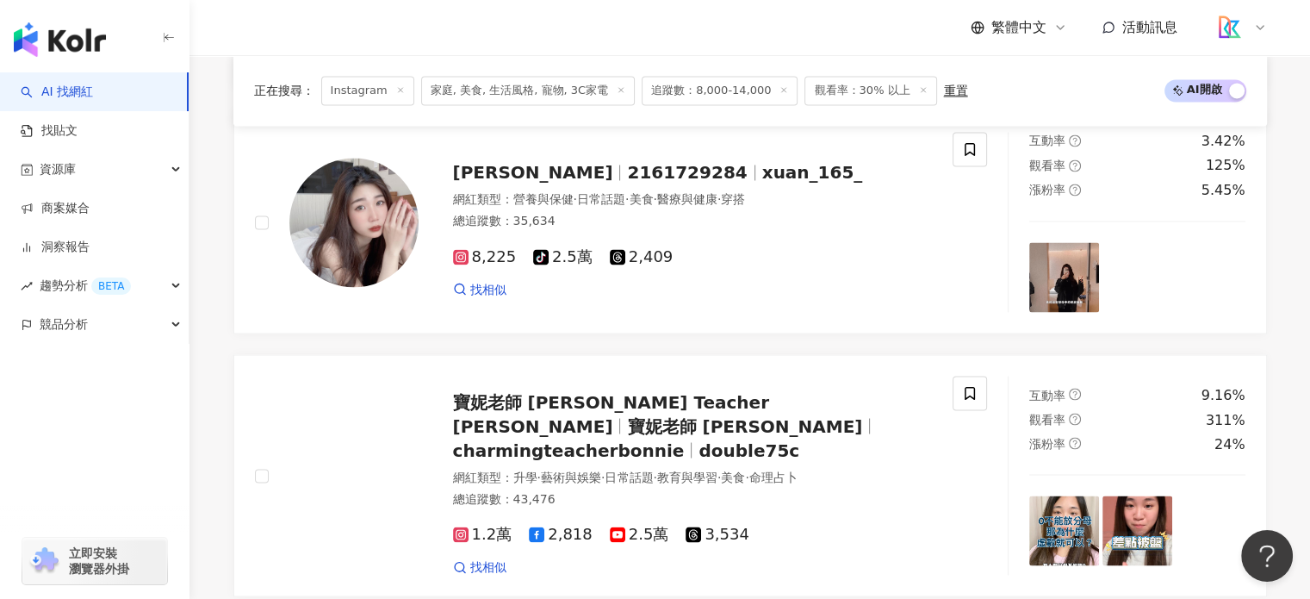
scroll to position [3128, 0]
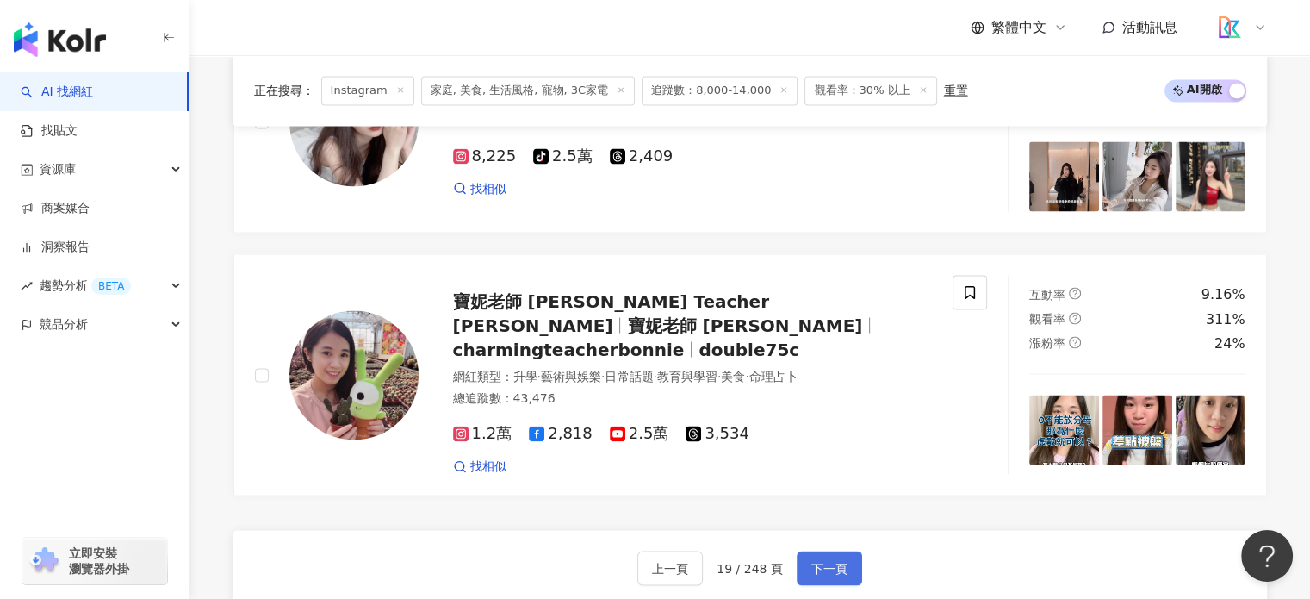
click at [842, 561] on span "下一頁" at bounding box center [829, 568] width 36 height 14
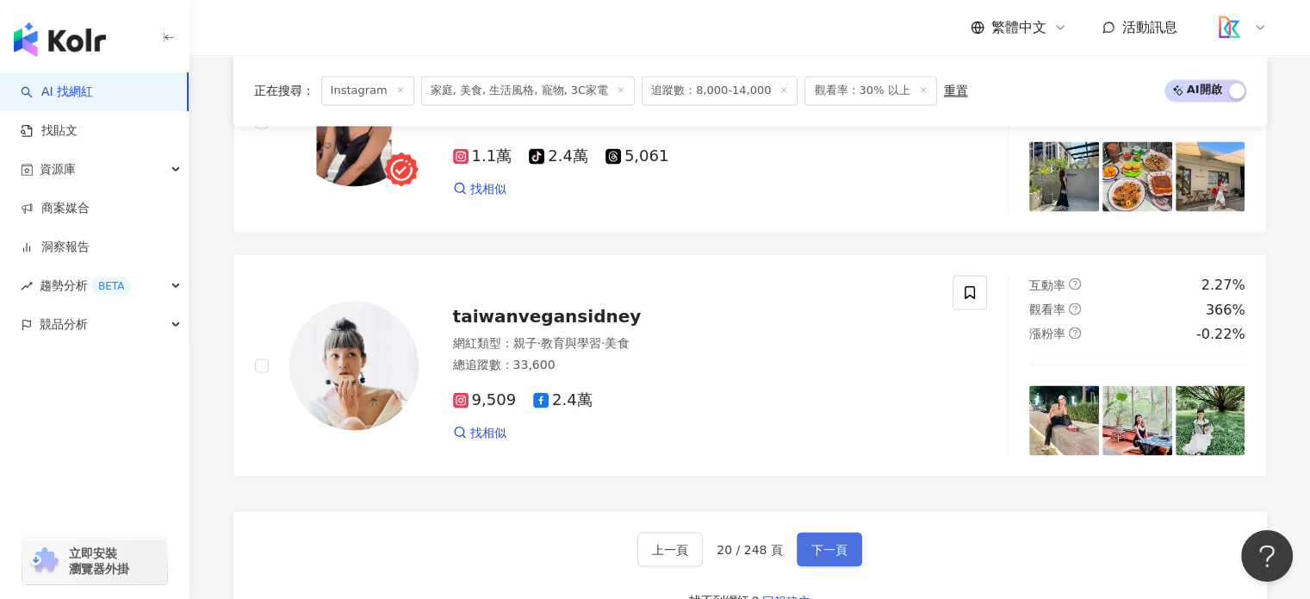
click at [830, 556] on span "下一頁" at bounding box center [829, 549] width 36 height 14
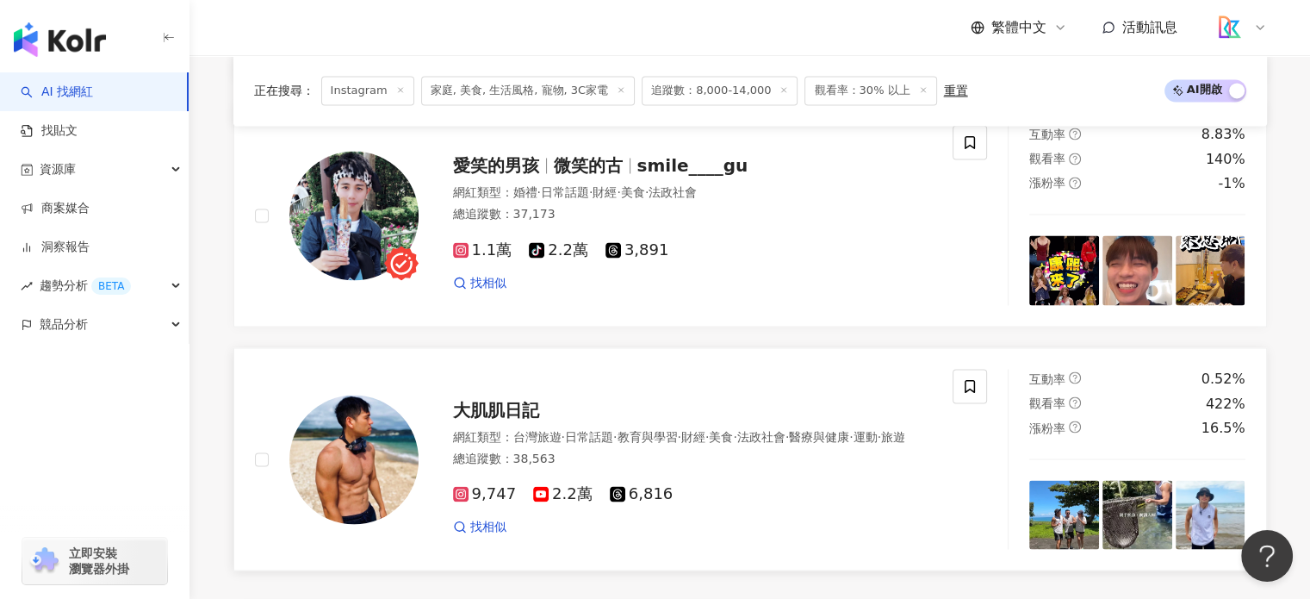
scroll to position [3311, 0]
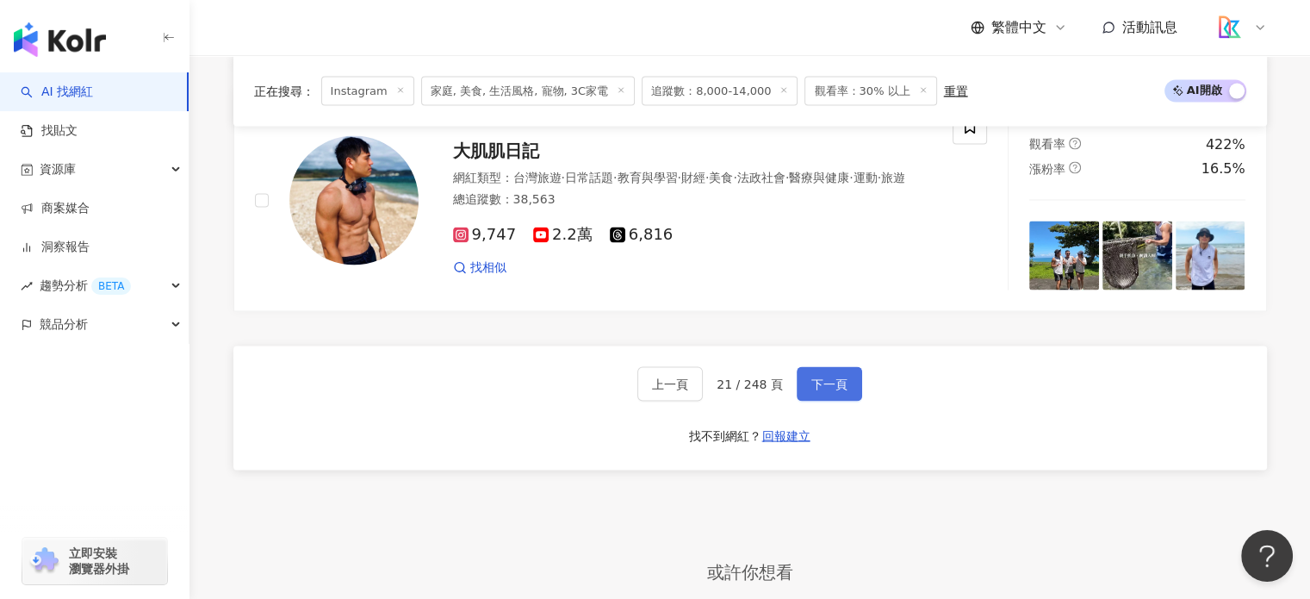
click at [839, 377] on span "下一頁" at bounding box center [829, 384] width 36 height 14
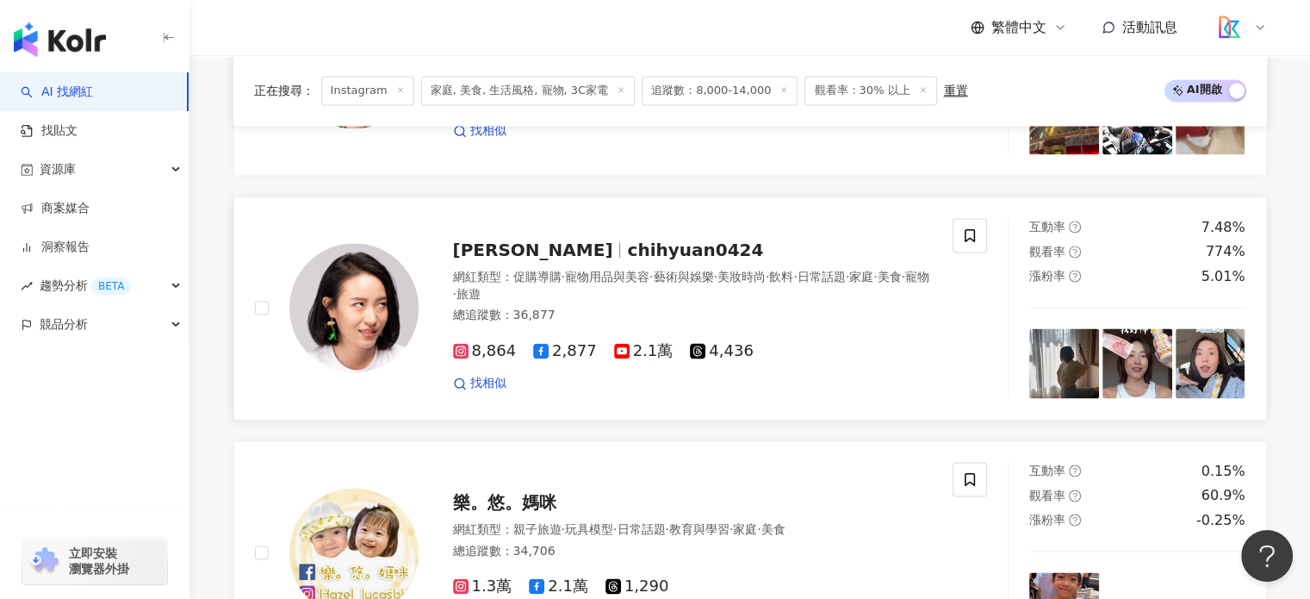
scroll to position [2450, 0]
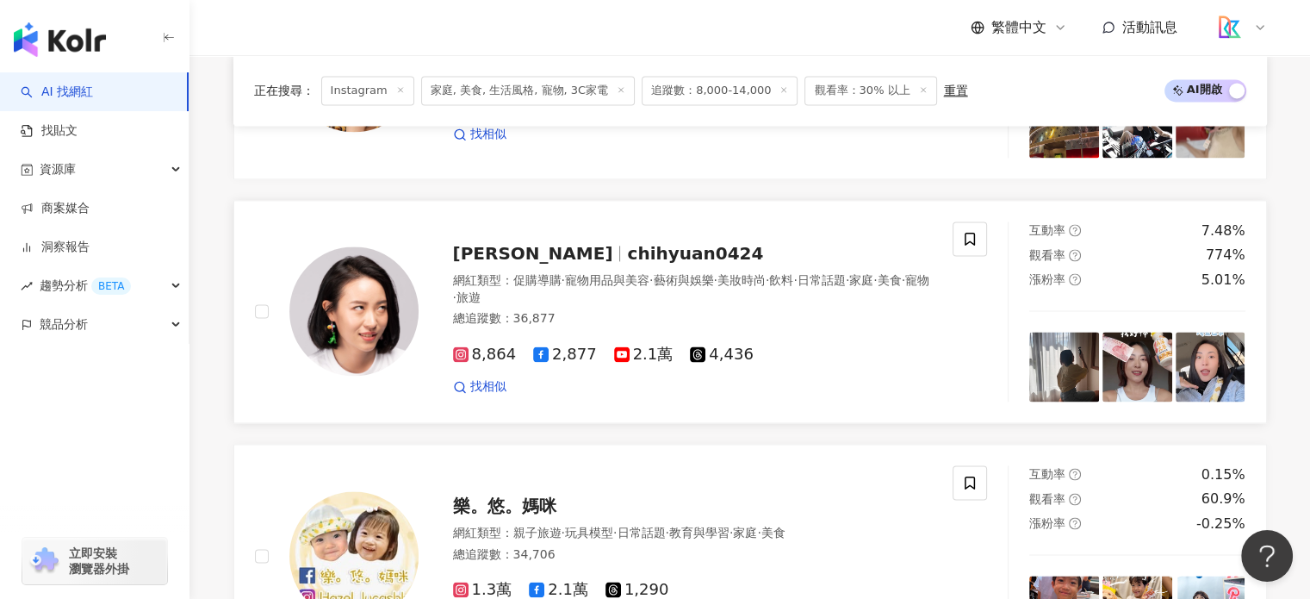
click at [627, 264] on span "chihyuan0424" at bounding box center [695, 253] width 136 height 21
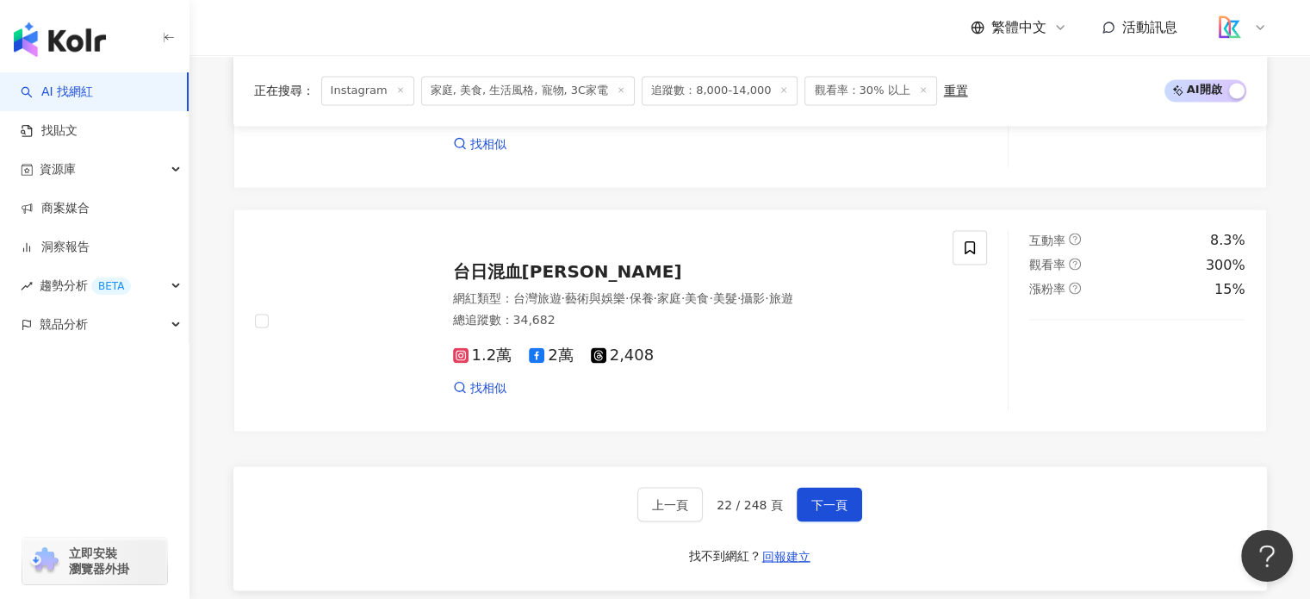
scroll to position [3311, 0]
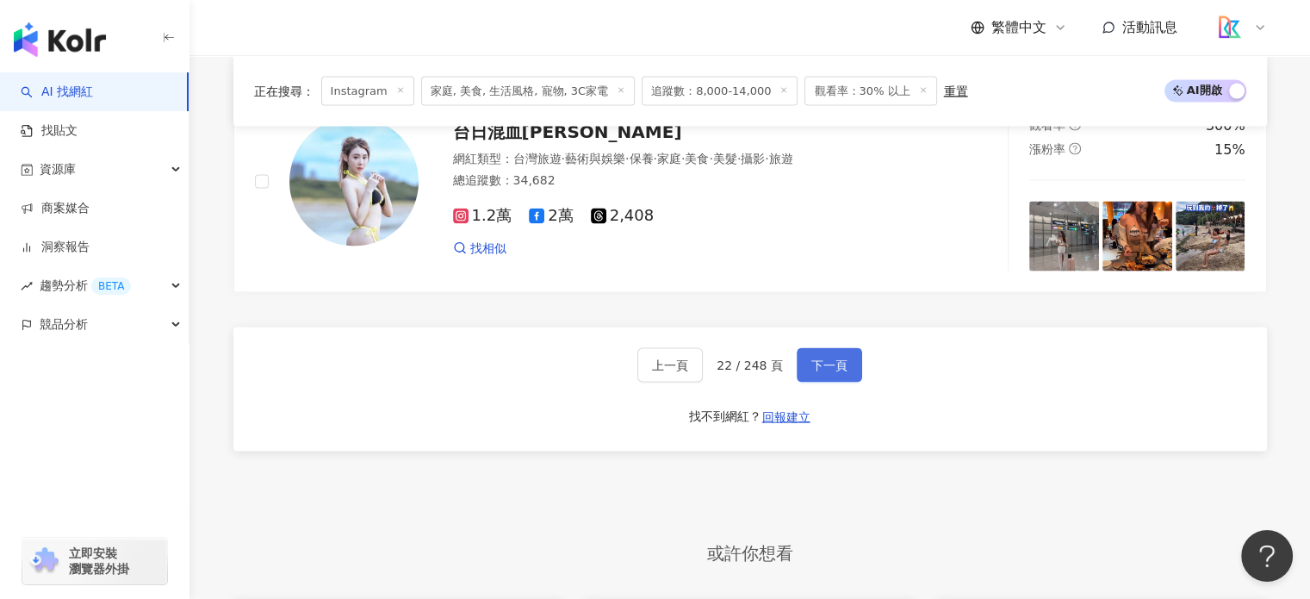
click at [823, 372] on button "下一頁" at bounding box center [829, 365] width 65 height 34
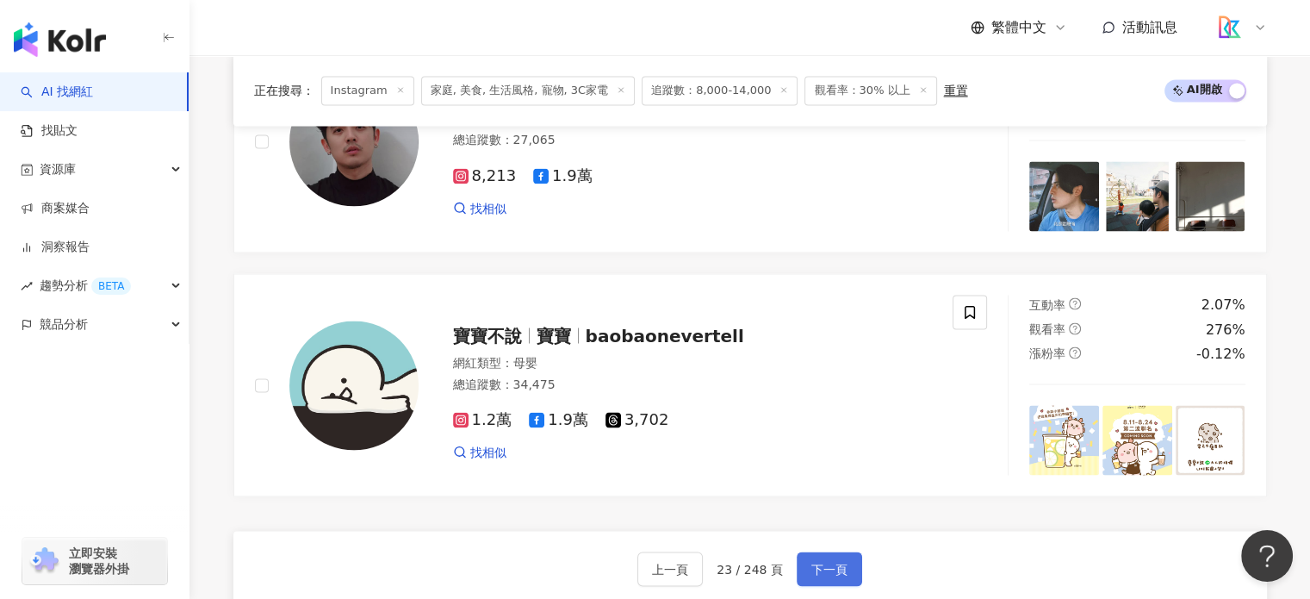
scroll to position [2955, 0]
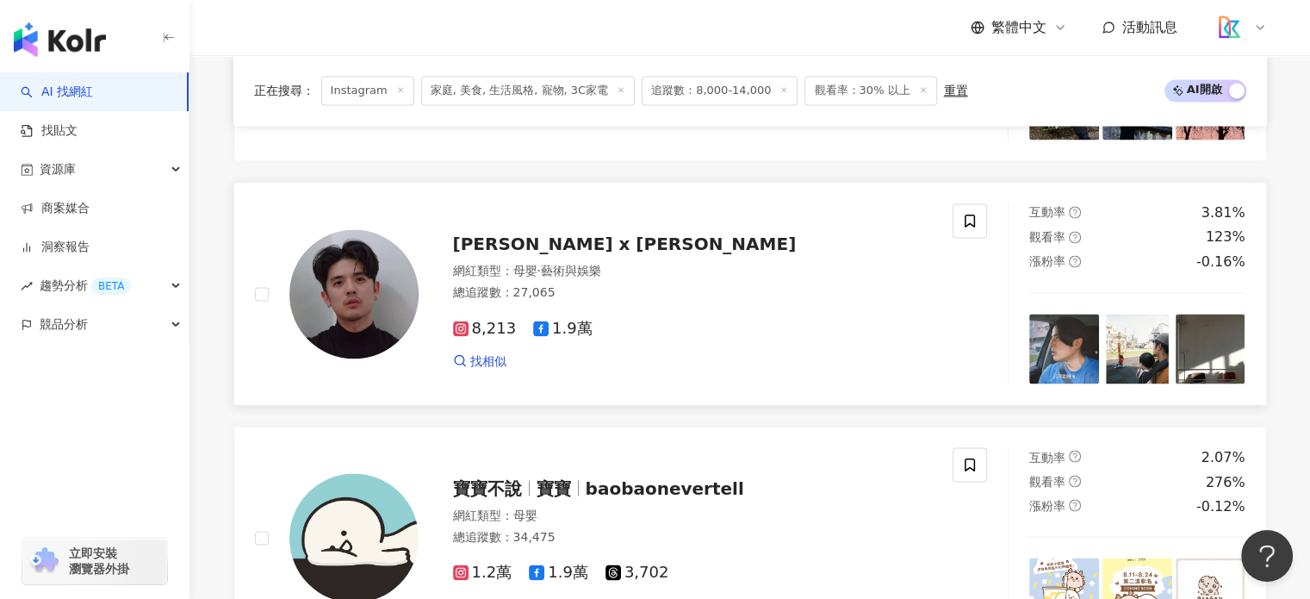
click at [606, 254] on span "歐陽倫 x [PERSON_NAME]" at bounding box center [625, 243] width 344 height 21
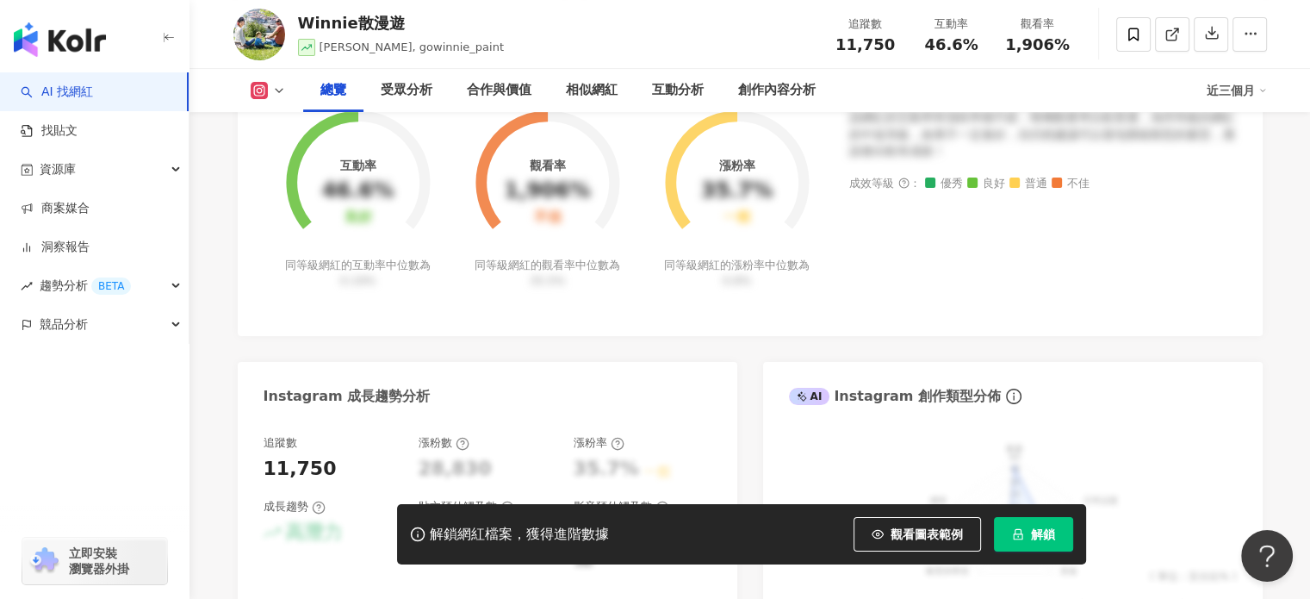
scroll to position [345, 0]
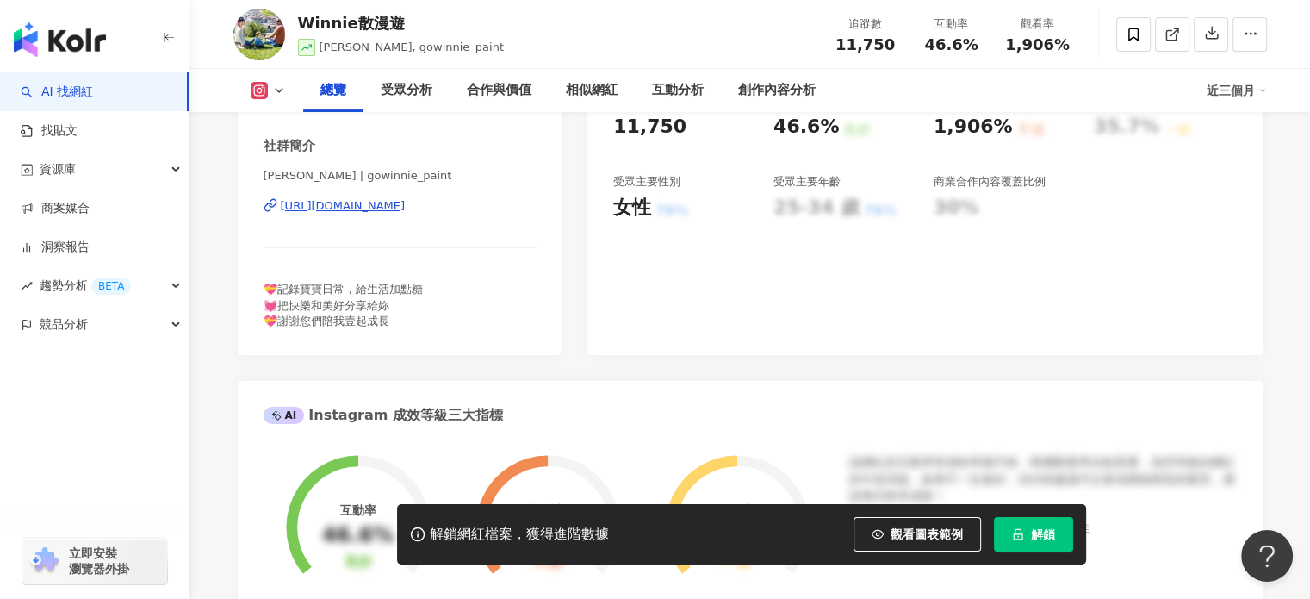
click at [406, 203] on div "https://www.instagram.com/gowinnie_paint/" at bounding box center [343, 206] width 125 height 16
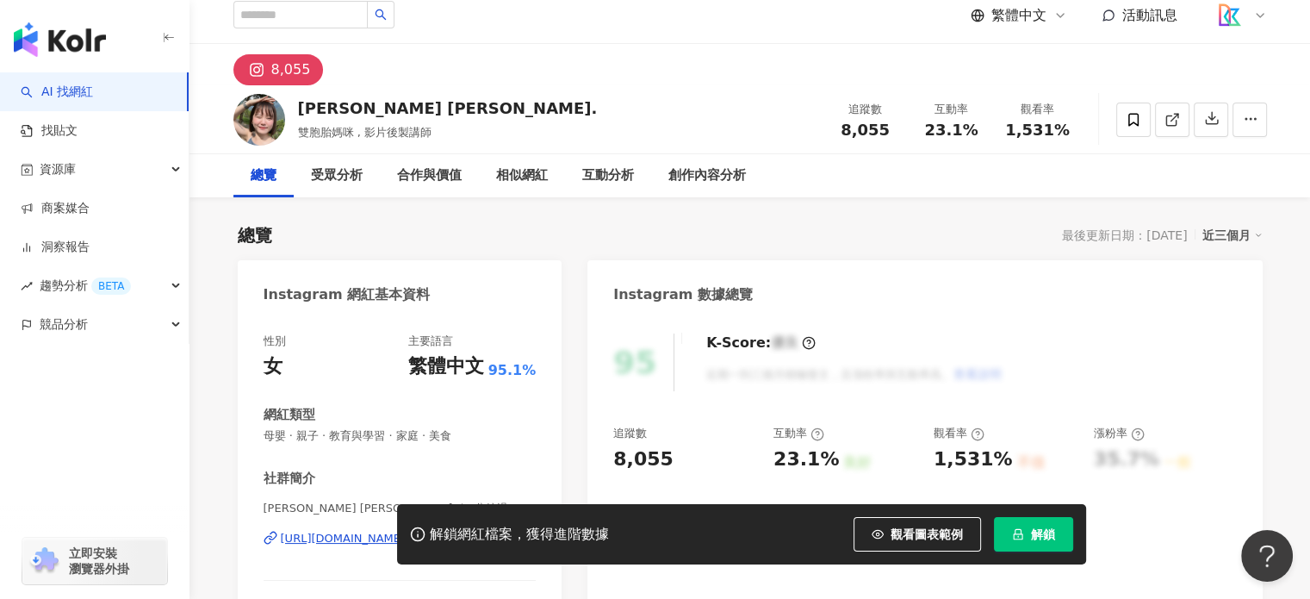
scroll to position [172, 0]
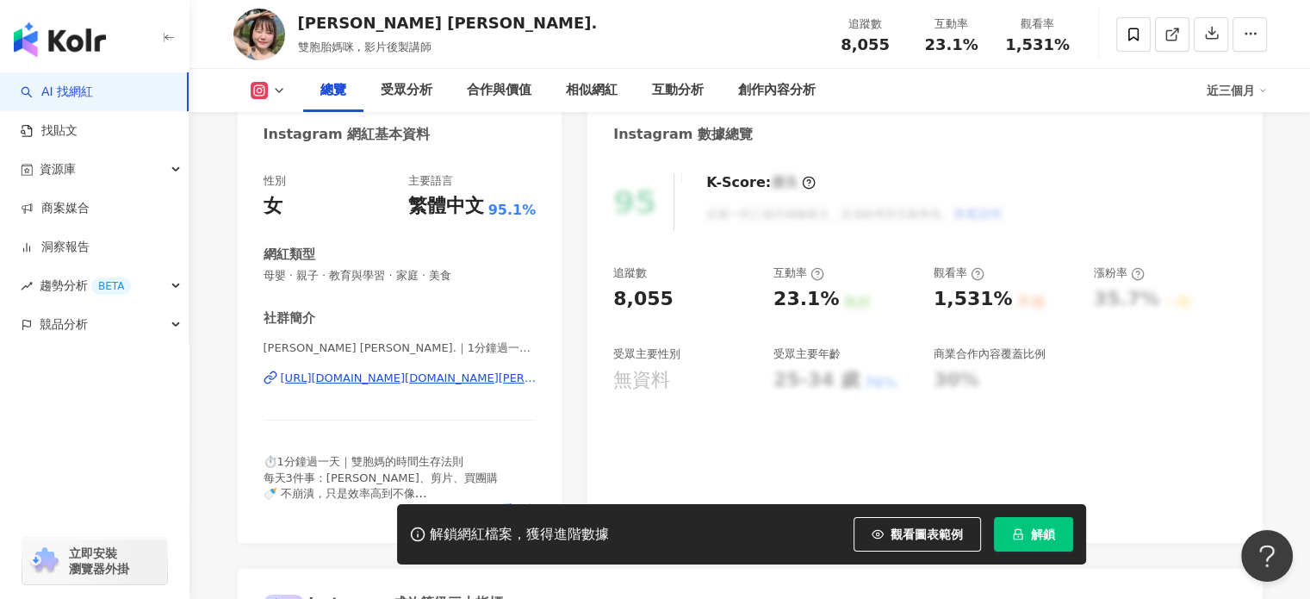
click at [399, 378] on div "https://www.instagram.com/1minaday.nina/" at bounding box center [409, 378] width 256 height 16
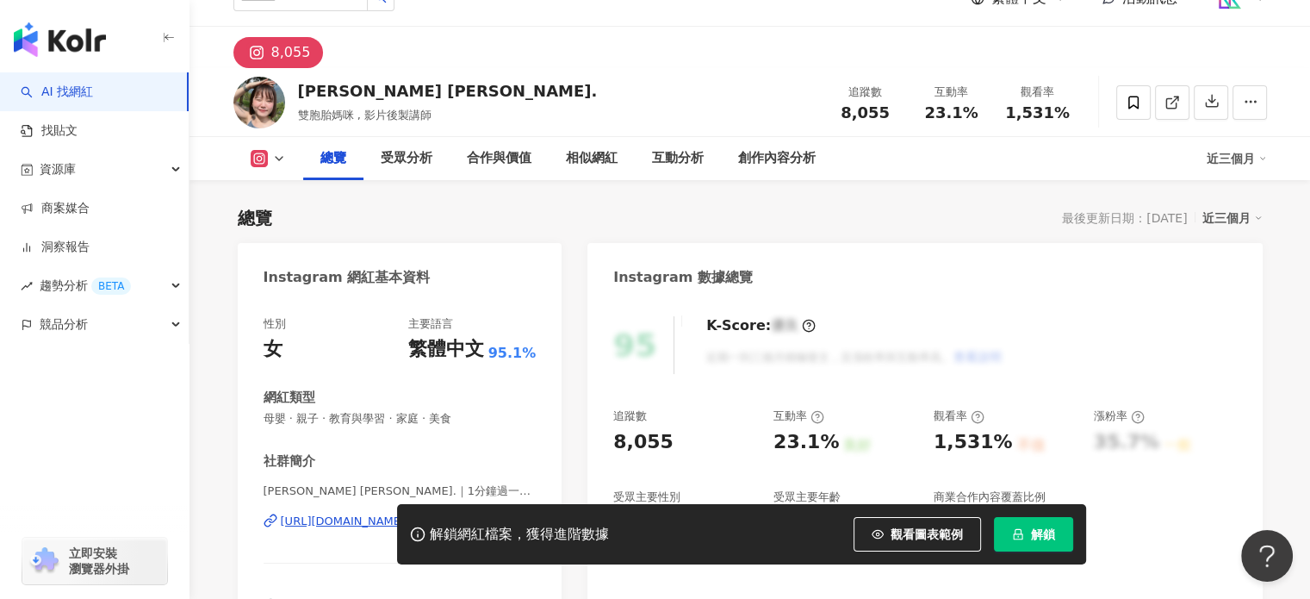
scroll to position [0, 0]
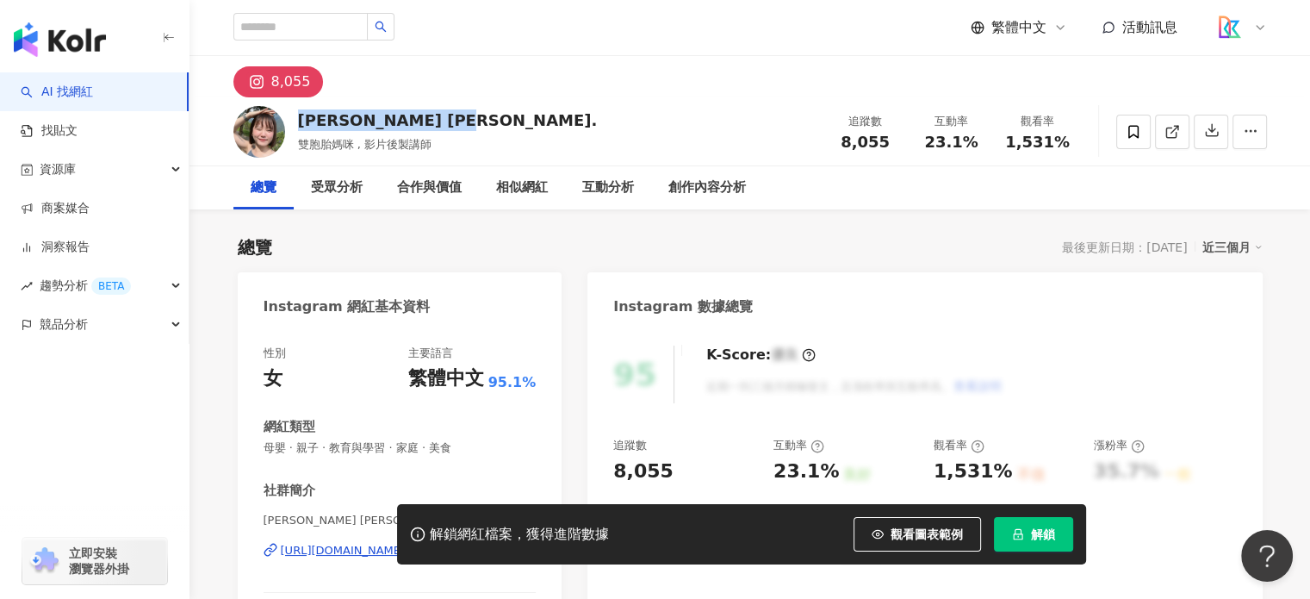
drag, startPoint x: 299, startPoint y: 121, endPoint x: 382, endPoint y: 123, distance: 83.6
click at [382, 123] on div "[PERSON_NAME] [PERSON_NAME]." at bounding box center [448, 120] width 300 height 22
copy div "[PERSON_NAME] [PERSON_NAME]."
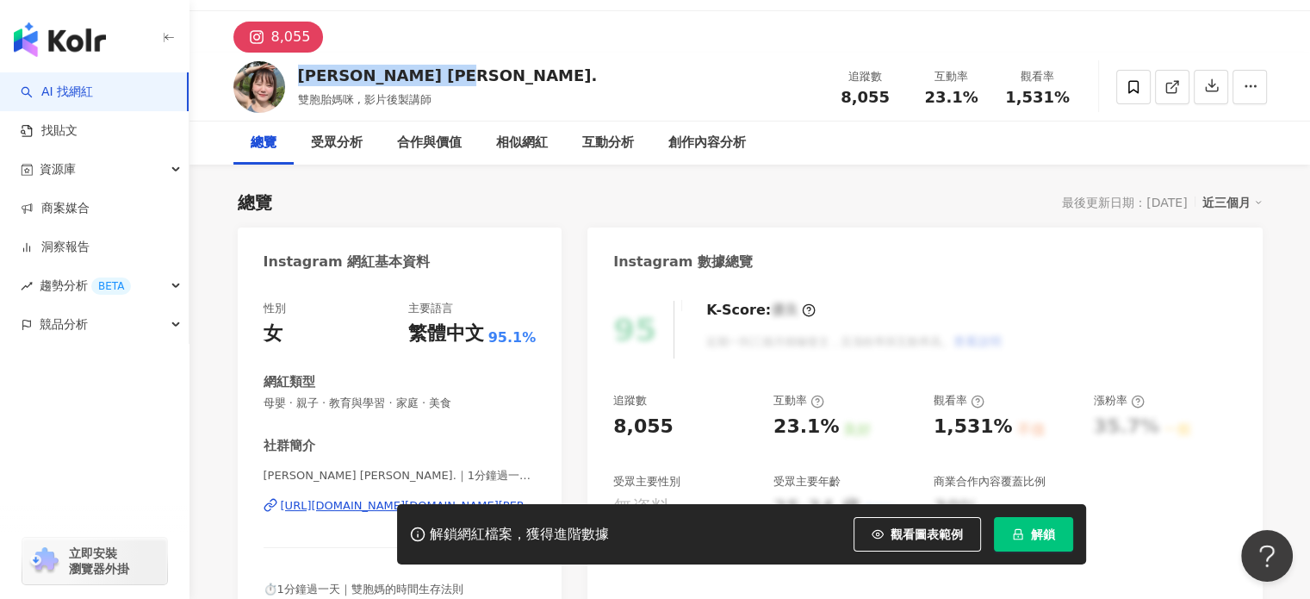
scroll to position [86, 0]
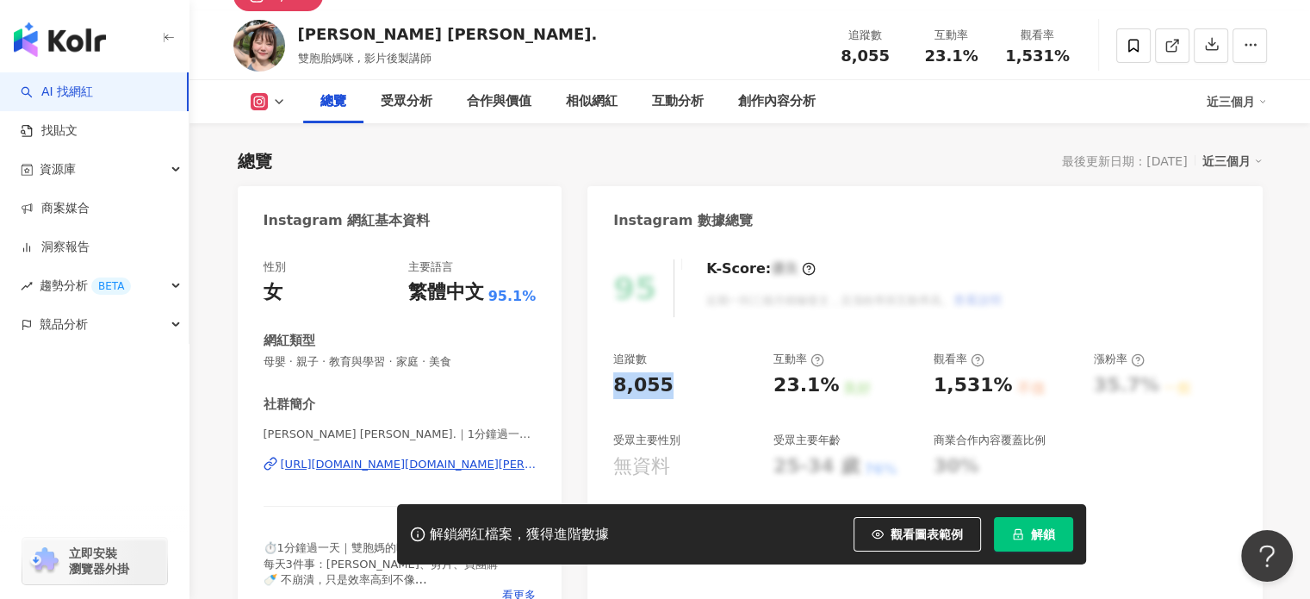
drag, startPoint x: 666, startPoint y: 387, endPoint x: 588, endPoint y: 388, distance: 77.5
click at [588, 388] on div "95 K-Score : 優良 近期一到三個月積極發文，且漲粉率與互動率高。 查看說明 追蹤數 8,055 互動率 23.1% 良好 觀看率 1,531% 不…" at bounding box center [924, 435] width 674 height 387
copy div "8,055"
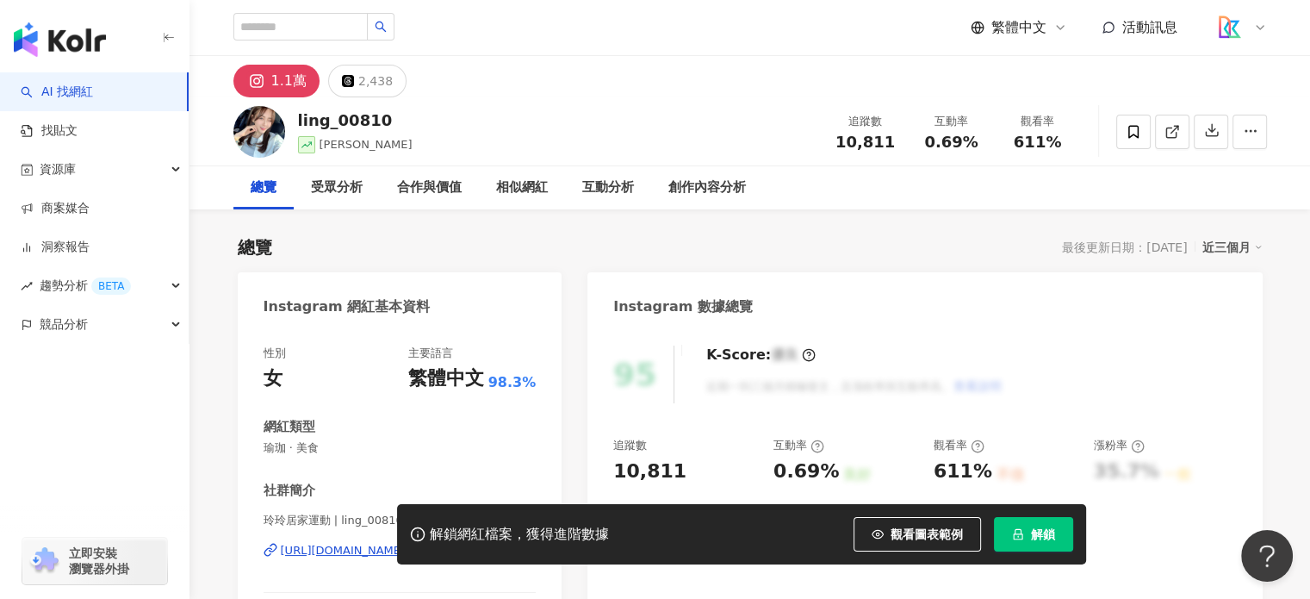
scroll to position [172, 0]
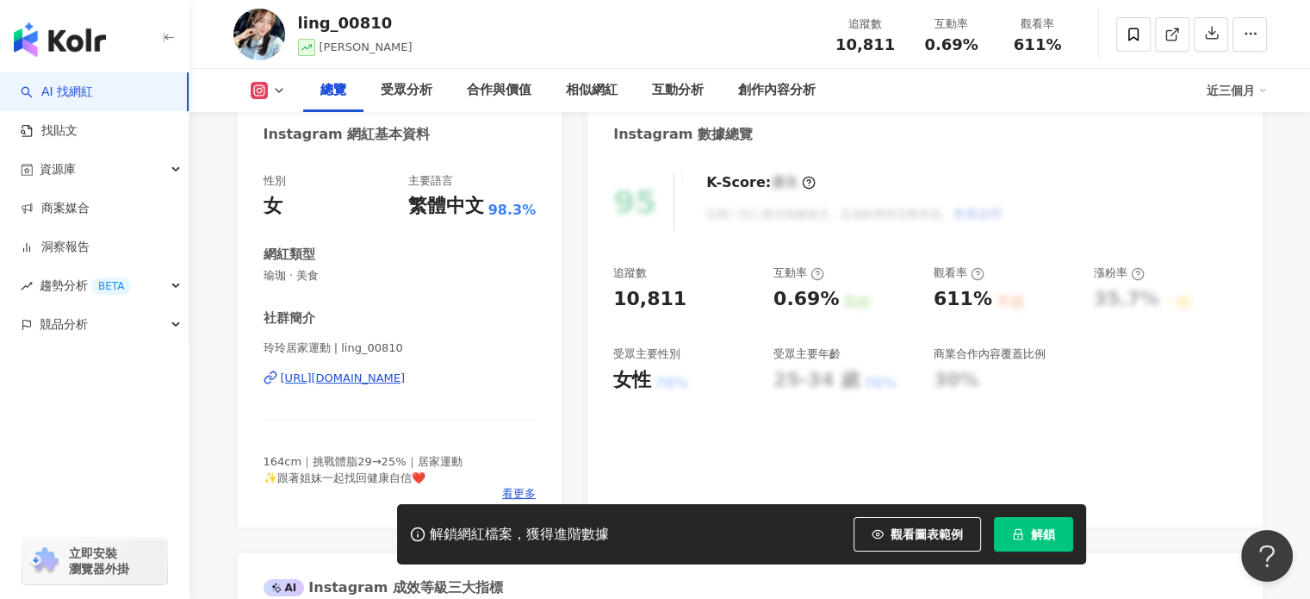
click at [406, 378] on div "https://www.instagram.com/ling_00810/" at bounding box center [343, 378] width 125 height 16
drag, startPoint x: 685, startPoint y: 306, endPoint x: 612, endPoint y: 306, distance: 72.4
click at [612, 306] on div "95 K-Score : 優良 近期一到三個月積極發文，且漲粉率與互動率高。 查看說明 追蹤數 10,811 互動率 0.69% 良好 觀看率 611% 不佳…" at bounding box center [924, 341] width 674 height 371
copy div "10,811"
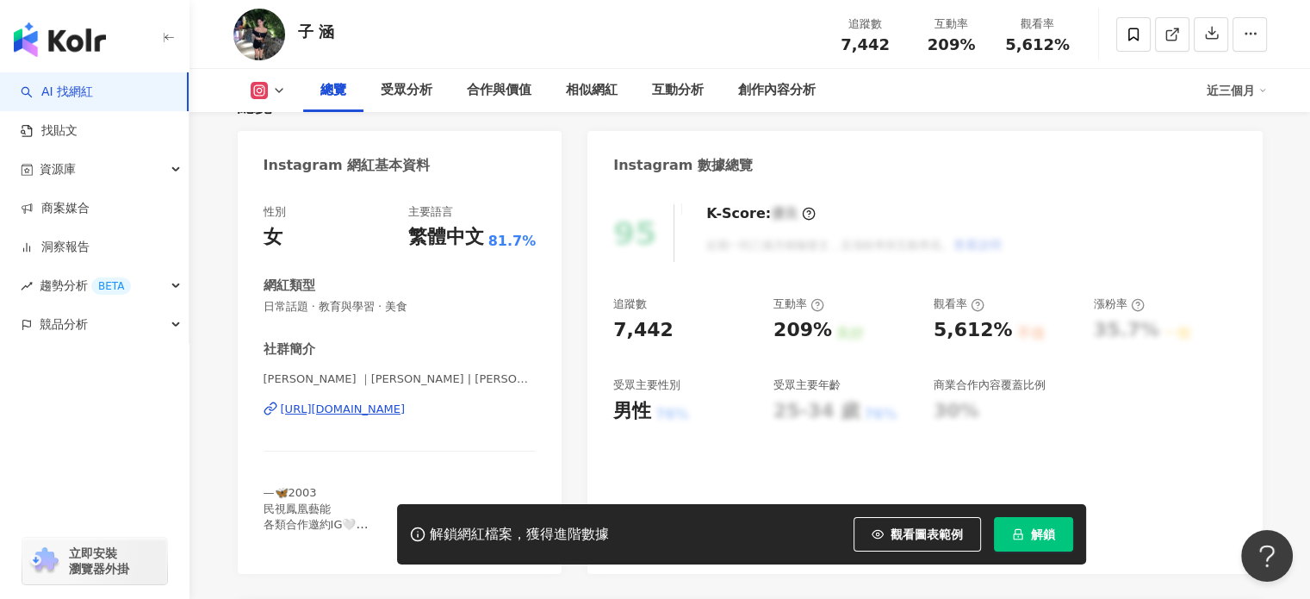
scroll to position [172, 0]
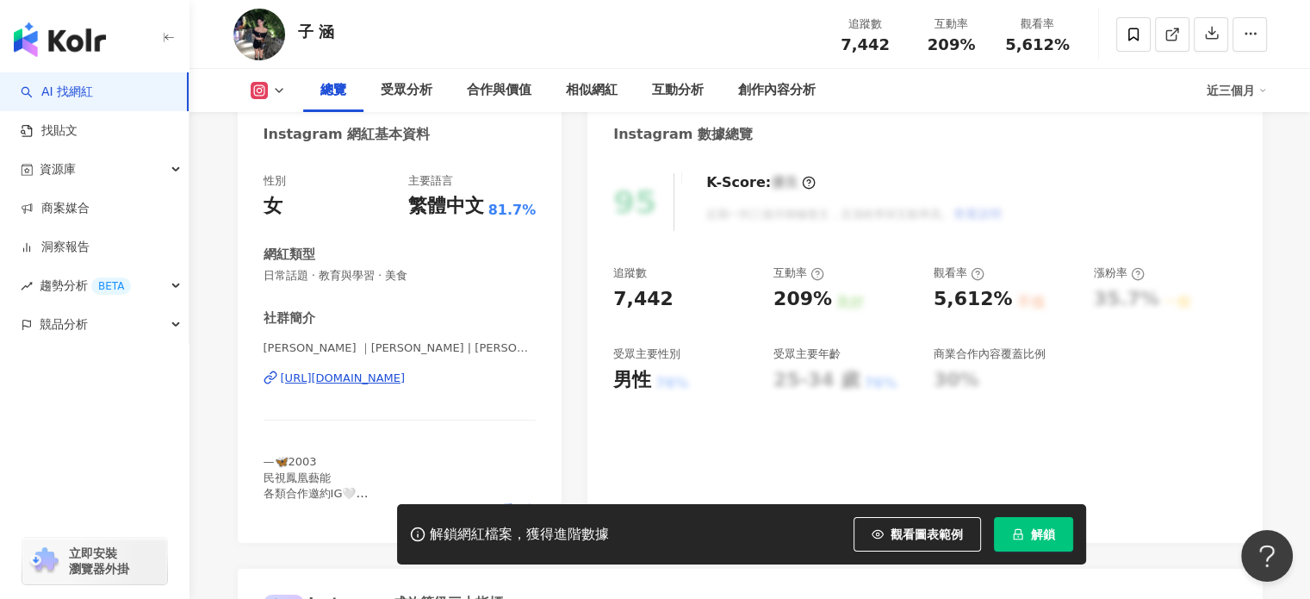
click at [363, 382] on div "https://www.instagram.com/hoyne.0316/" at bounding box center [343, 378] width 125 height 16
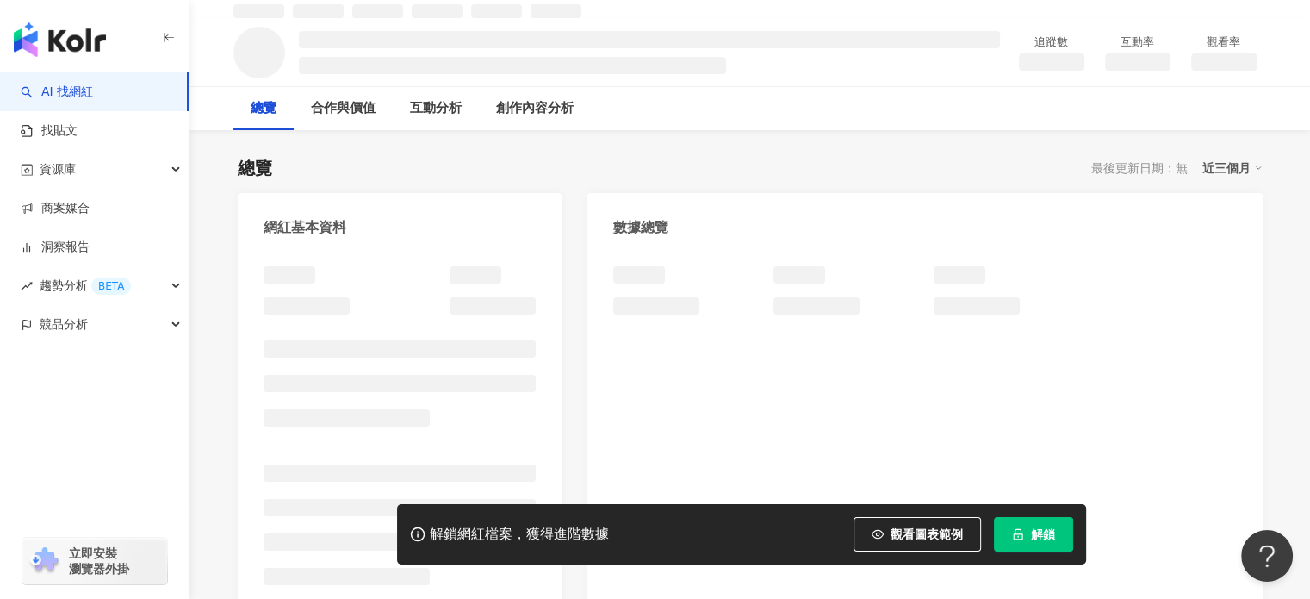
scroll to position [258, 0]
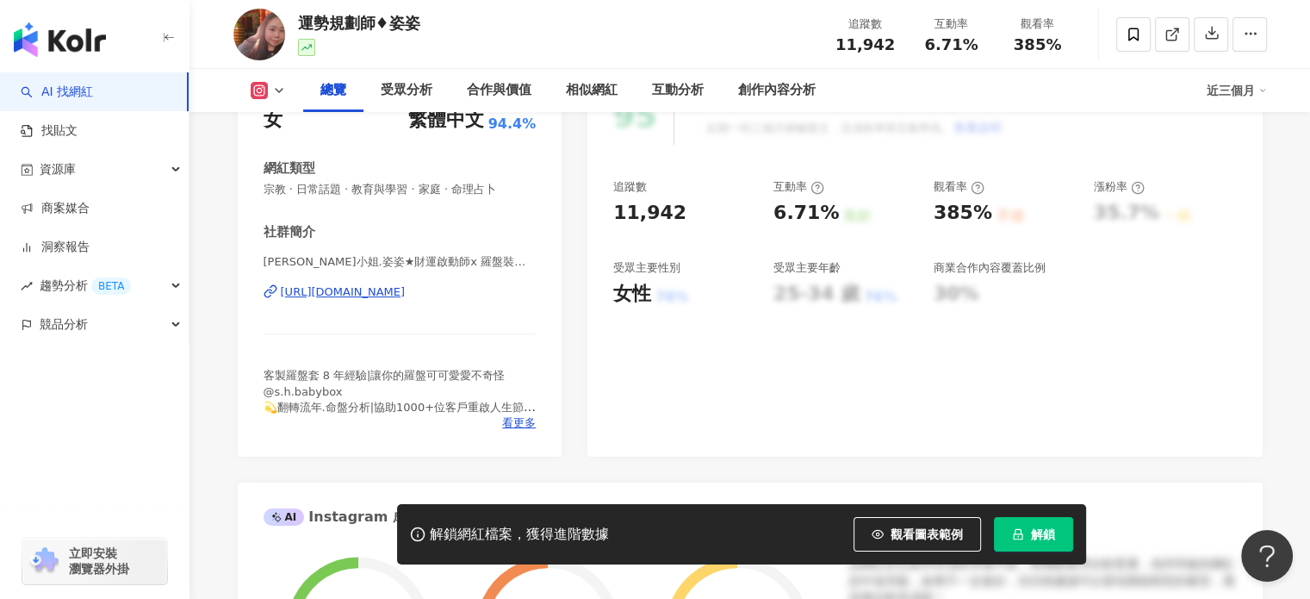
scroll to position [345, 0]
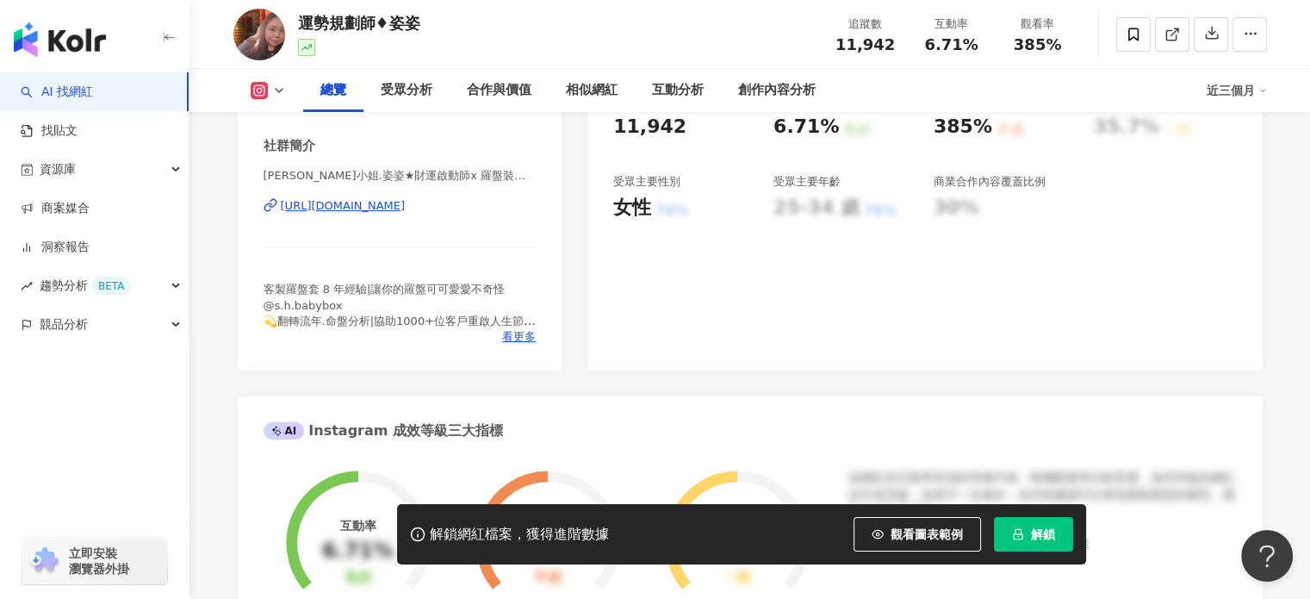
click div "https://www.instagram.com/luckyzizi1931/"
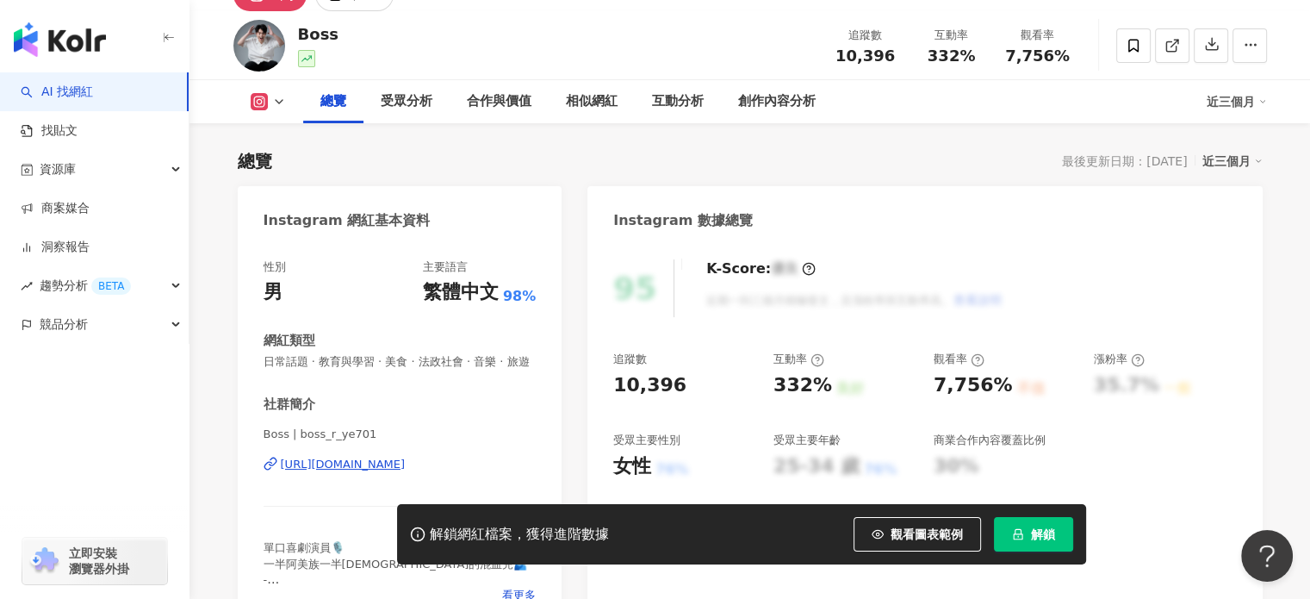
scroll to position [258, 0]
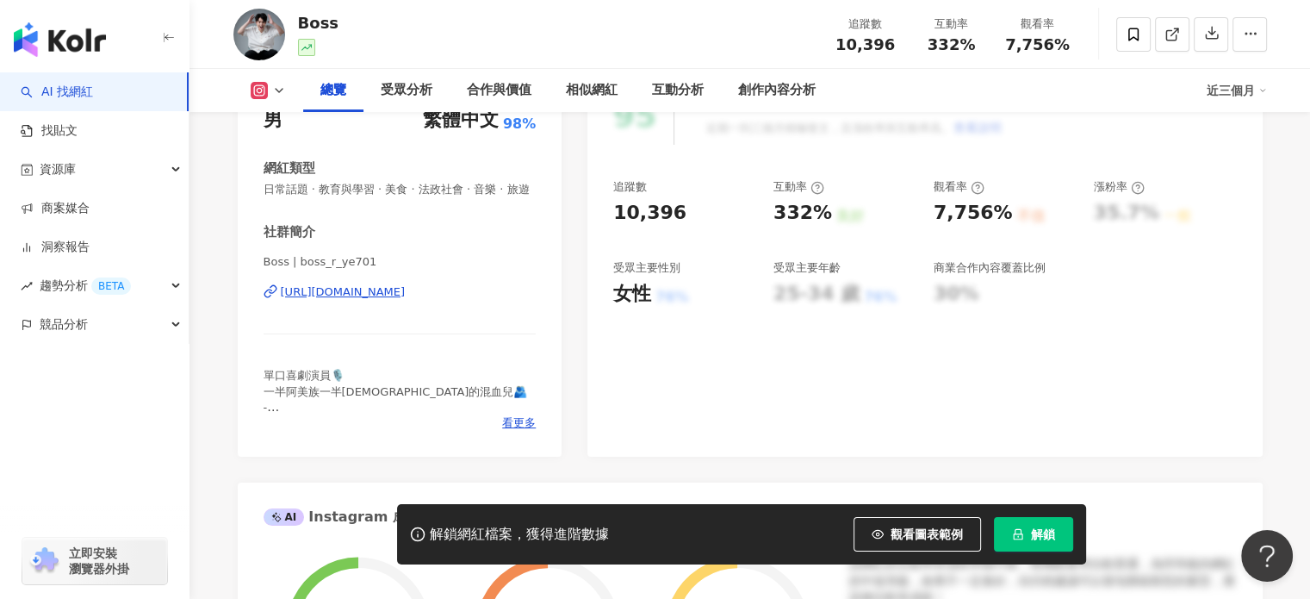
click at [406, 300] on div "[URL][DOMAIN_NAME]" at bounding box center [343, 292] width 125 height 16
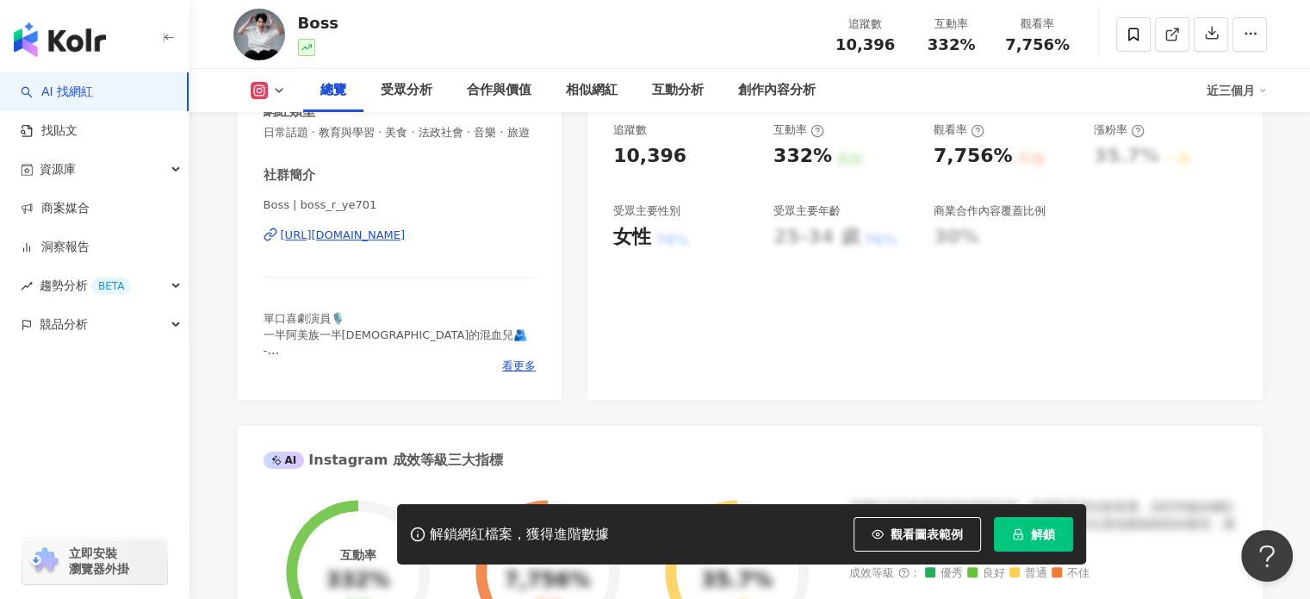
scroll to position [345, 0]
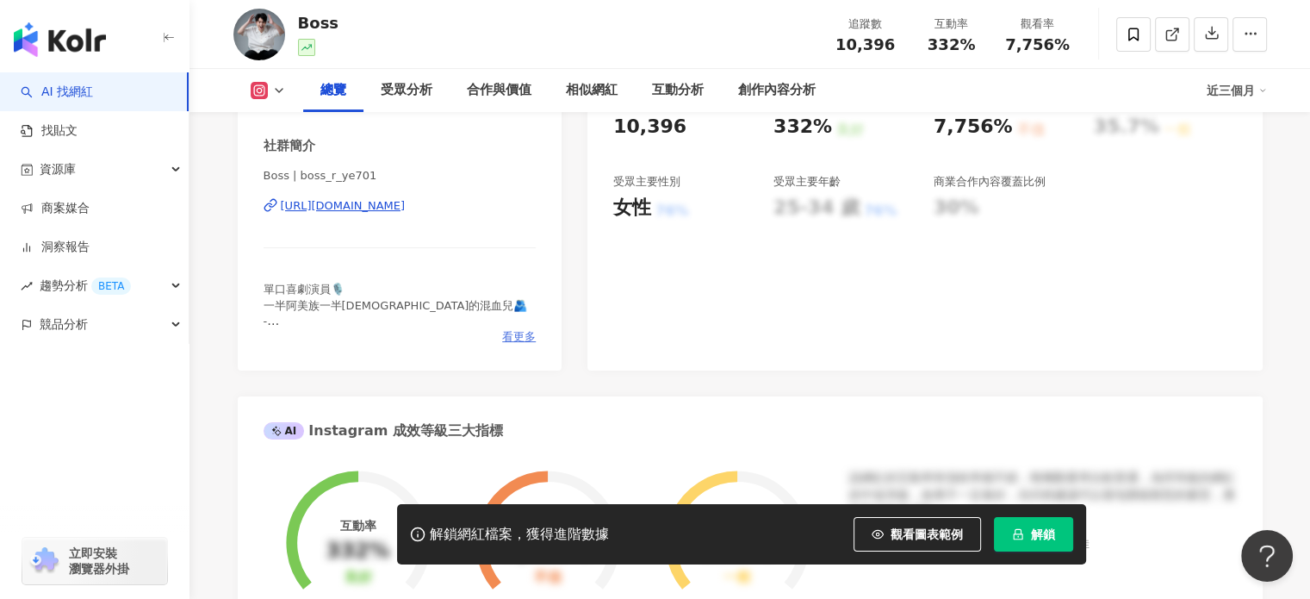
click at [513, 345] on span "看更多" at bounding box center [519, 337] width 34 height 16
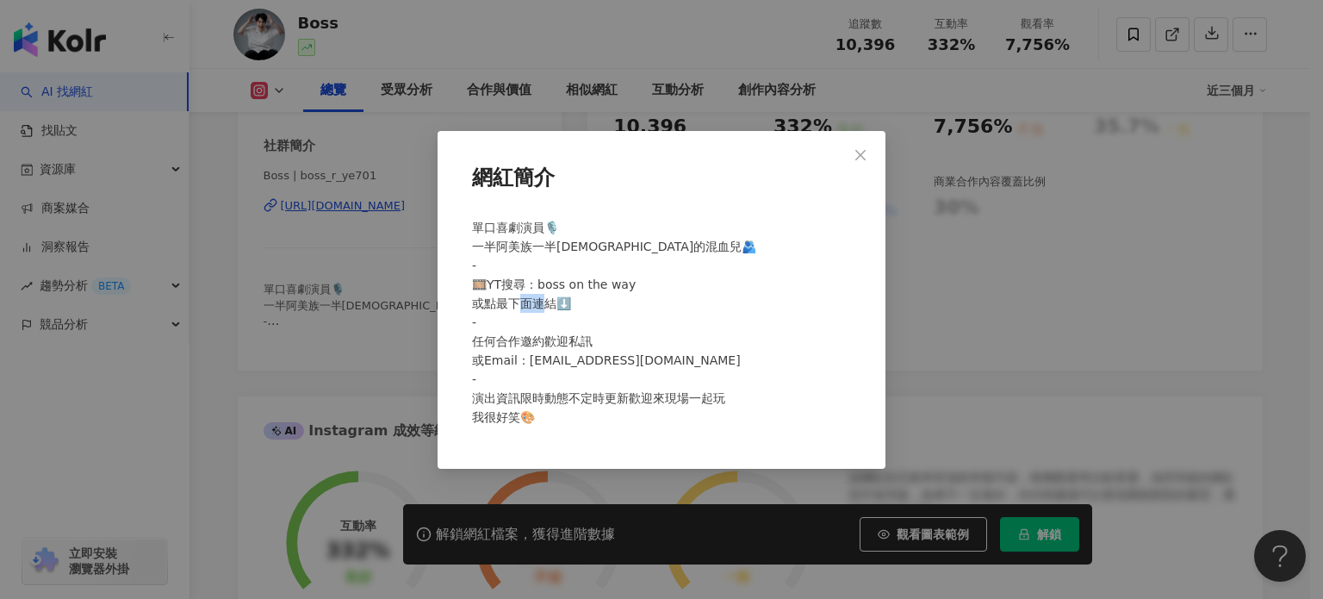
drag, startPoint x: 600, startPoint y: 344, endPoint x: 571, endPoint y: 345, distance: 29.3
click at [571, 345] on div "單口喜劇演員🎙️ 一半阿美族一半漢人的混血兒🫂 - 🎞️YT搜尋：boss on the way 或點最下面連結⬇️ - 任何合作邀約歡迎私訊 或Email：…" at bounding box center [661, 329] width 393 height 237
copy span "或E"
click at [858, 152] on icon "close" at bounding box center [860, 155] width 10 height 10
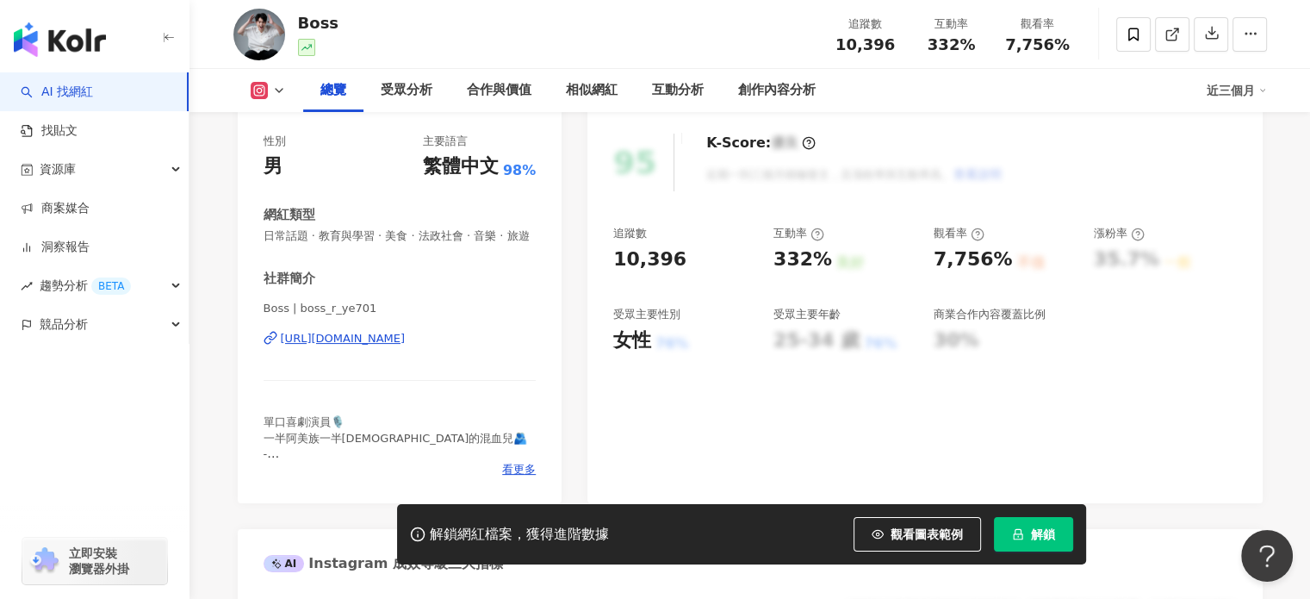
scroll to position [86, 0]
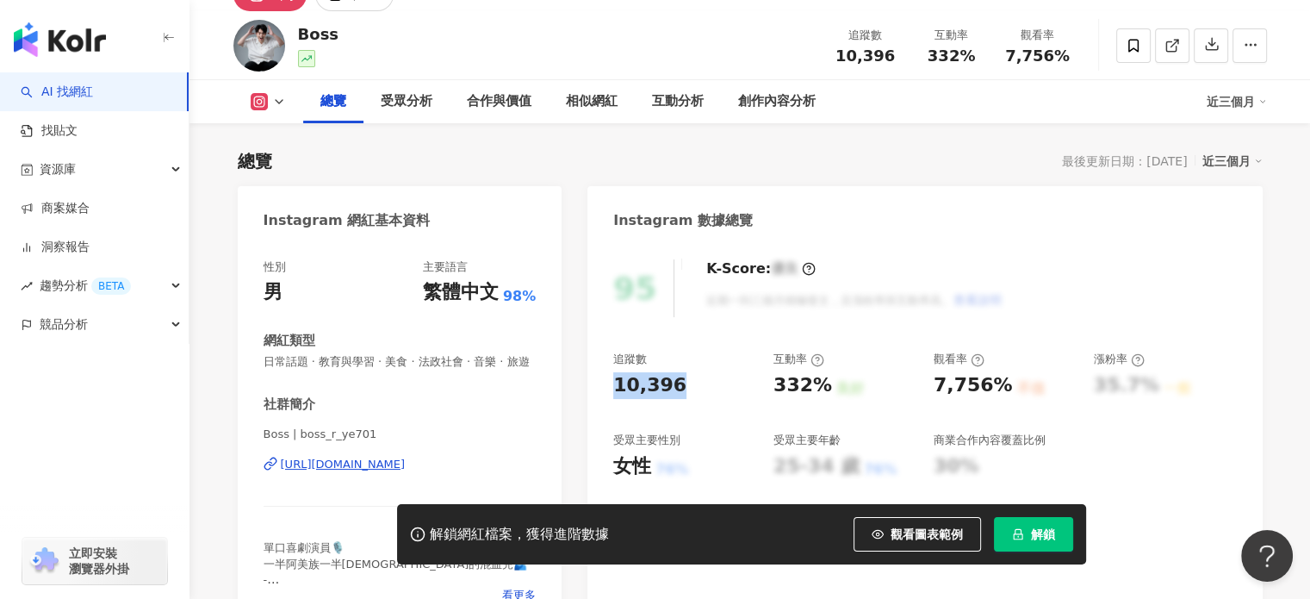
drag, startPoint x: 694, startPoint y: 384, endPoint x: 611, endPoint y: 382, distance: 83.6
click at [611, 382] on div "95 K-Score : 優良 近期一到三個月積極發文，且漲粉率與互動率高。 查看說明 追蹤數 10,396 互動率 332% 良好 觀看率 7,756% 不…" at bounding box center [924, 435] width 674 height 387
copy div "10,396"
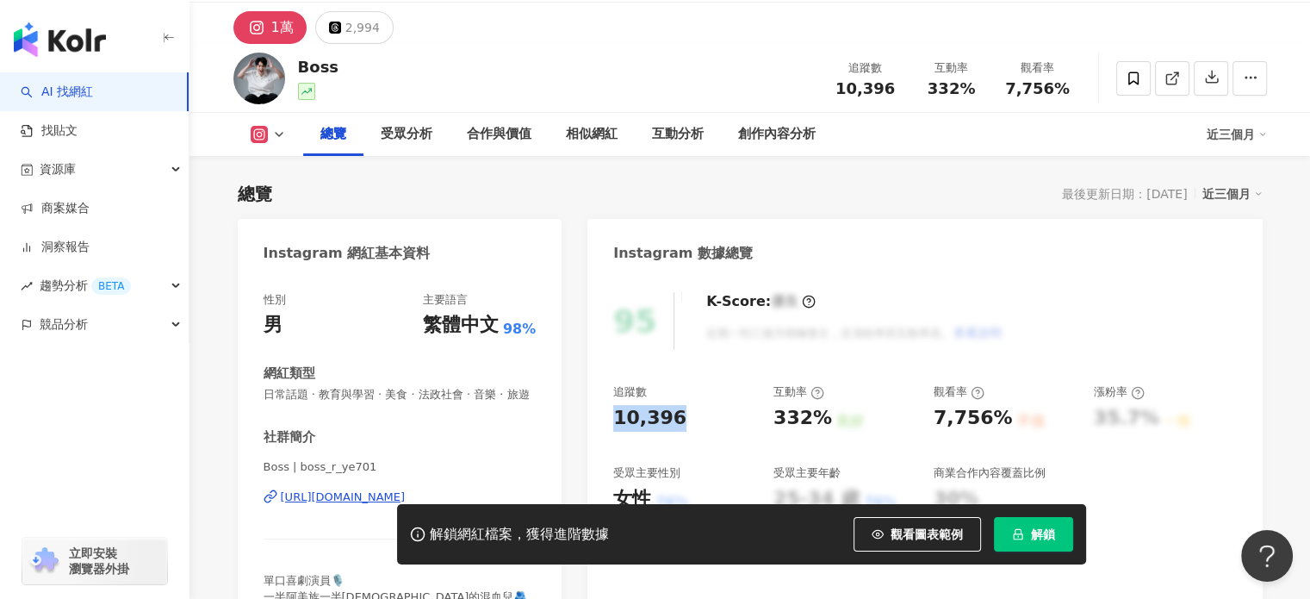
scroll to position [0, 0]
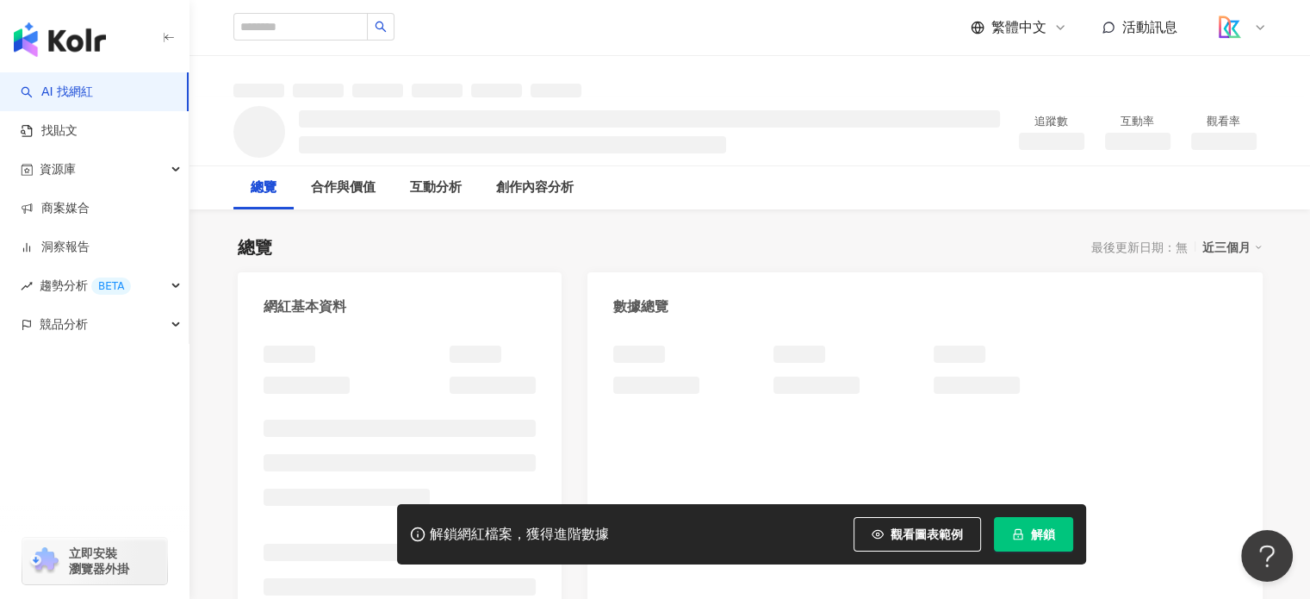
scroll to position [172, 0]
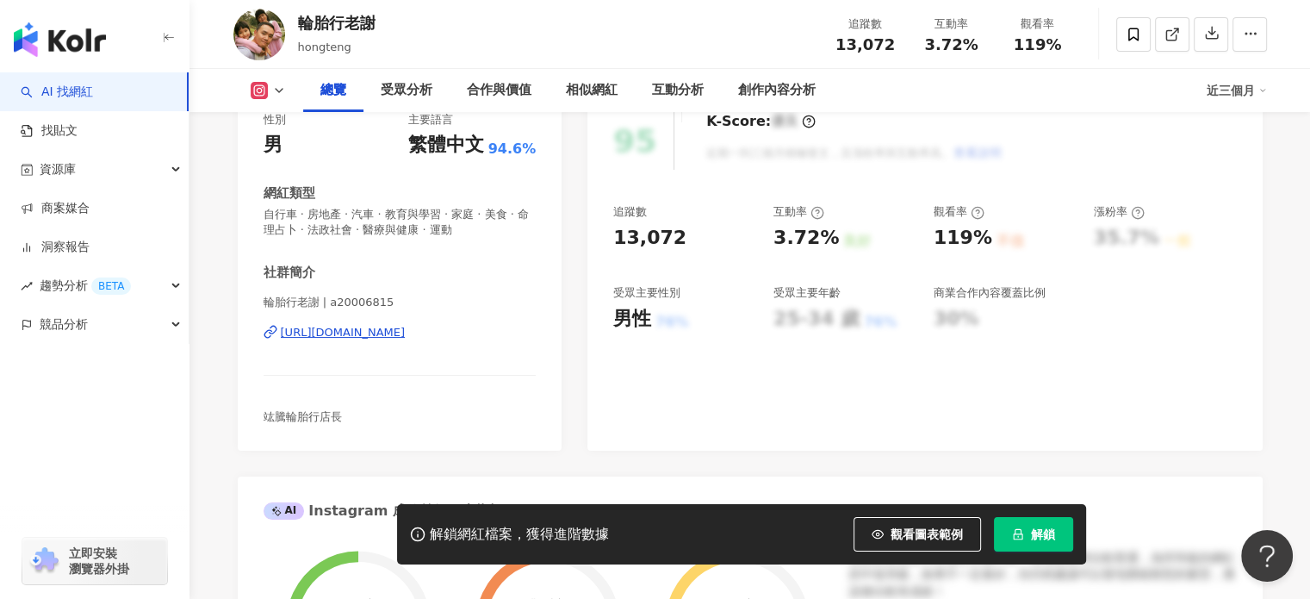
scroll to position [172, 0]
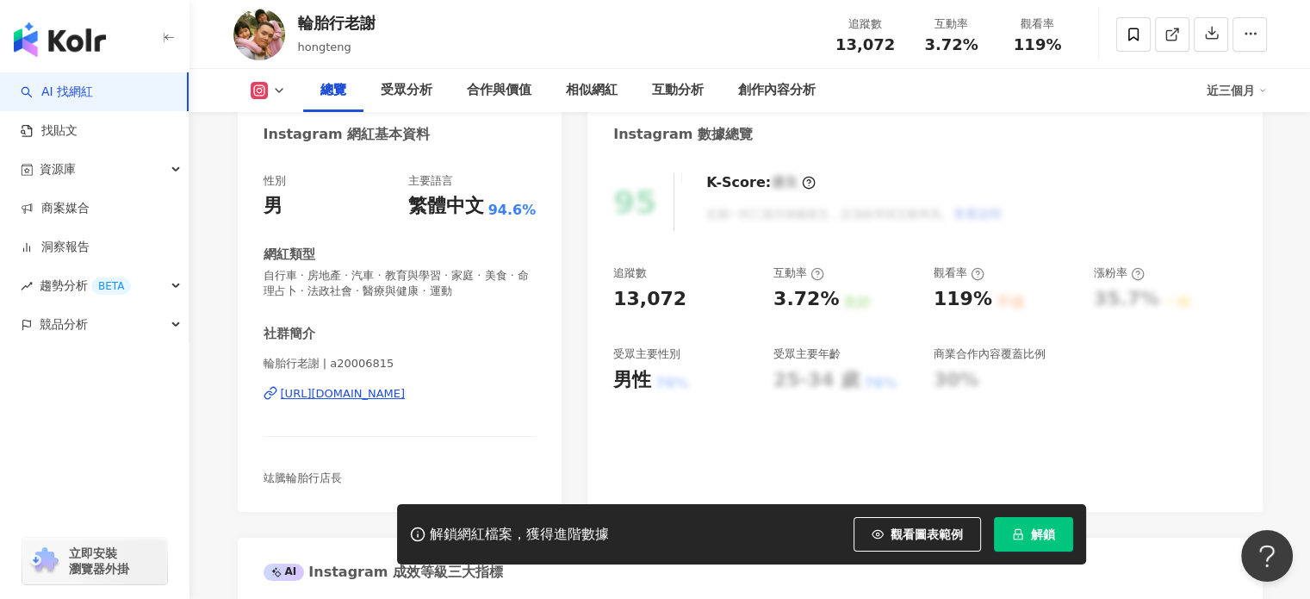
click at [406, 395] on div "[URL][DOMAIN_NAME]" at bounding box center [343, 394] width 125 height 16
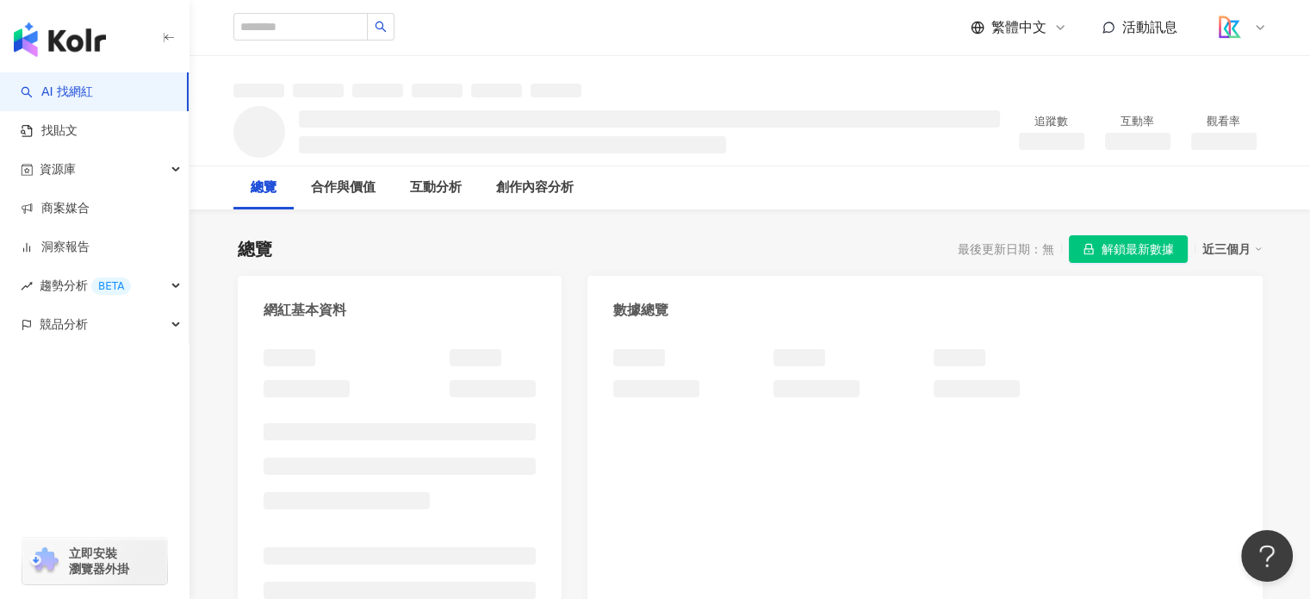
scroll to position [172, 0]
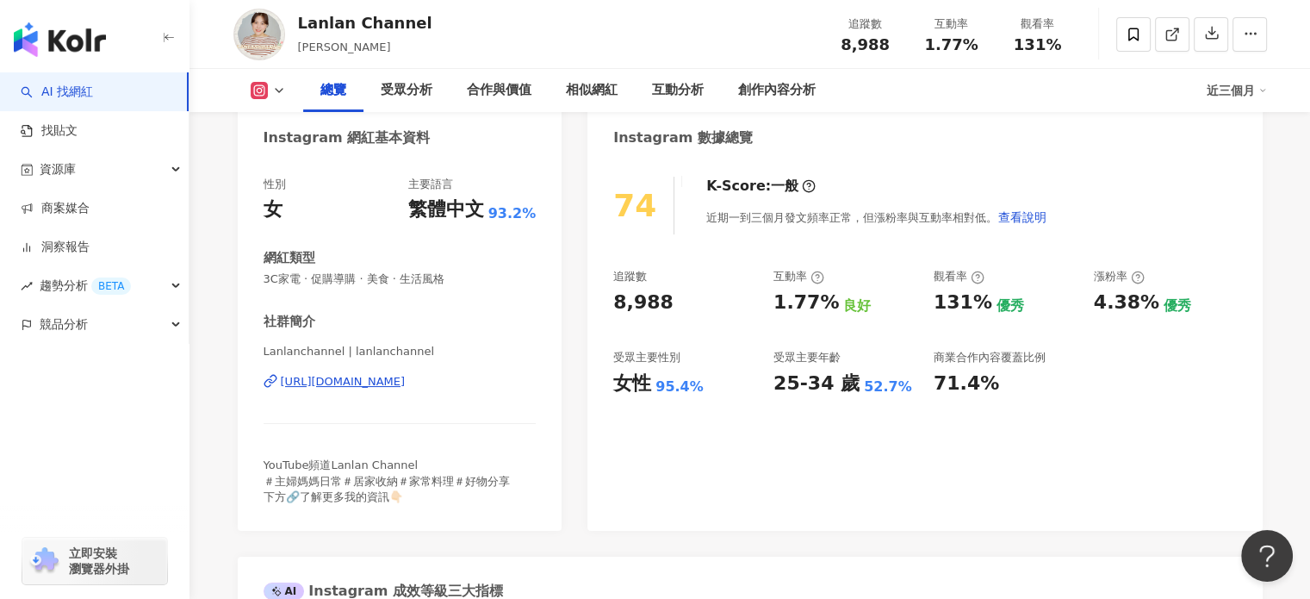
click at [406, 382] on div "https://www.instagram.com/lanlanchannel/" at bounding box center [343, 382] width 125 height 16
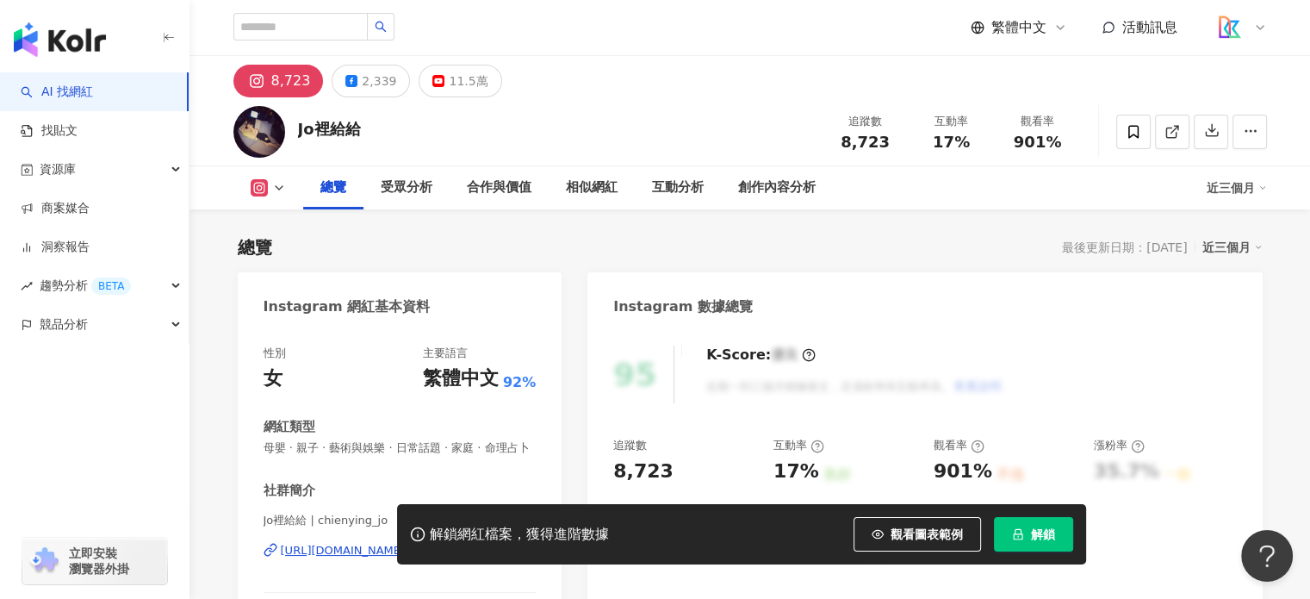
scroll to position [258, 0]
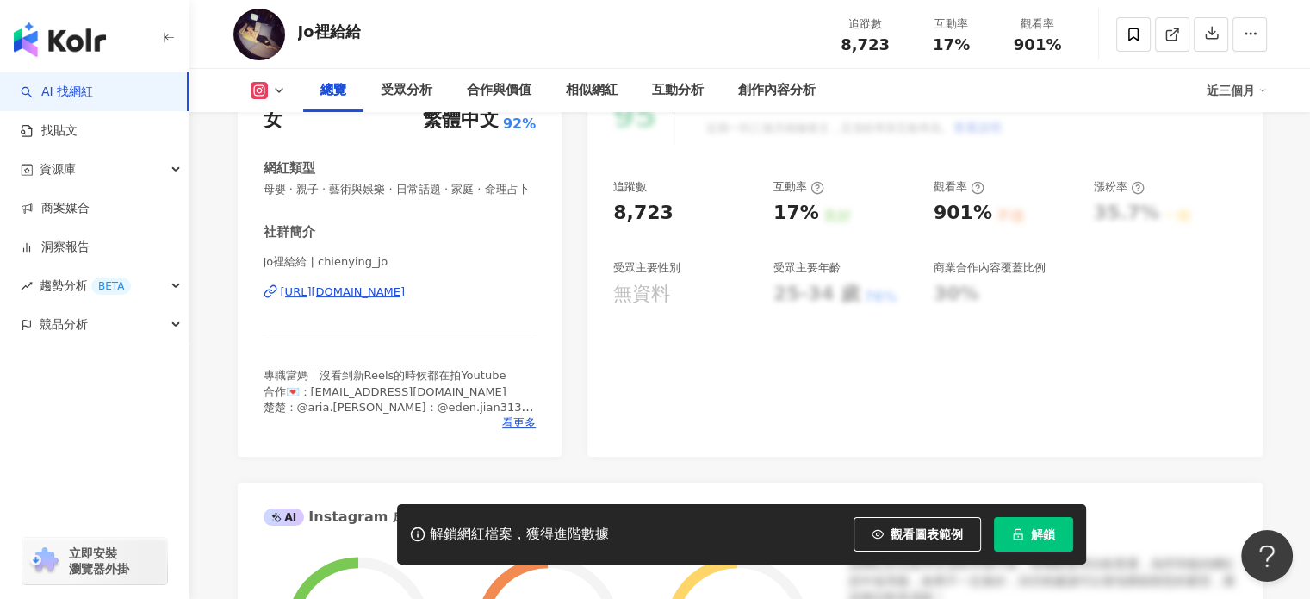
click at [406, 300] on div "[URL][DOMAIN_NAME]" at bounding box center [343, 292] width 125 height 16
drag, startPoint x: 711, startPoint y: 208, endPoint x: 618, endPoint y: 214, distance: 92.4
click at [618, 214] on div "8,723" at bounding box center [684, 213] width 143 height 27
copy div "8,723"
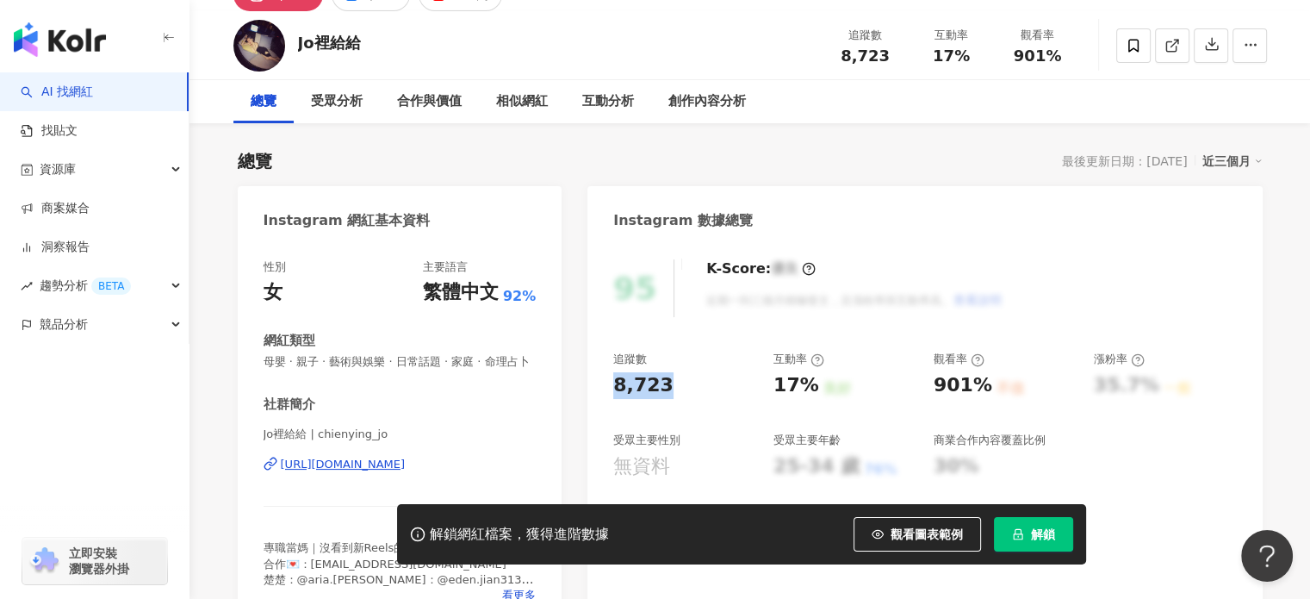
scroll to position [0, 0]
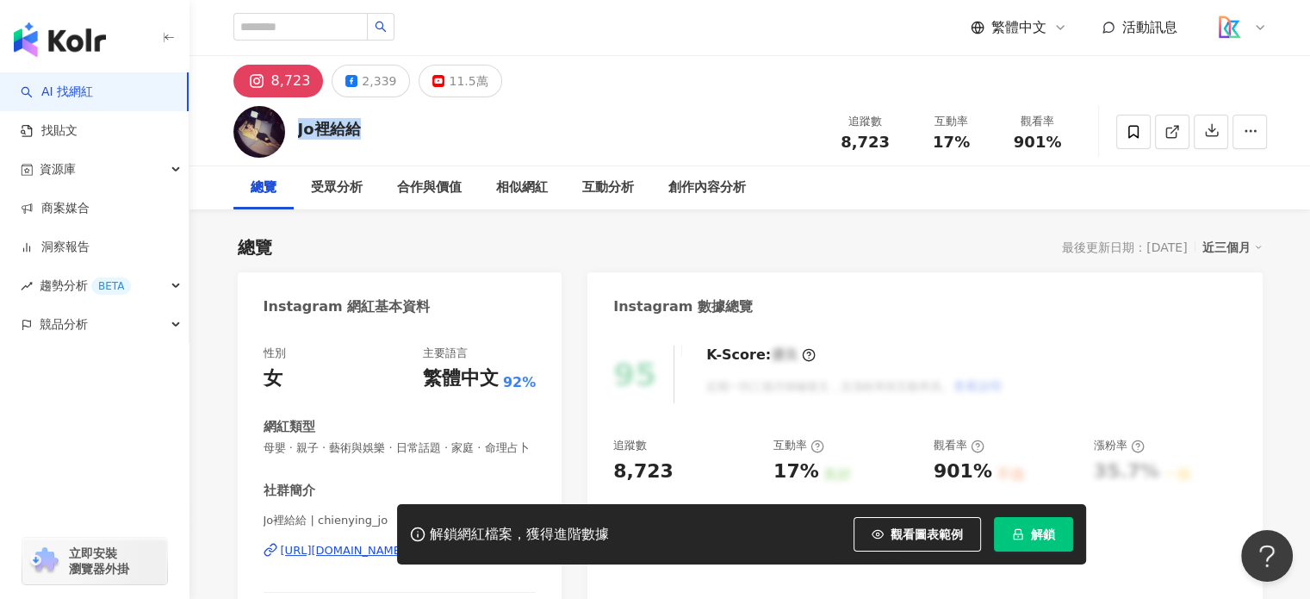
drag, startPoint x: 383, startPoint y: 132, endPoint x: 300, endPoint y: 134, distance: 83.6
click at [300, 134] on div "Jo裡給給 追蹤數 8,723 互動率 17% 觀看率 901%" at bounding box center [750, 131] width 1103 height 68
copy div "Jo裡給給"
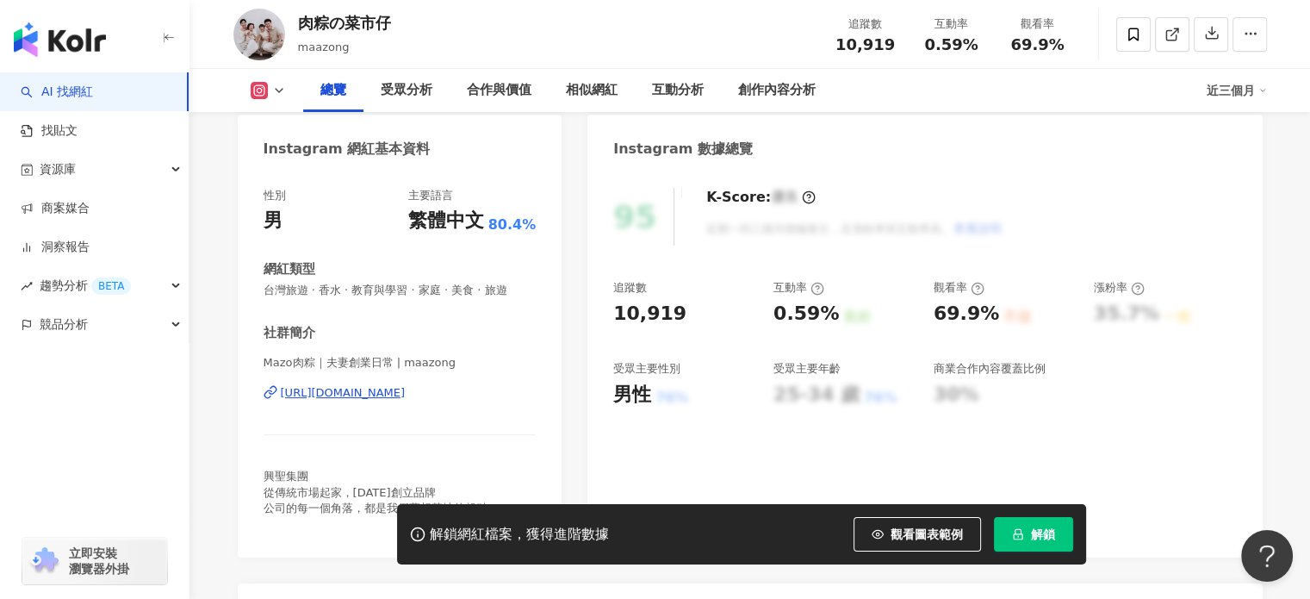
scroll to position [172, 0]
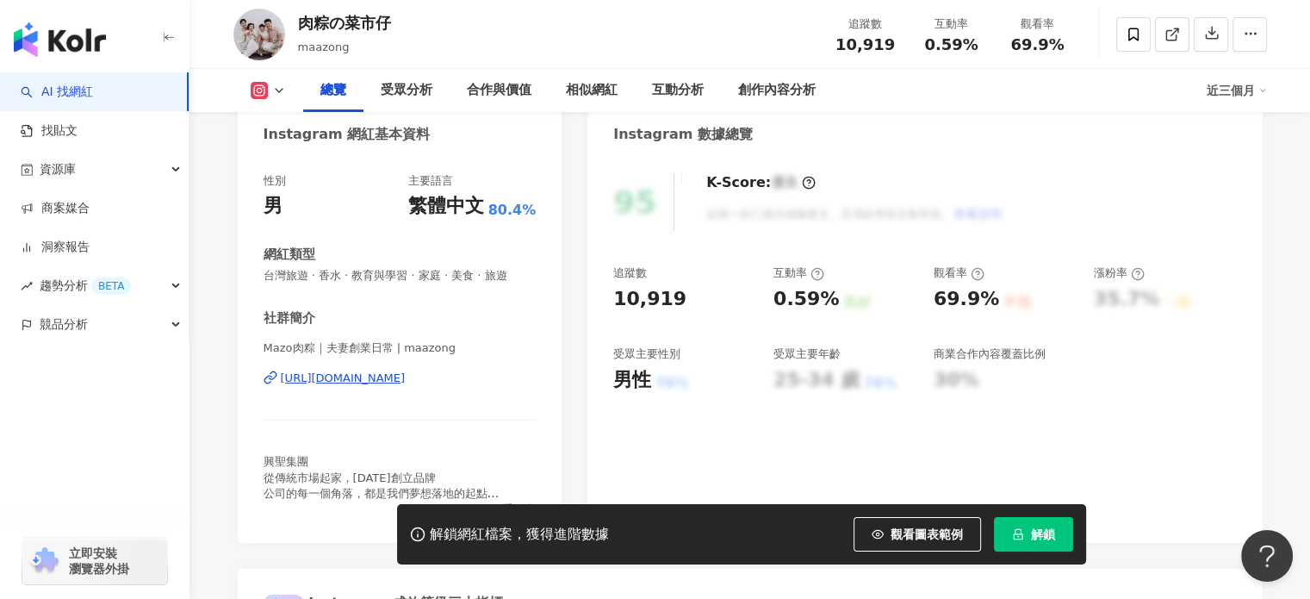
click at [406, 382] on div "https://www.instagram.com/maazong/" at bounding box center [343, 378] width 125 height 16
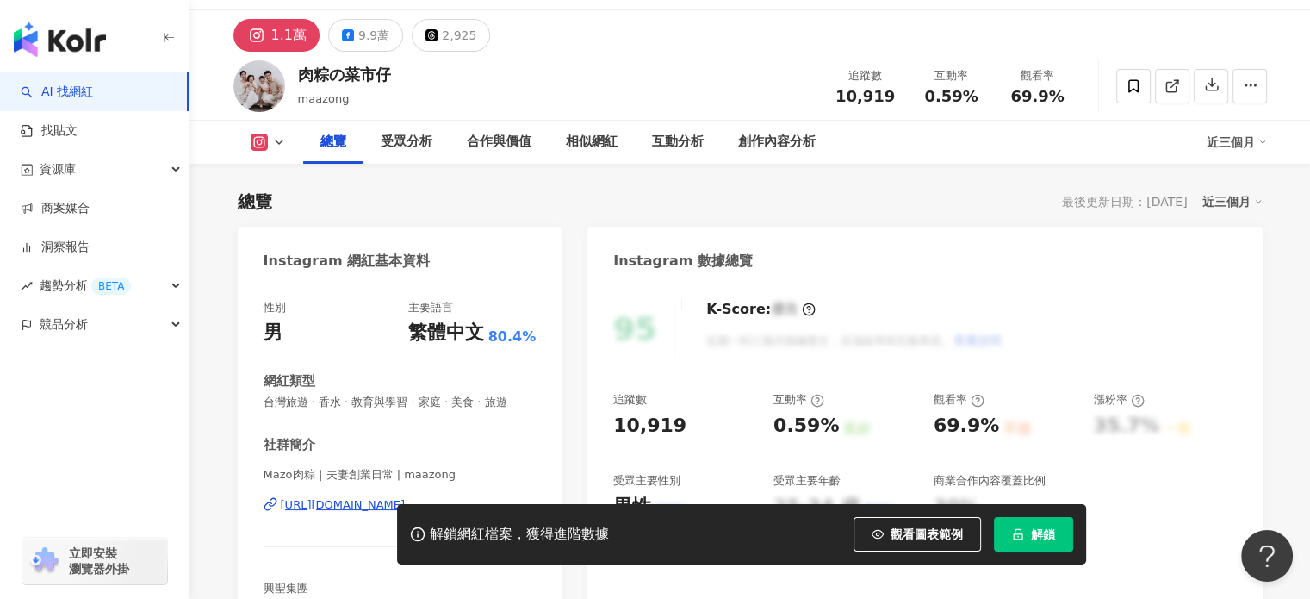
scroll to position [0, 0]
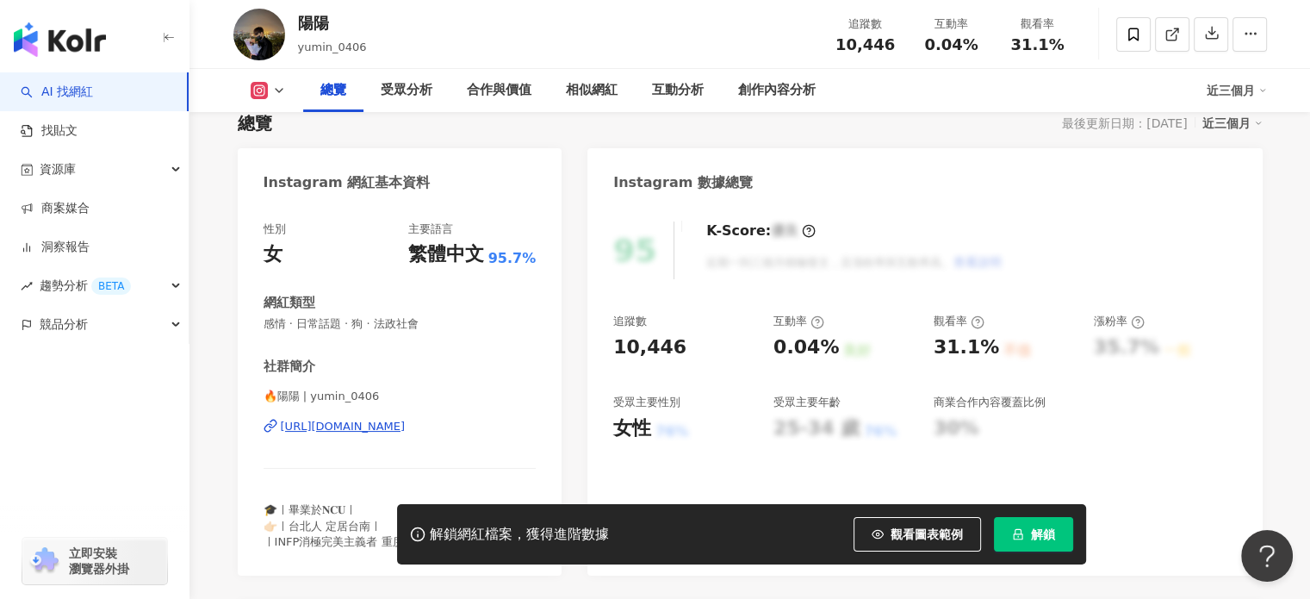
scroll to position [172, 0]
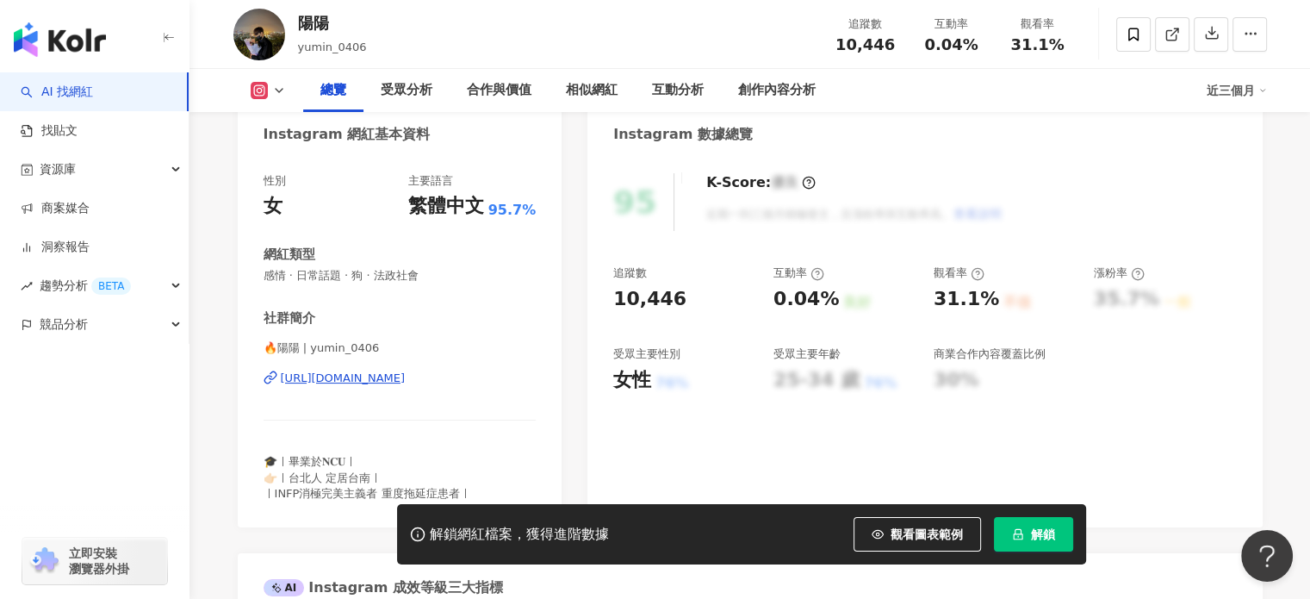
click at [384, 382] on div "[URL][DOMAIN_NAME]" at bounding box center [343, 378] width 125 height 16
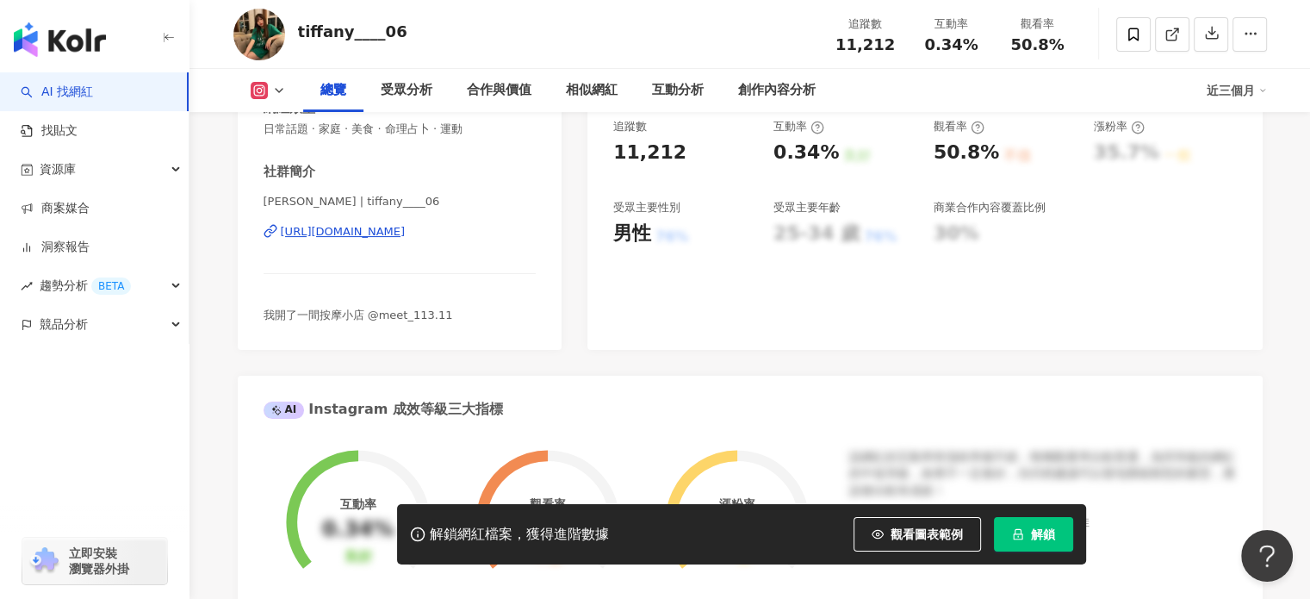
scroll to position [172, 0]
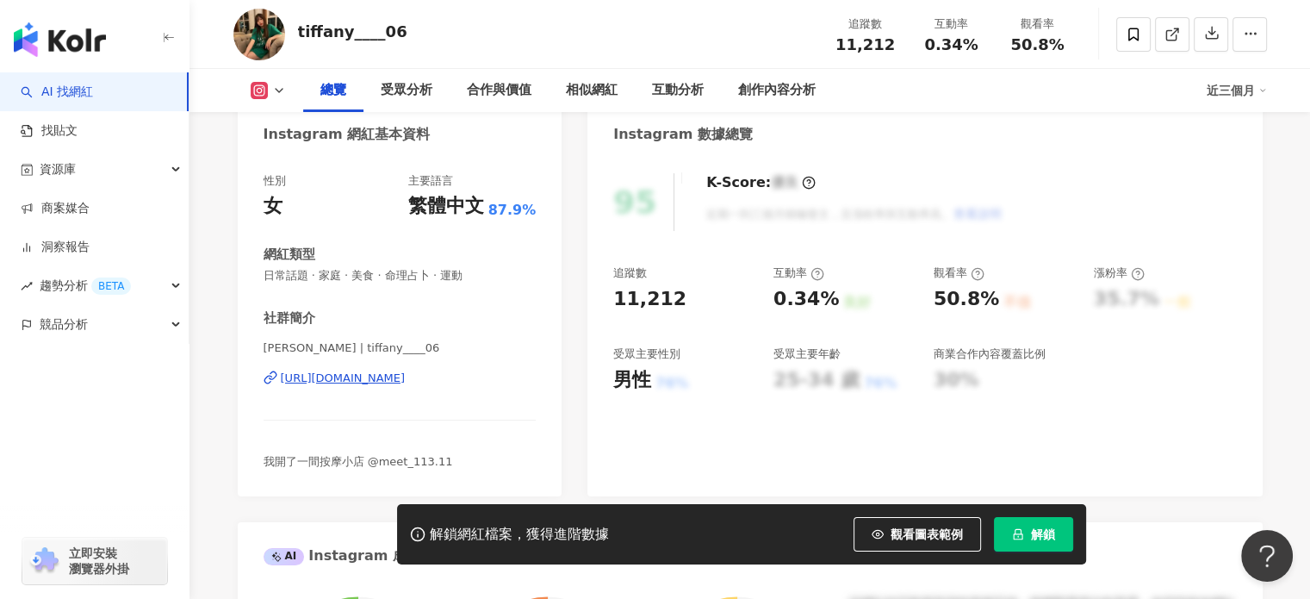
click at [406, 378] on div "[URL][DOMAIN_NAME]" at bounding box center [343, 378] width 125 height 16
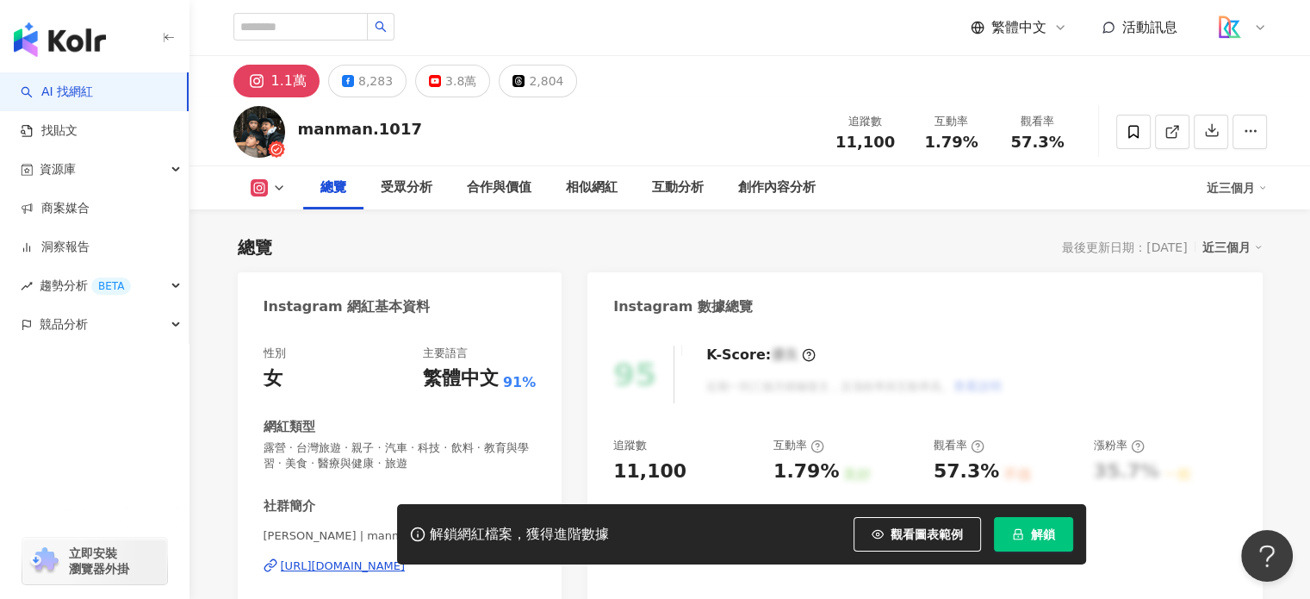
scroll to position [258, 0]
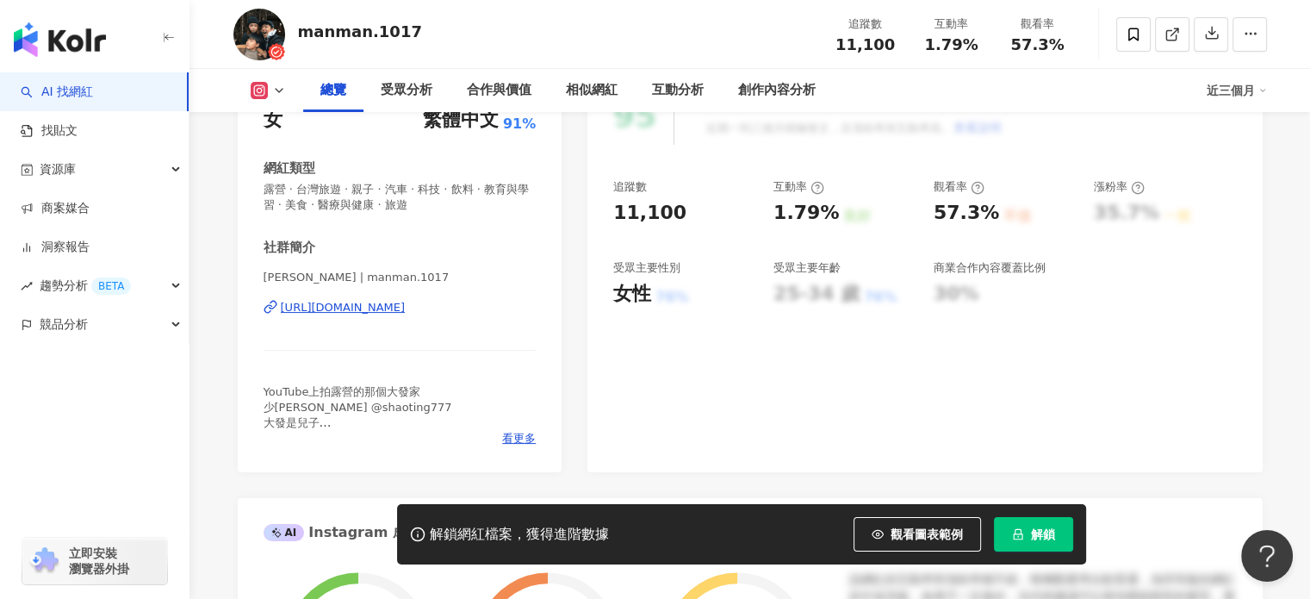
click at [406, 310] on div "https://www.instagram.com/manman.1017/" at bounding box center [343, 308] width 125 height 16
drag, startPoint x: 712, startPoint y: 222, endPoint x: 612, endPoint y: 220, distance: 100.0
click at [613, 220] on div "11,100" at bounding box center [684, 213] width 143 height 27
copy div "11,100"
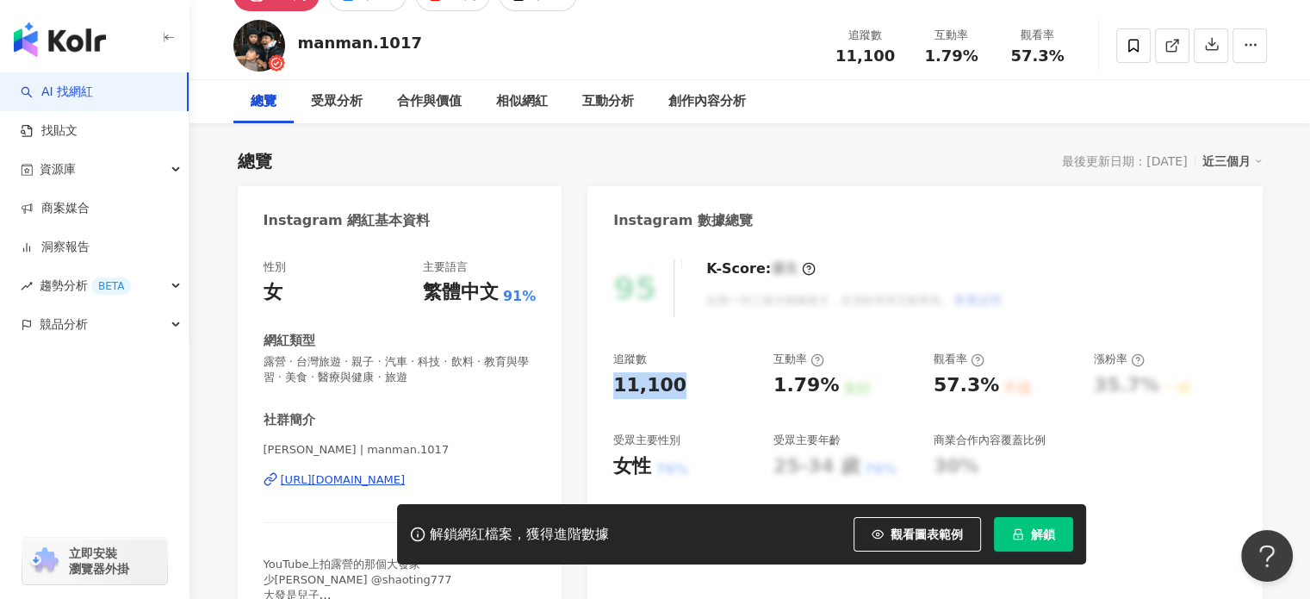
scroll to position [0, 0]
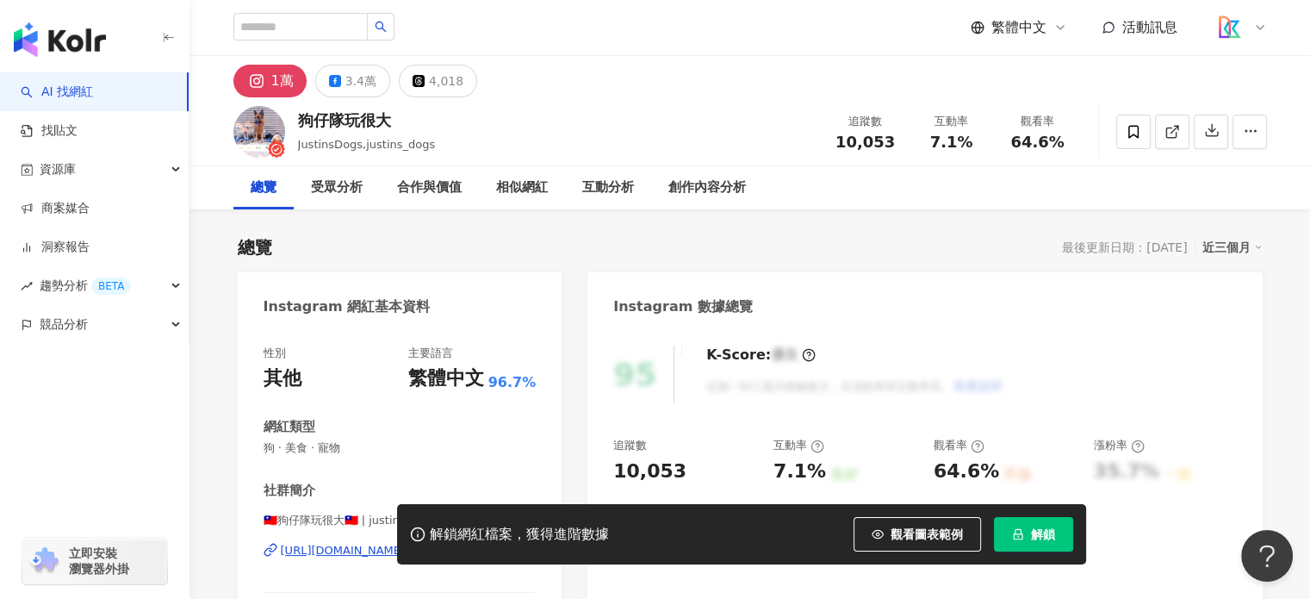
scroll to position [258, 0]
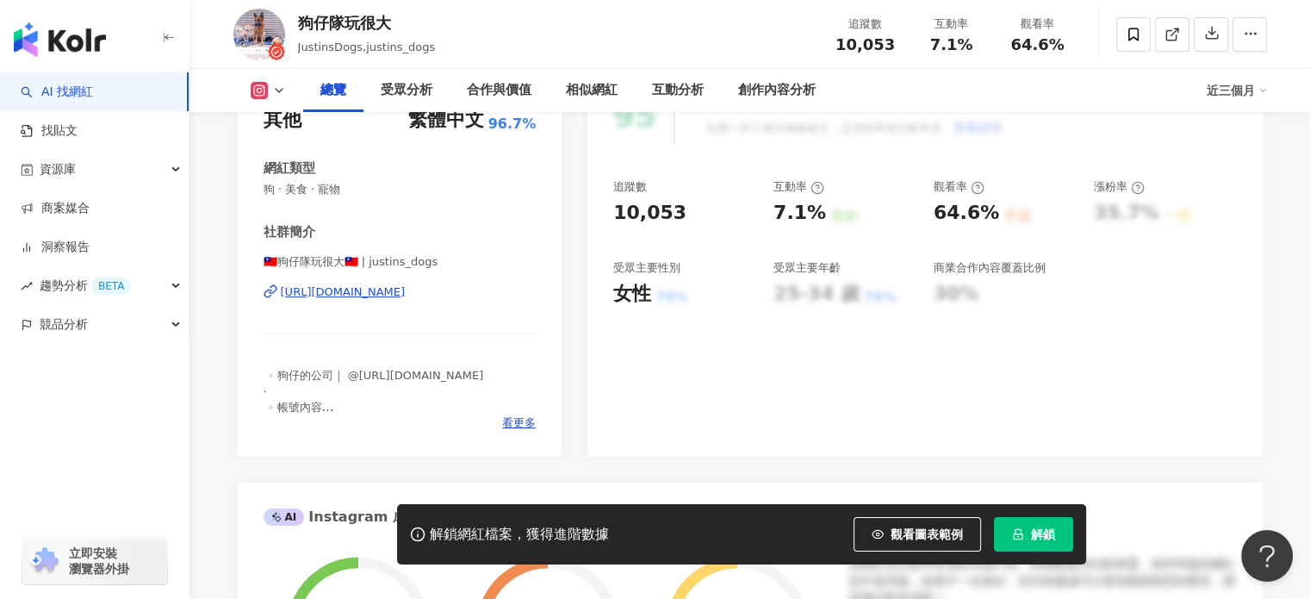
click at [406, 294] on div "https://www.instagram.com/justins_dogs/" at bounding box center [343, 292] width 125 height 16
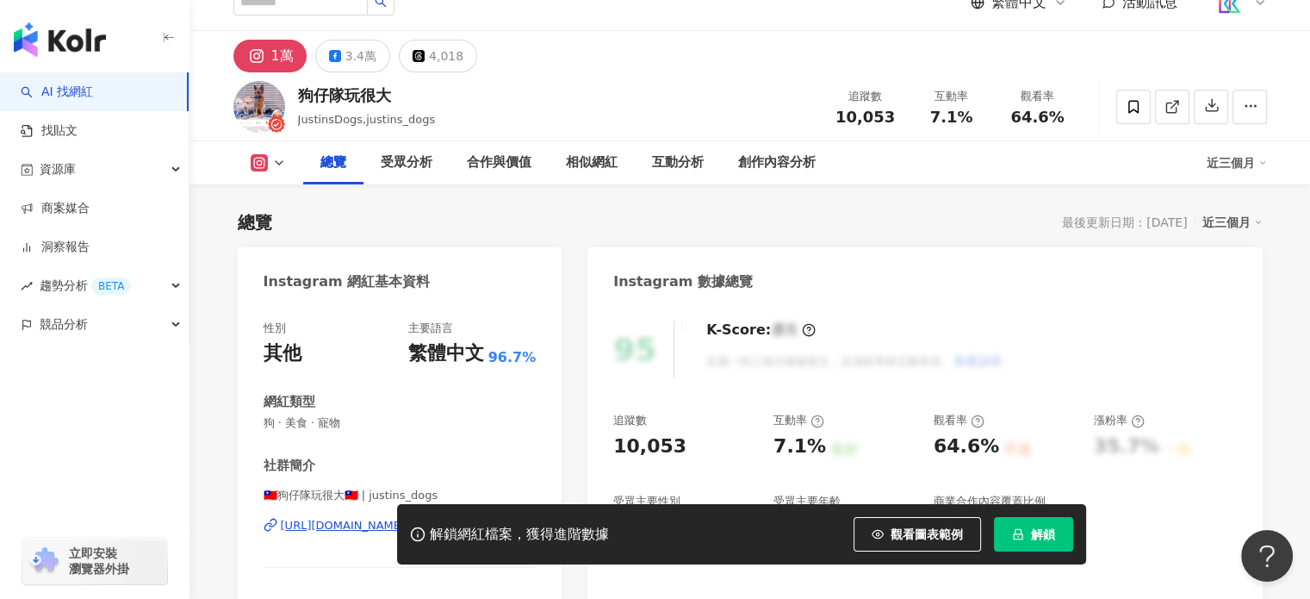
scroll to position [0, 0]
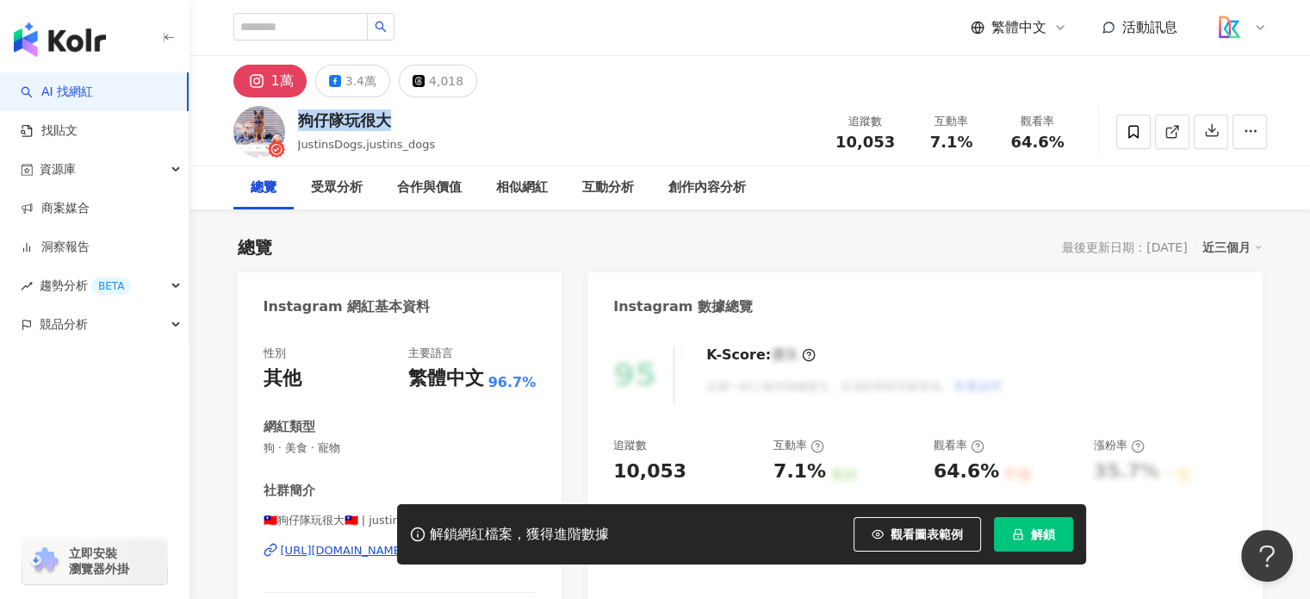
drag, startPoint x: 408, startPoint y: 115, endPoint x: 299, endPoint y: 124, distance: 109.8
click at [299, 124] on div "狗仔隊玩很大" at bounding box center [367, 120] width 138 height 22
copy div "狗仔隊玩很大"
drag, startPoint x: 693, startPoint y: 473, endPoint x: 606, endPoint y: 469, distance: 87.1
click at [606, 469] on div "95 K-Score : 優良 近期一到三個月積極發文，且漲粉率與互動率高。 查看說明 追蹤數 10,053 互動率 7.1% 良好 觀看率 64.6% 不佳…" at bounding box center [924, 521] width 674 height 387
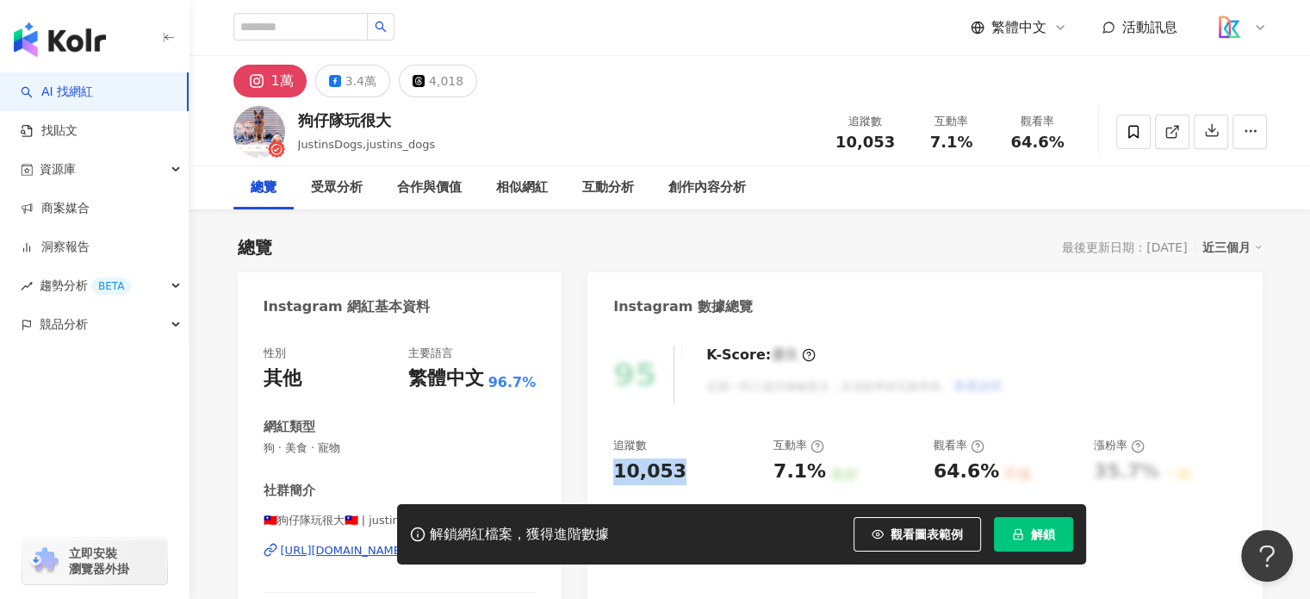
copy div "10,053"
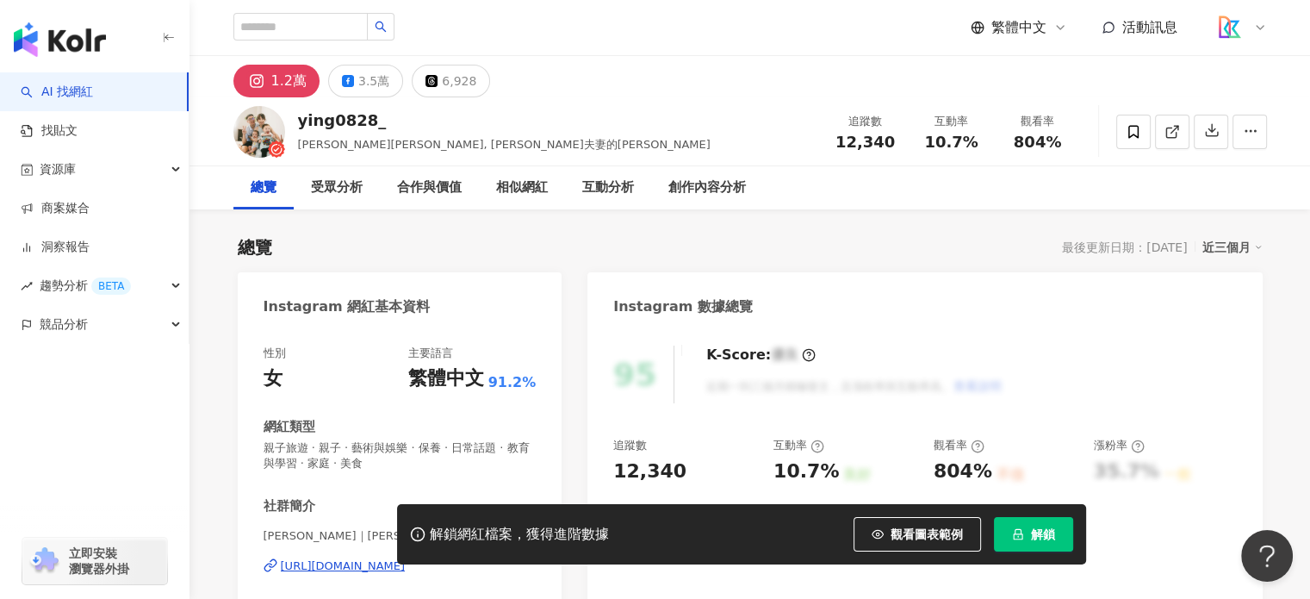
scroll to position [172, 0]
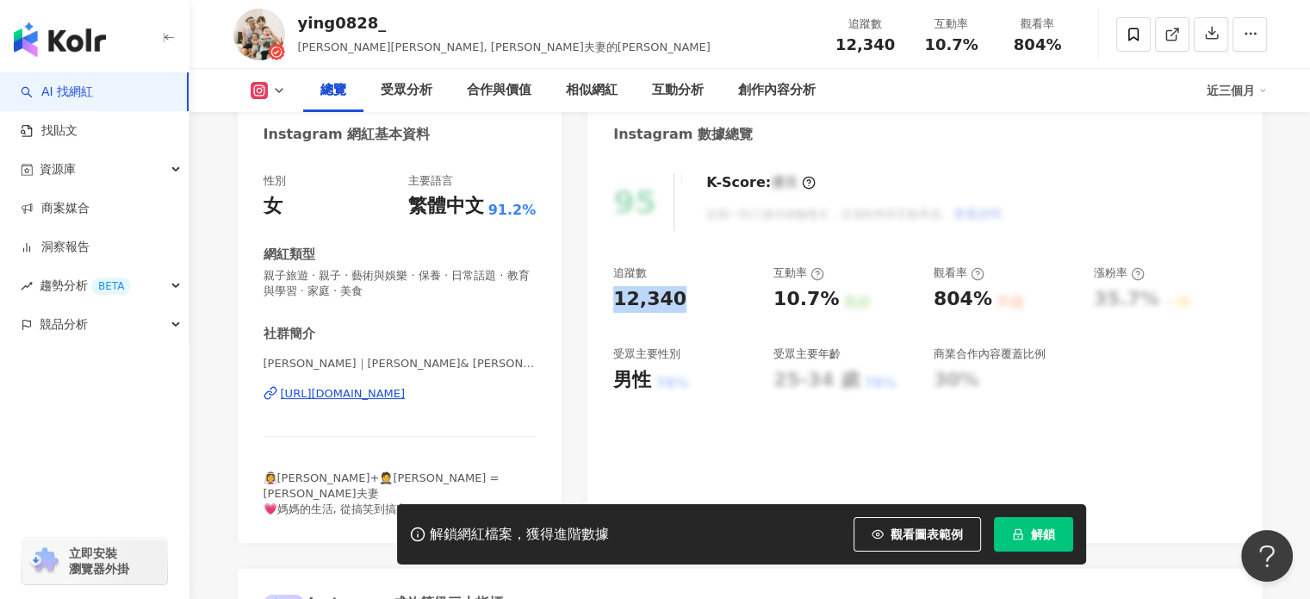
drag, startPoint x: 607, startPoint y: 300, endPoint x: 591, endPoint y: 304, distance: 16.9
click at [606, 300] on div "95 K-Score : 優良 近期一到三個月積極發文，且漲粉率與互動率高。 查看說明 追蹤數 12,340 互動率 10.7% 良好 觀看率 804% 不佳…" at bounding box center [924, 349] width 674 height 387
click at [336, 388] on div "[URL][DOMAIN_NAME]" at bounding box center [343, 394] width 125 height 16
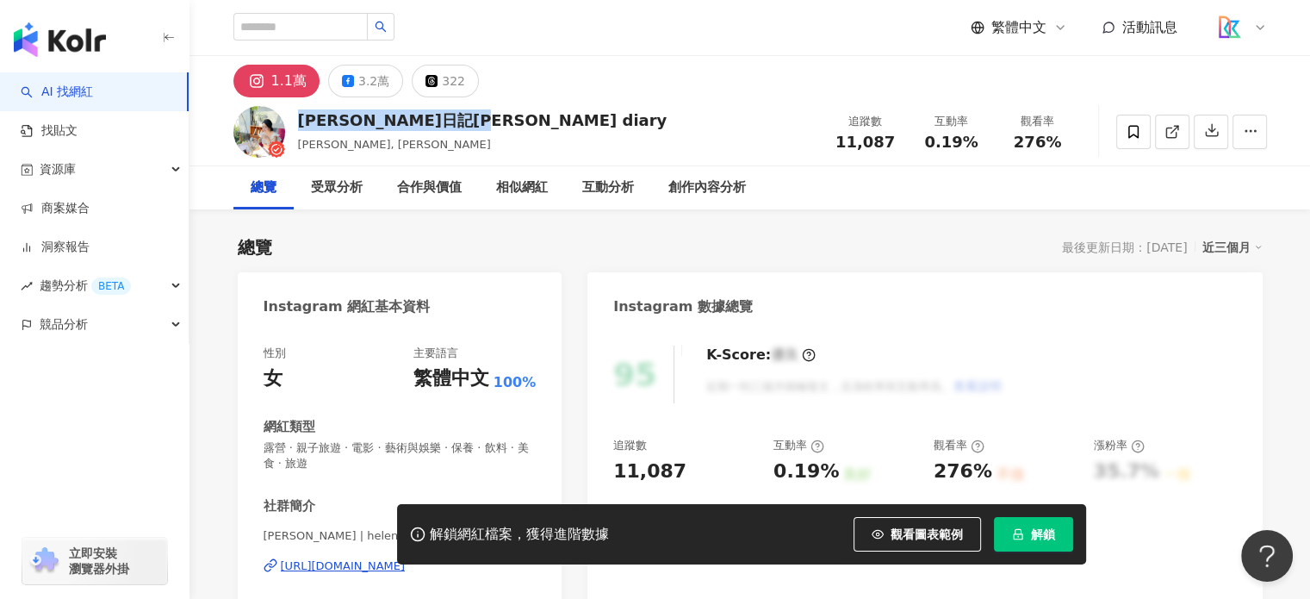
drag, startPoint x: 469, startPoint y: 120, endPoint x: 301, endPoint y: 115, distance: 168.9
click at [301, 115] on div "[PERSON_NAME]日記[PERSON_NAME] diary [PERSON_NAME], helenchenroro 追蹤數 11,087 互動率 …" at bounding box center [750, 131] width 1103 height 68
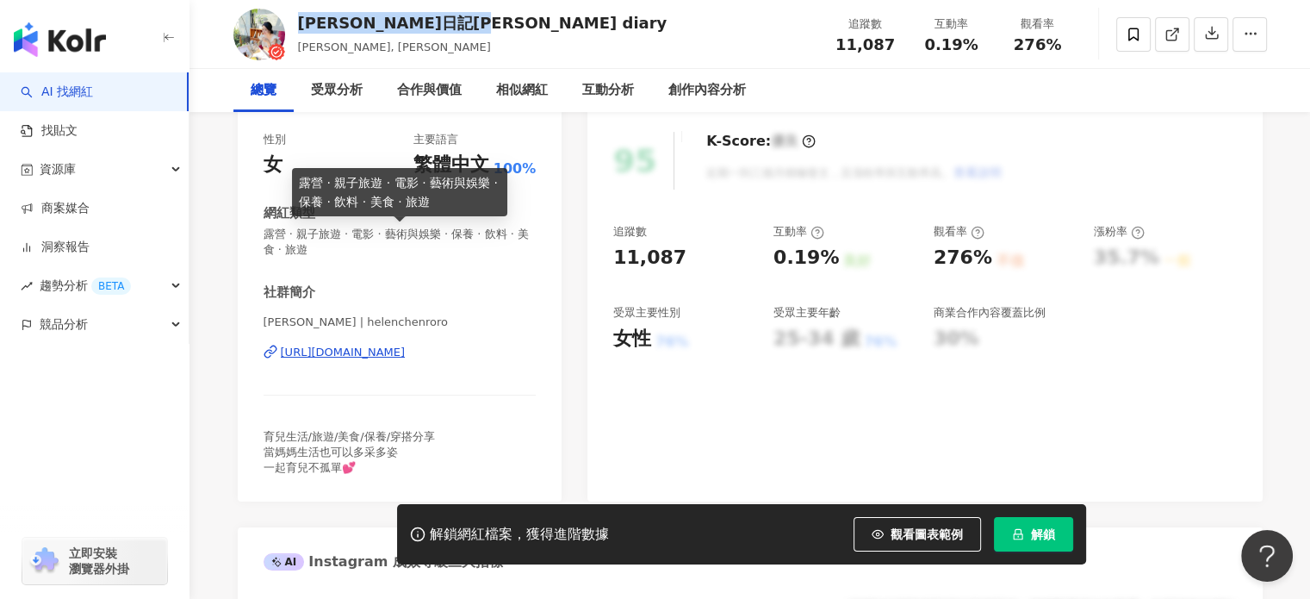
scroll to position [258, 0]
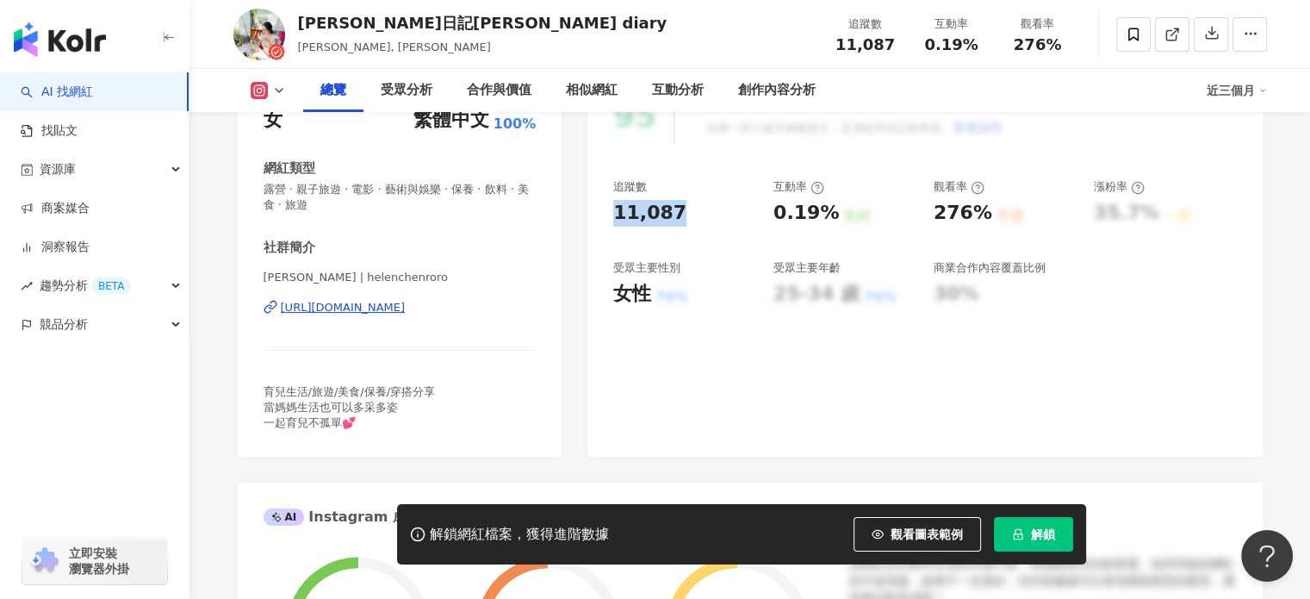
drag, startPoint x: 624, startPoint y: 212, endPoint x: 613, endPoint y: 213, distance: 10.4
click at [613, 213] on div "11,087" at bounding box center [684, 213] width 143 height 27
copy div "11,087"
click at [395, 310] on div "[URL][DOMAIN_NAME]" at bounding box center [343, 308] width 125 height 16
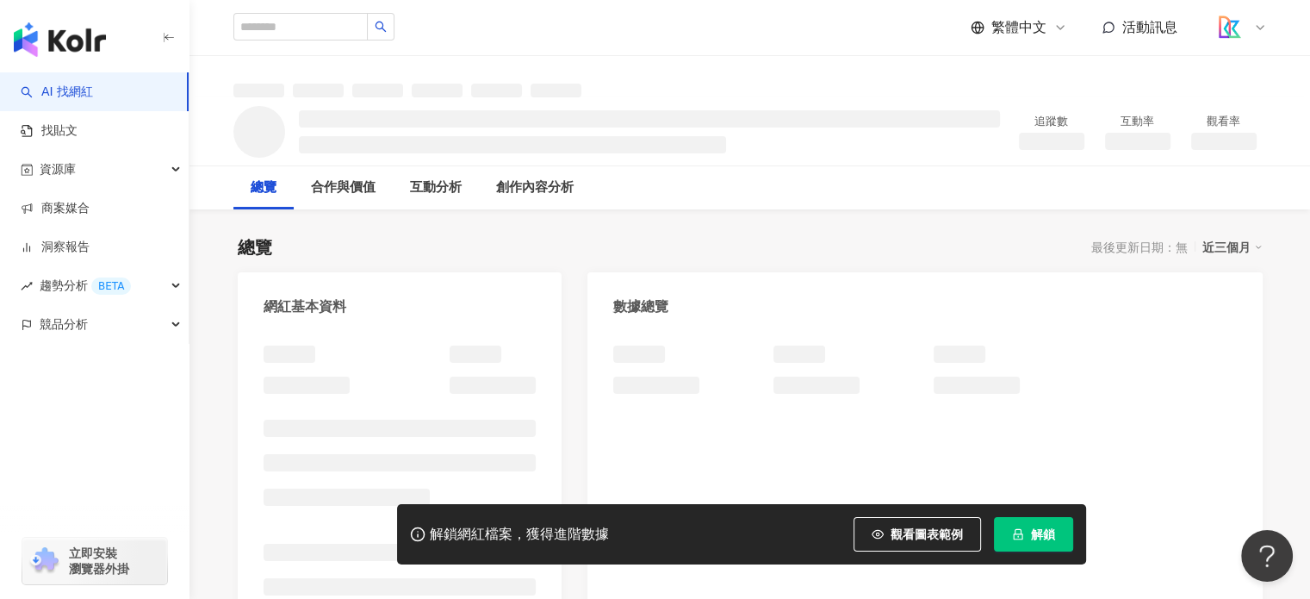
scroll to position [172, 0]
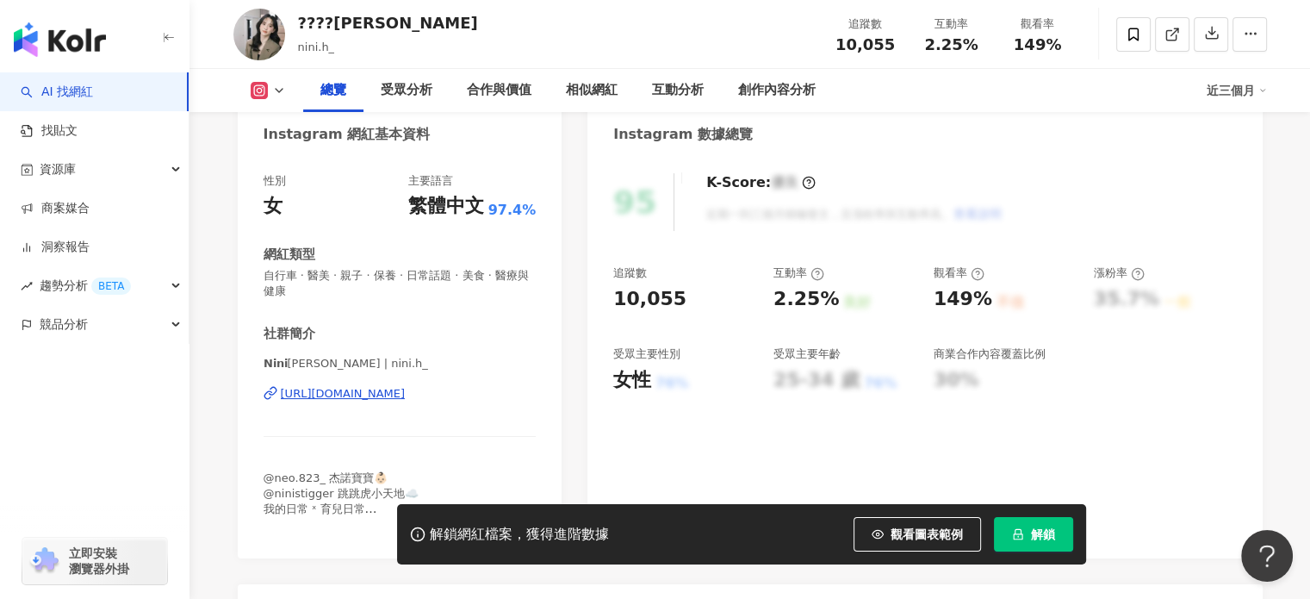
click at [401, 398] on div "[URL][DOMAIN_NAME]" at bounding box center [343, 394] width 125 height 16
drag, startPoint x: 712, startPoint y: 295, endPoint x: 610, endPoint y: 297, distance: 102.5
click at [610, 297] on div "95 K-Score : 優良 近期一到三個月積極發文，且漲粉率與互動率高。 查看說明 追蹤數 10,055 互動率 2.25% 良好 觀看率 149% 不佳…" at bounding box center [924, 357] width 674 height 402
copy div "10,055"
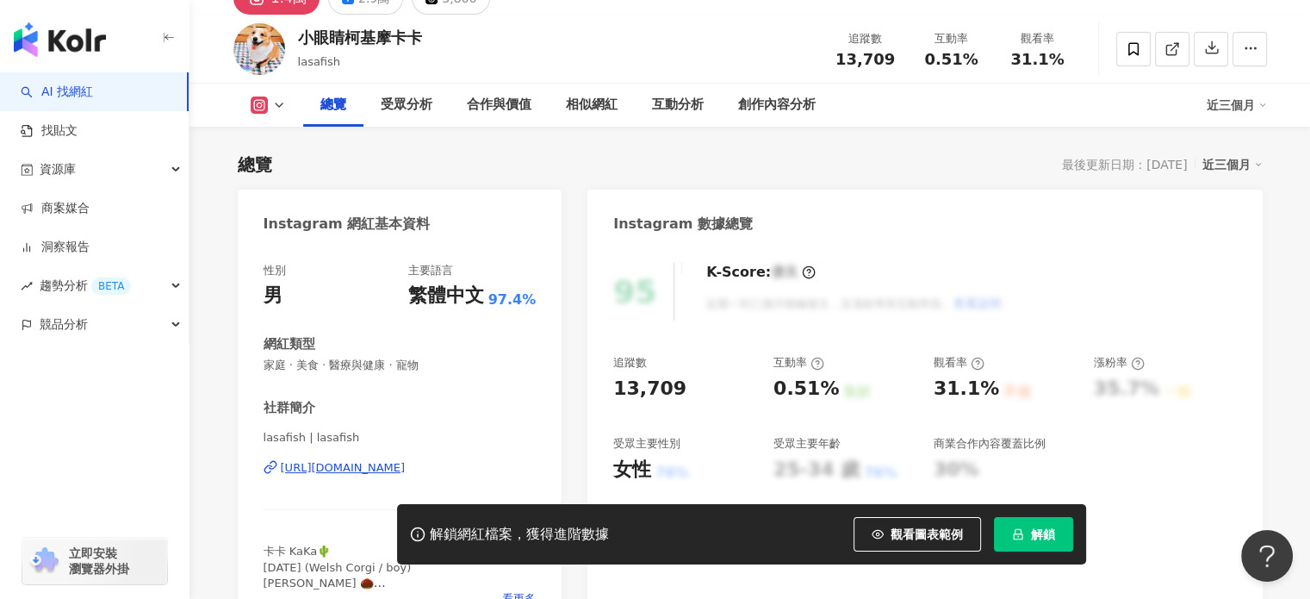
scroll to position [172, 0]
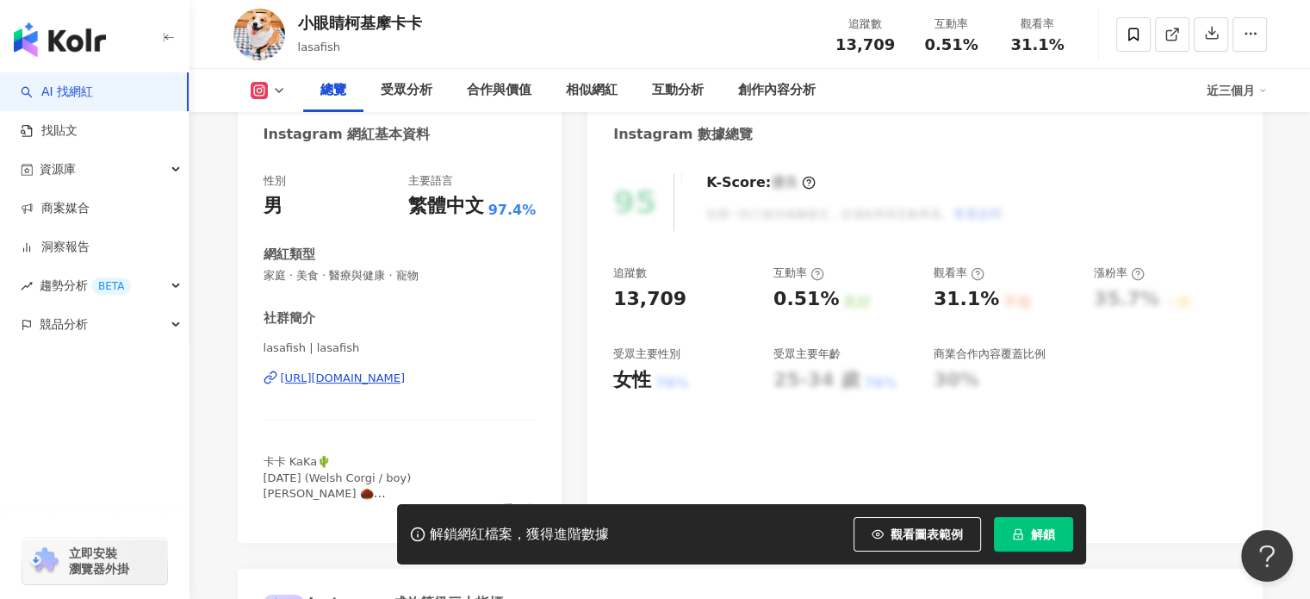
click at [406, 375] on div "[URL][DOMAIN_NAME]" at bounding box center [343, 378] width 125 height 16
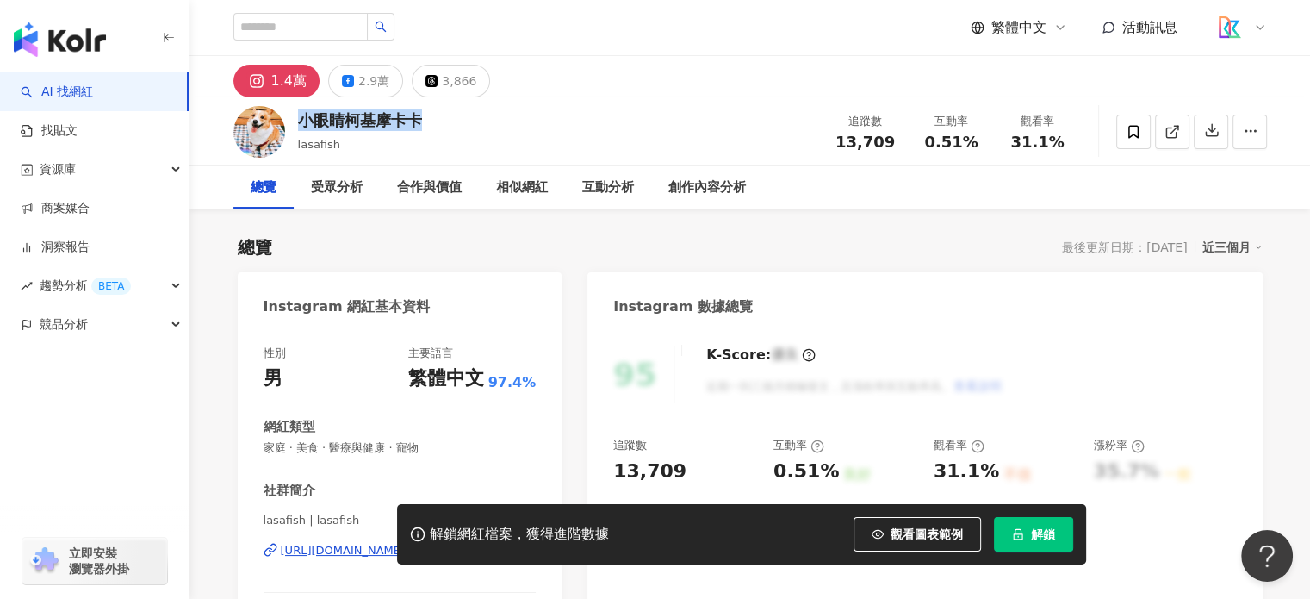
drag, startPoint x: 441, startPoint y: 120, endPoint x: 303, endPoint y: 123, distance: 137.9
click at [303, 123] on div "小眼睛柯基摩卡卡 lasafish 追蹤數 13,709 互動率 0.51% 觀看率 31.1%" at bounding box center [750, 131] width 1103 height 68
copy div "小眼睛柯基摩卡卡"
drag, startPoint x: 696, startPoint y: 474, endPoint x: 616, endPoint y: 471, distance: 80.1
click at [616, 470] on div "13,709" at bounding box center [684, 471] width 143 height 27
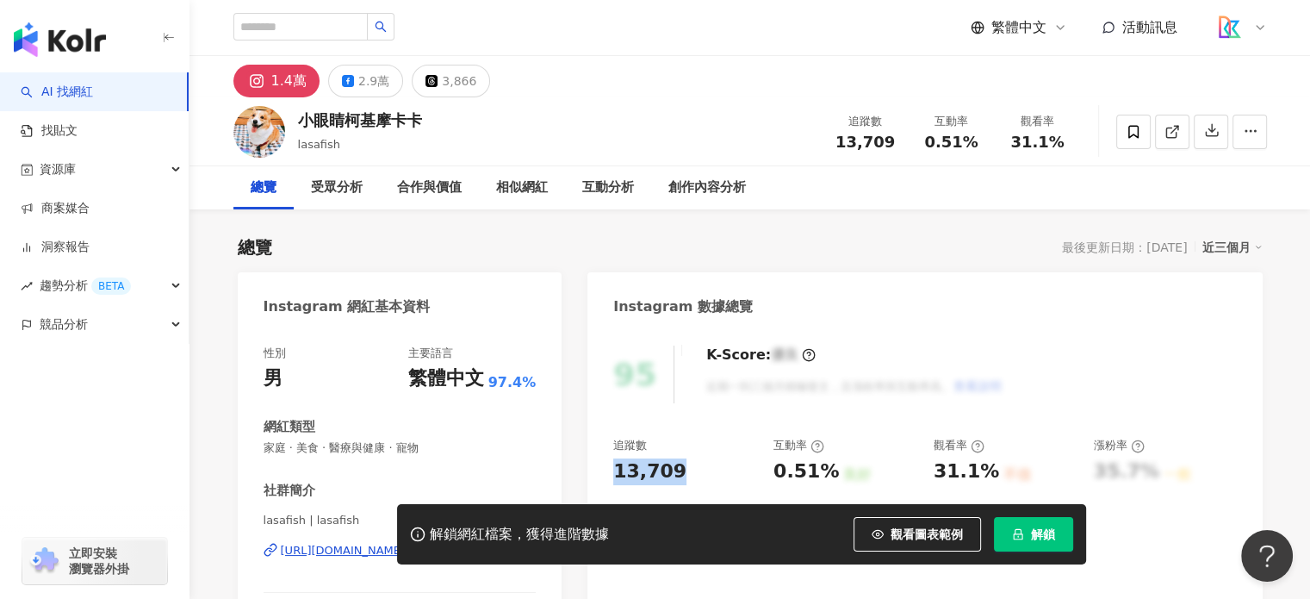
copy div "13,709"
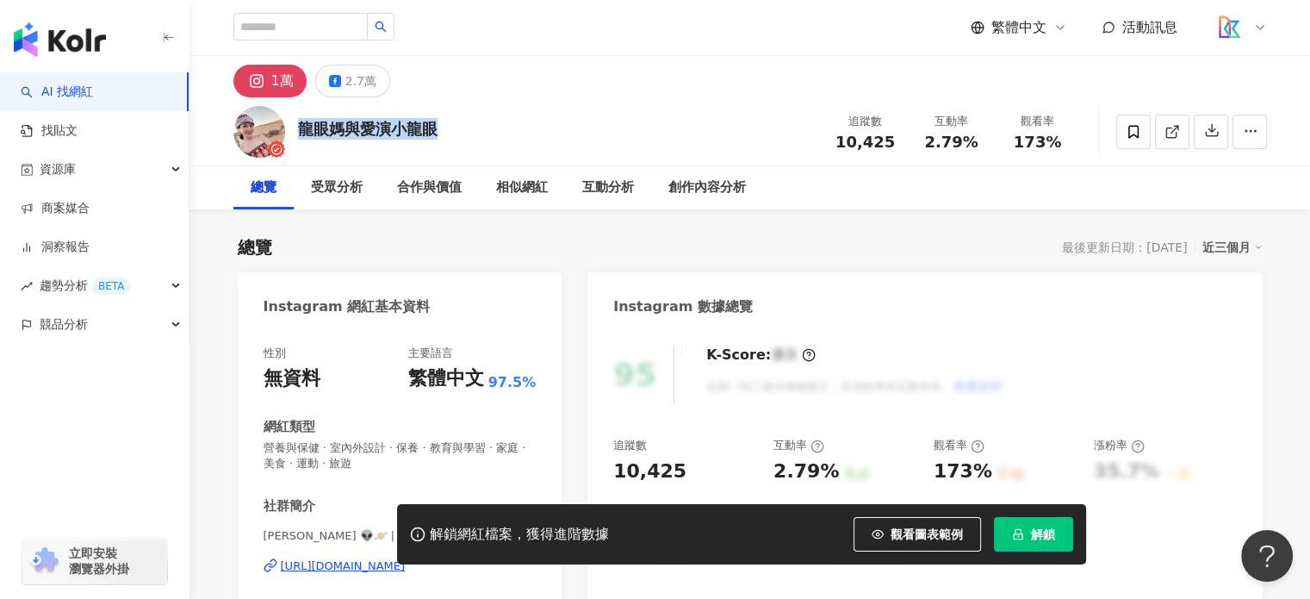
drag, startPoint x: 318, startPoint y: 123, endPoint x: 295, endPoint y: 126, distance: 23.4
click at [295, 126] on div "龍眼媽與愛演小龍眼 追蹤數 10,425 互動率 2.79% 觀看率 173%" at bounding box center [750, 131] width 1103 height 68
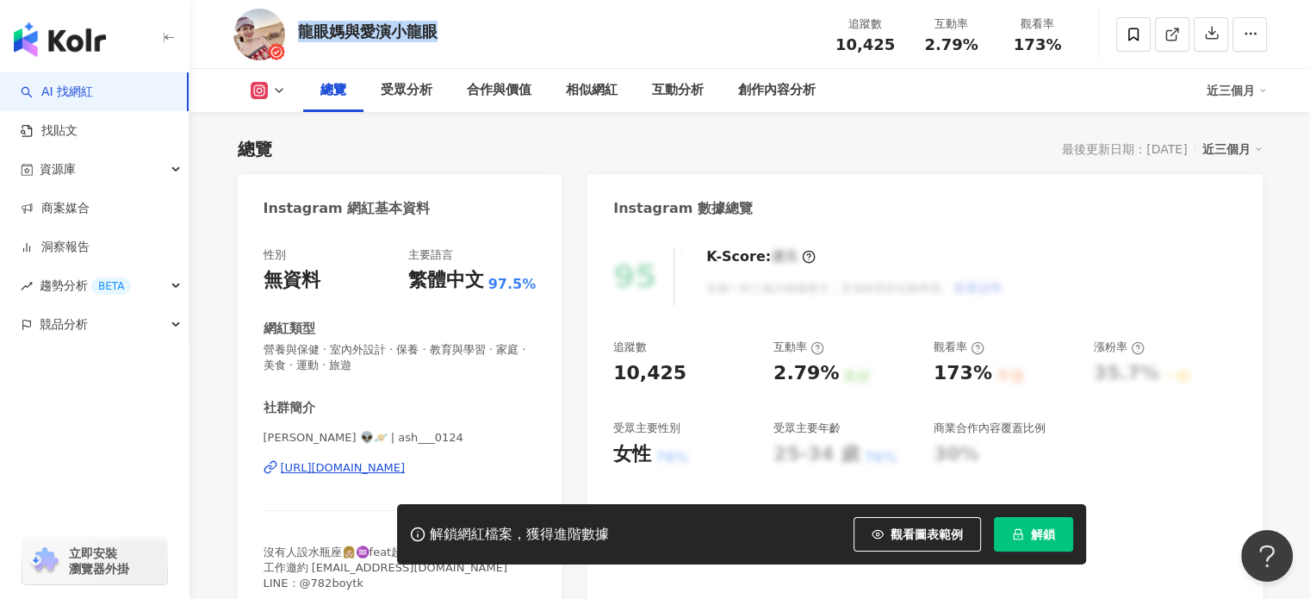
scroll to position [172, 0]
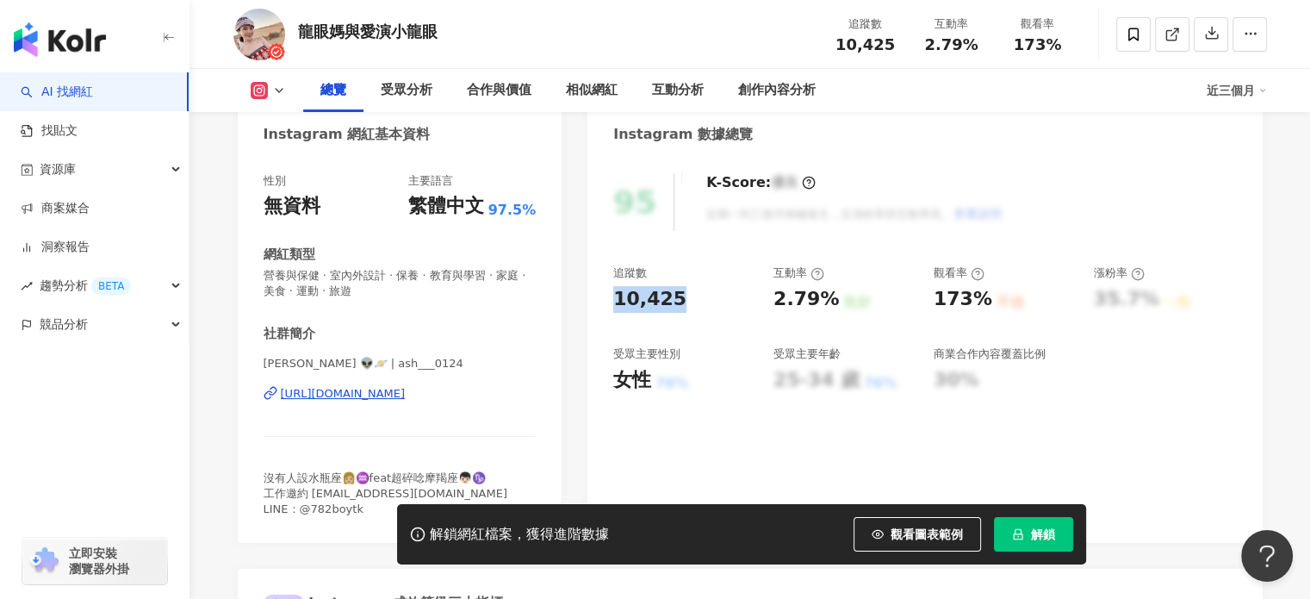
drag, startPoint x: 688, startPoint y: 294, endPoint x: 715, endPoint y: 263, distance: 40.9
click at [607, 301] on div "95 K-Score : 優良 近期一到三個月積極發文，且漲粉率與互動率高。 查看說明 追蹤數 10,425 互動率 2.79% 良好 觀看率 173% 不佳…" at bounding box center [924, 349] width 674 height 387
copy div "10,425"
click at [406, 391] on div "[URL][DOMAIN_NAME]" at bounding box center [343, 394] width 125 height 16
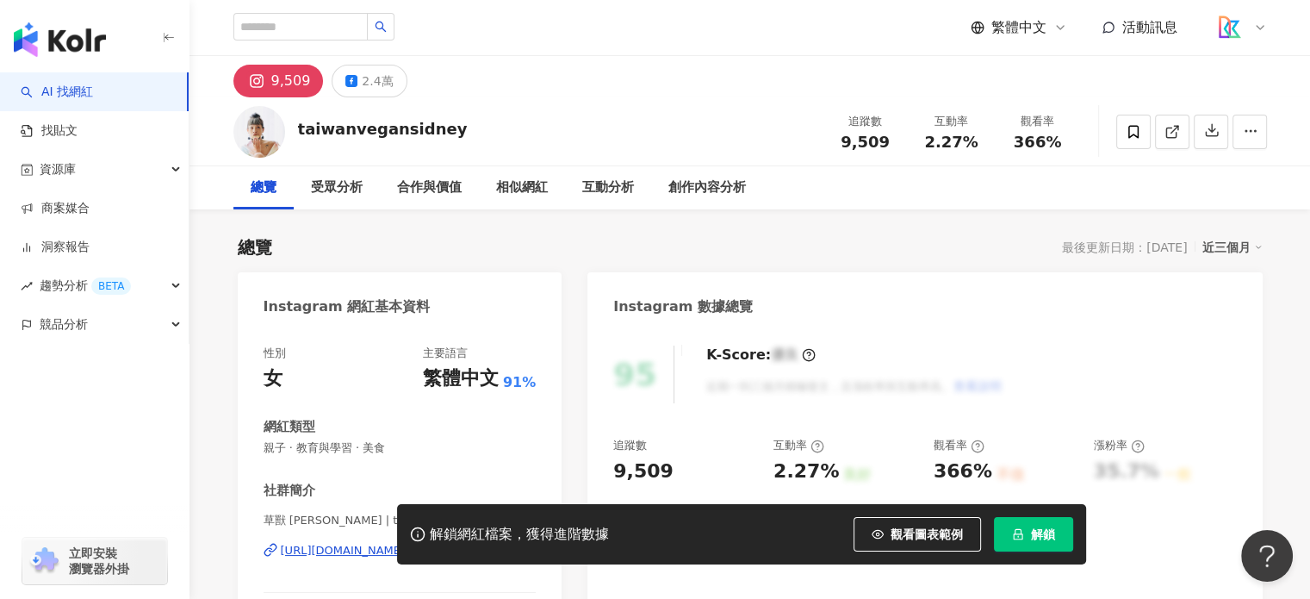
scroll to position [172, 0]
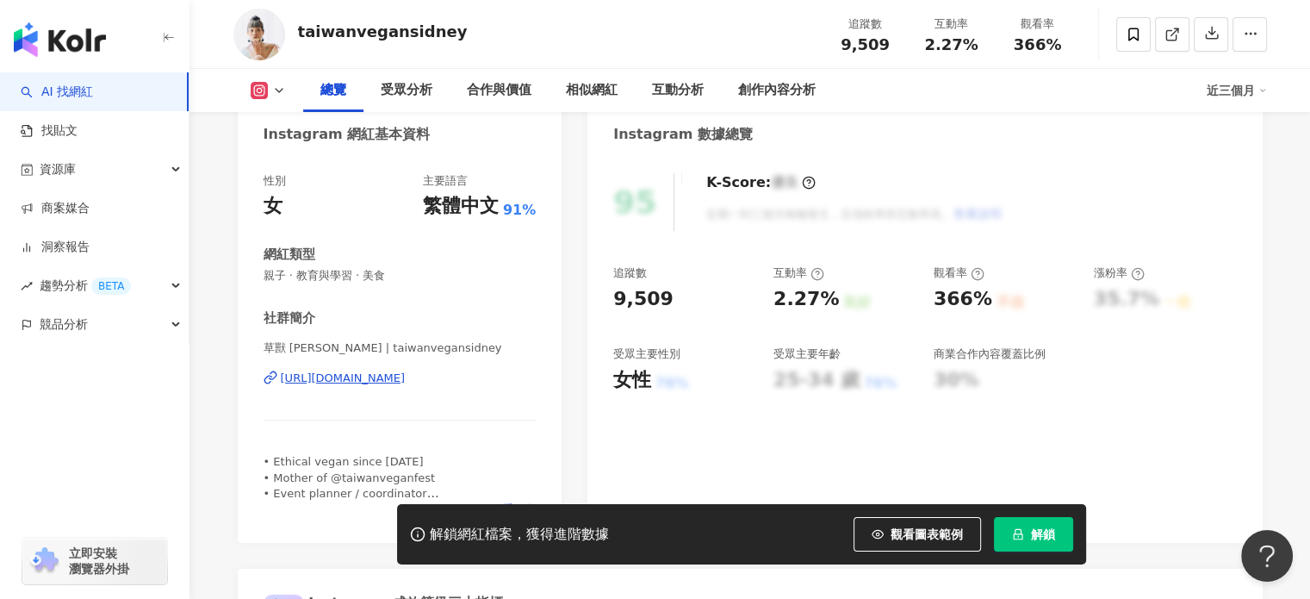
click at [429, 389] on div "草獸 [PERSON_NAME] | taiwanvegansidney [URL][DOMAIN_NAME]" at bounding box center [400, 390] width 273 height 101
click at [406, 374] on div "https://www.instagram.com/taiwanvegansidney/" at bounding box center [343, 378] width 125 height 16
drag, startPoint x: 657, startPoint y: 301, endPoint x: 579, endPoint y: 302, distance: 78.4
copy div "9,509"
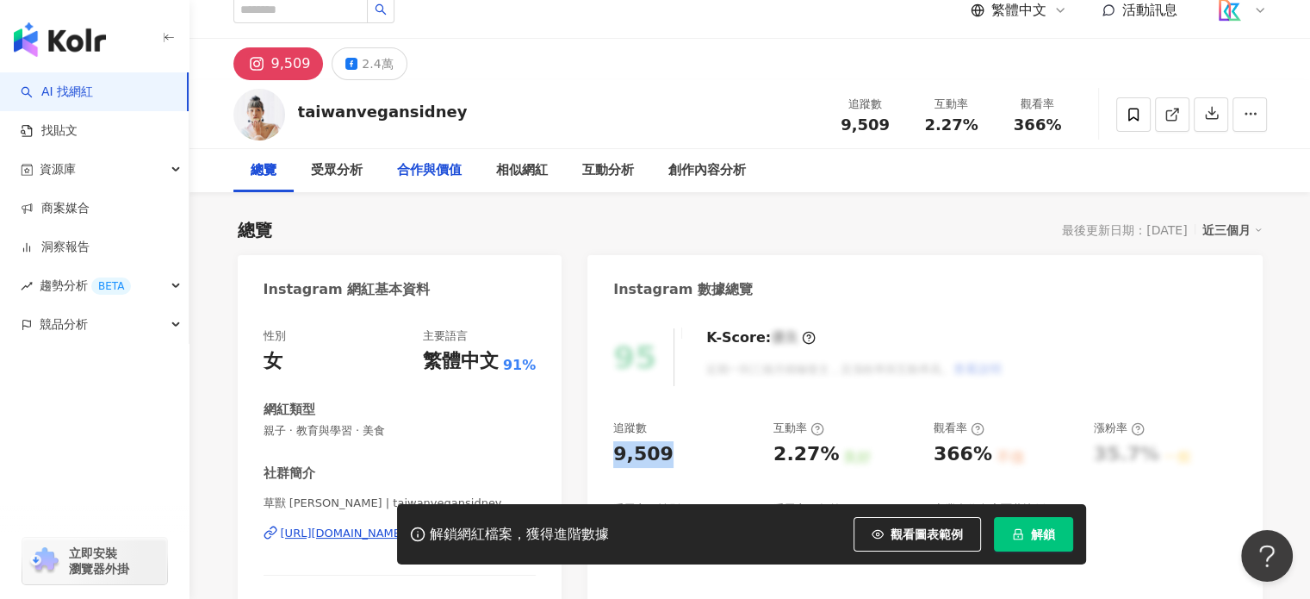
scroll to position [0, 0]
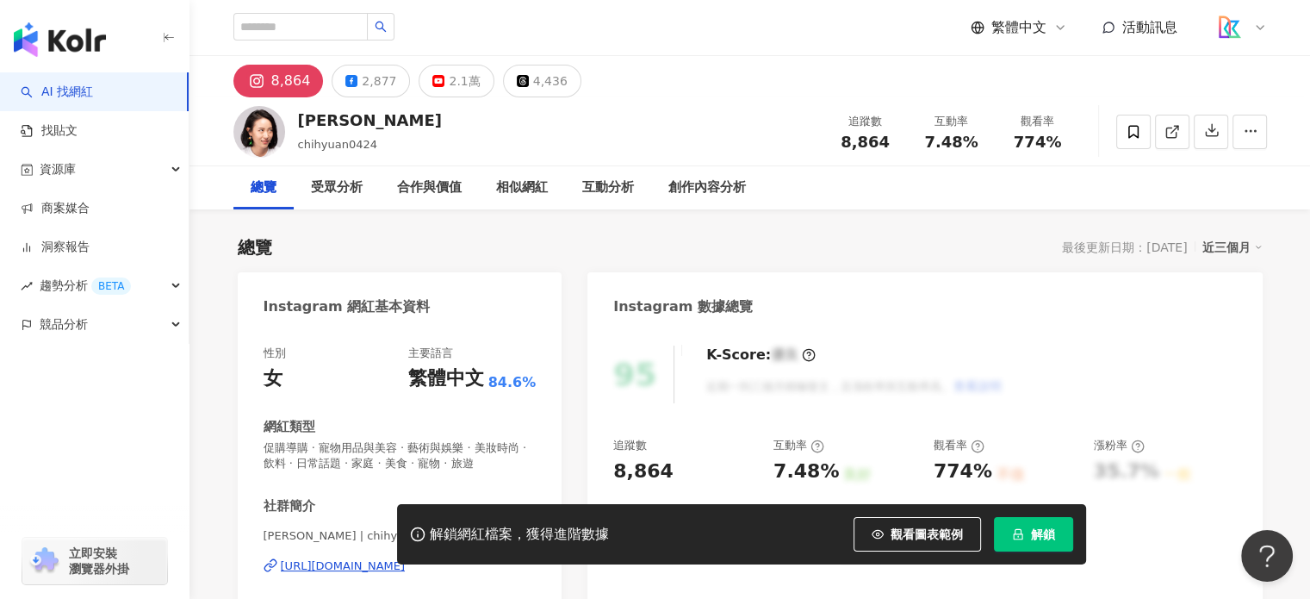
scroll to position [172, 0]
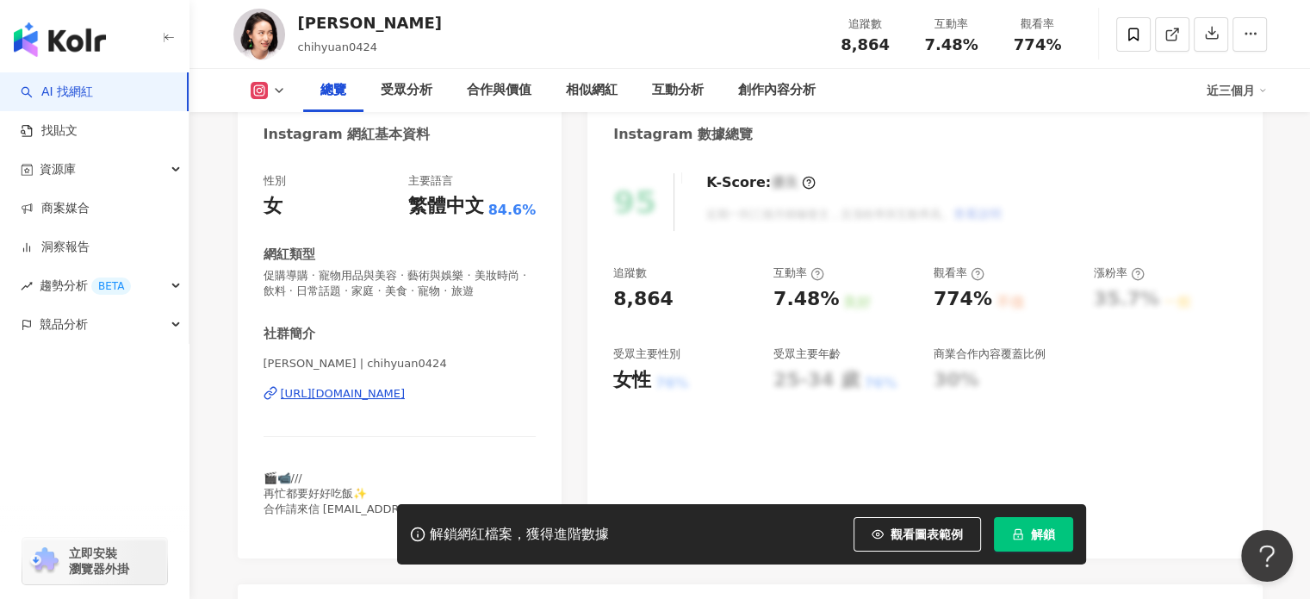
click at [406, 400] on div "[URL][DOMAIN_NAME]" at bounding box center [343, 394] width 125 height 16
drag, startPoint x: 668, startPoint y: 301, endPoint x: 599, endPoint y: 301, distance: 69.8
click at [599, 301] on div "95 K-Score : 優良 近期一到三個月積極發文，且漲粉率與互動率高。 查看說明 追蹤數 8,864 互動率 7.48% 良好 觀看率 774% 不佳 …" at bounding box center [924, 357] width 674 height 402
copy div "8,864"
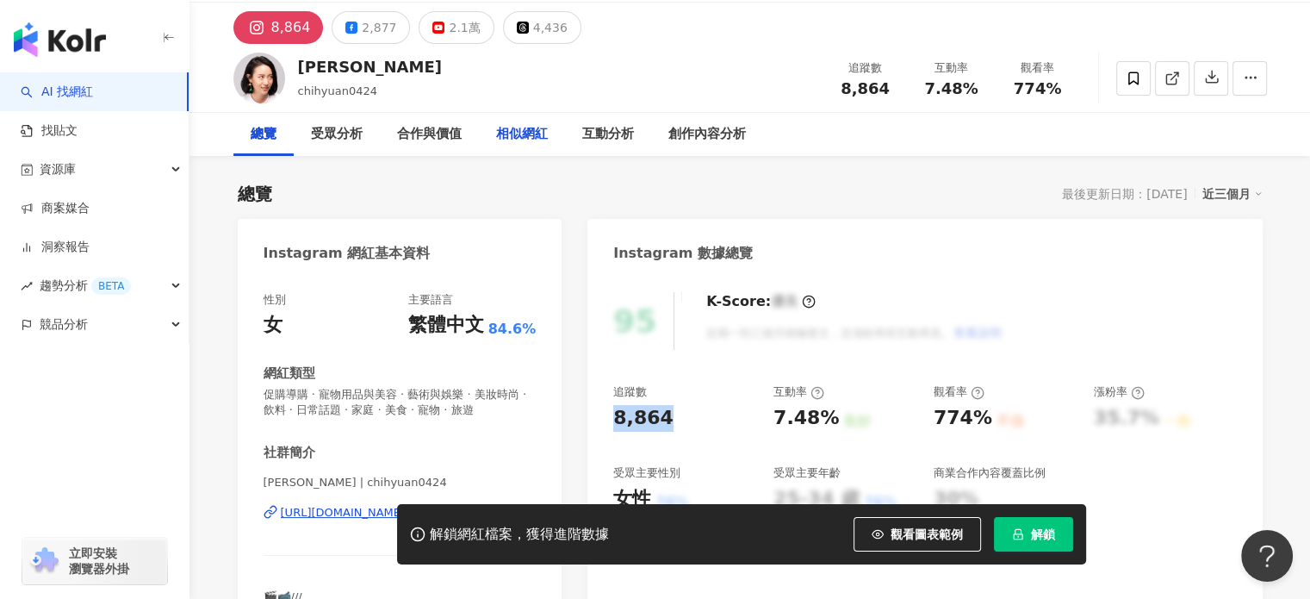
scroll to position [0, 0]
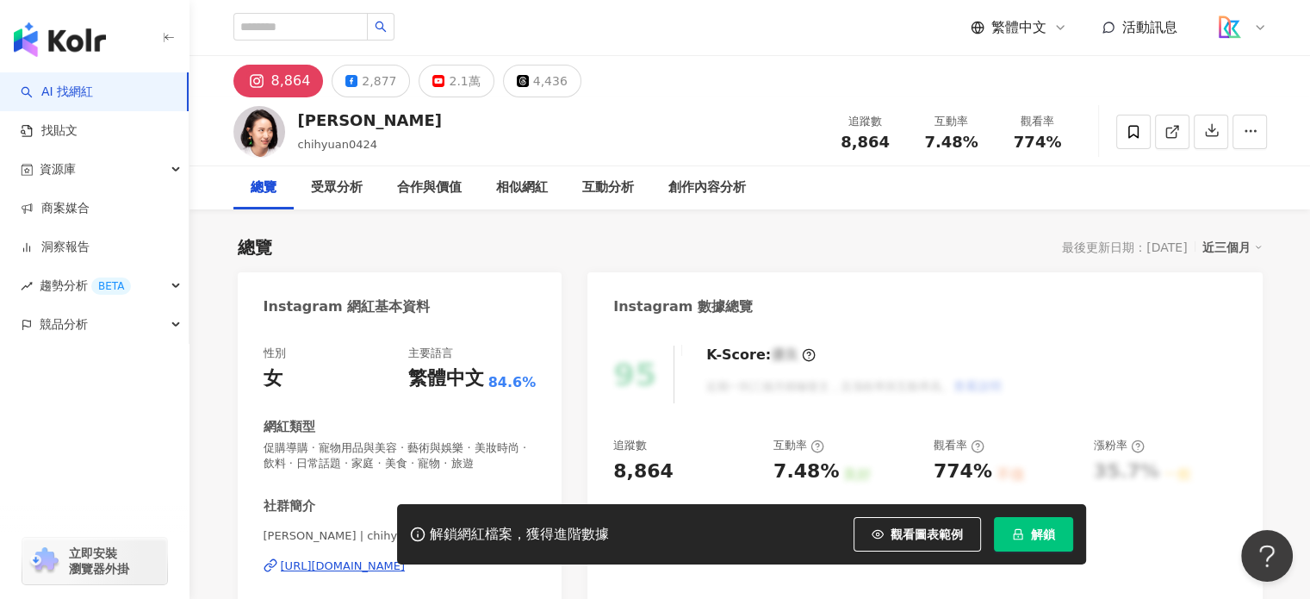
click at [820, 236] on div "總覽 最後更新日期：[DATE] 近三個月" at bounding box center [750, 247] width 1025 height 24
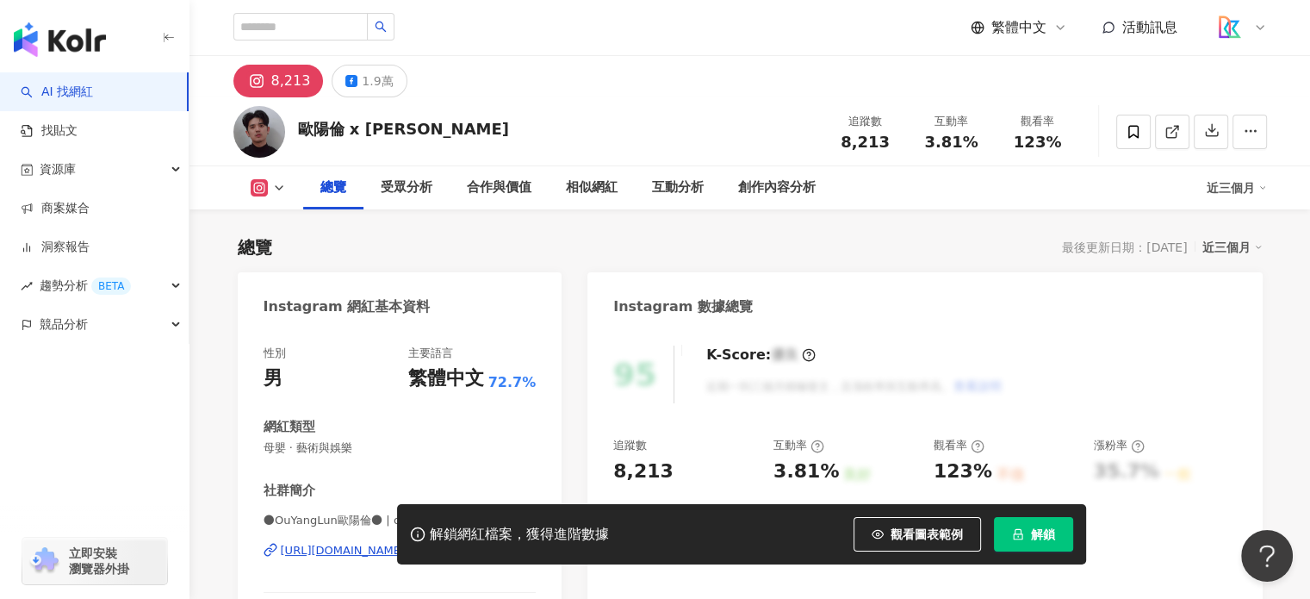
scroll to position [258, 0]
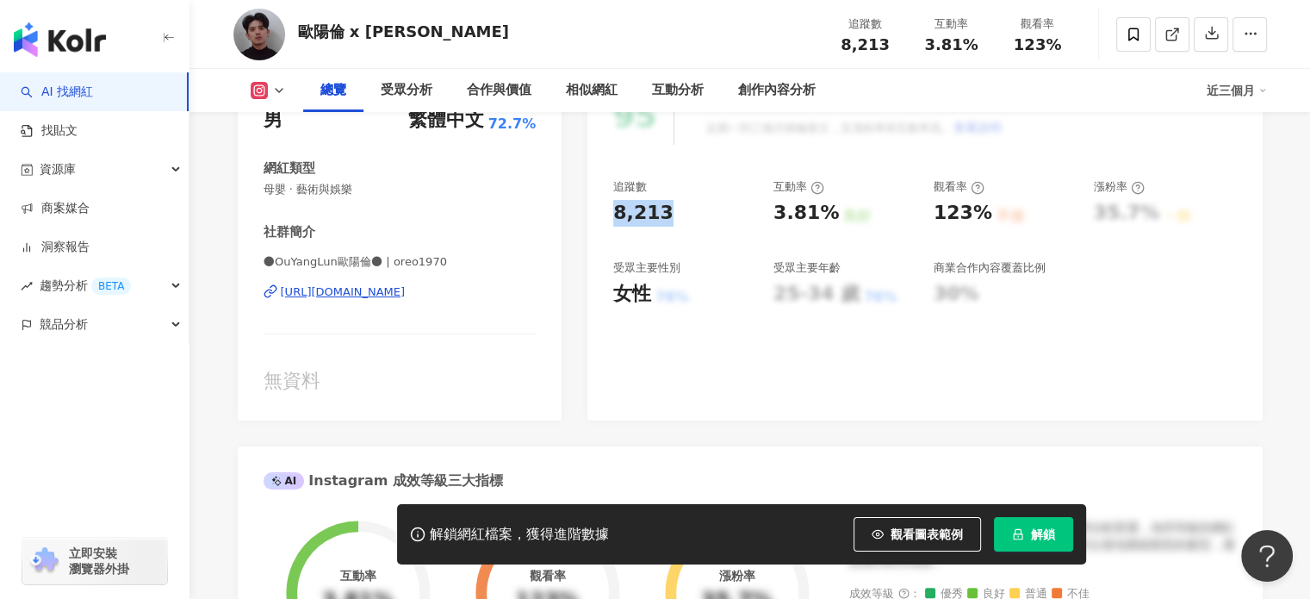
drag, startPoint x: 686, startPoint y: 215, endPoint x: 724, endPoint y: 44, distance: 175.7
click at [604, 213] on div "95 K-Score : 優良 近期一到三個月積極發文，且漲粉率與互動率高。 查看說明 追蹤數 8,213 互動率 3.81% 良好 觀看率 123% 不佳 …" at bounding box center [924, 245] width 674 height 351
copy div "8,213"
click at [406, 292] on div "[URL][DOMAIN_NAME]" at bounding box center [343, 292] width 125 height 16
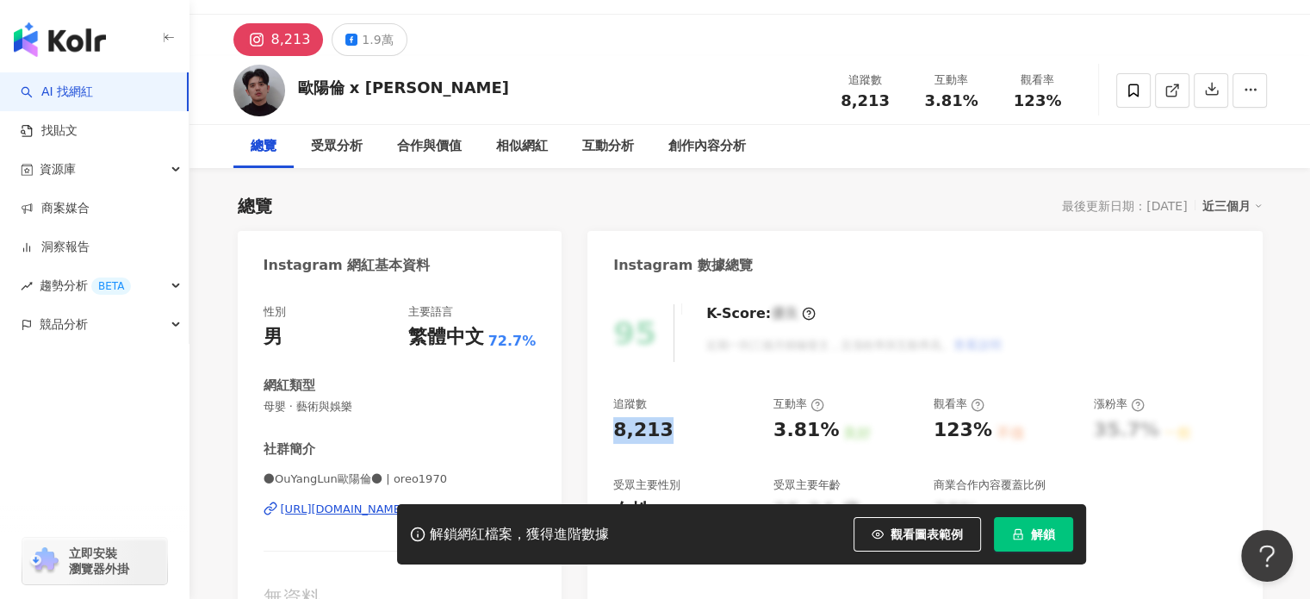
scroll to position [0, 0]
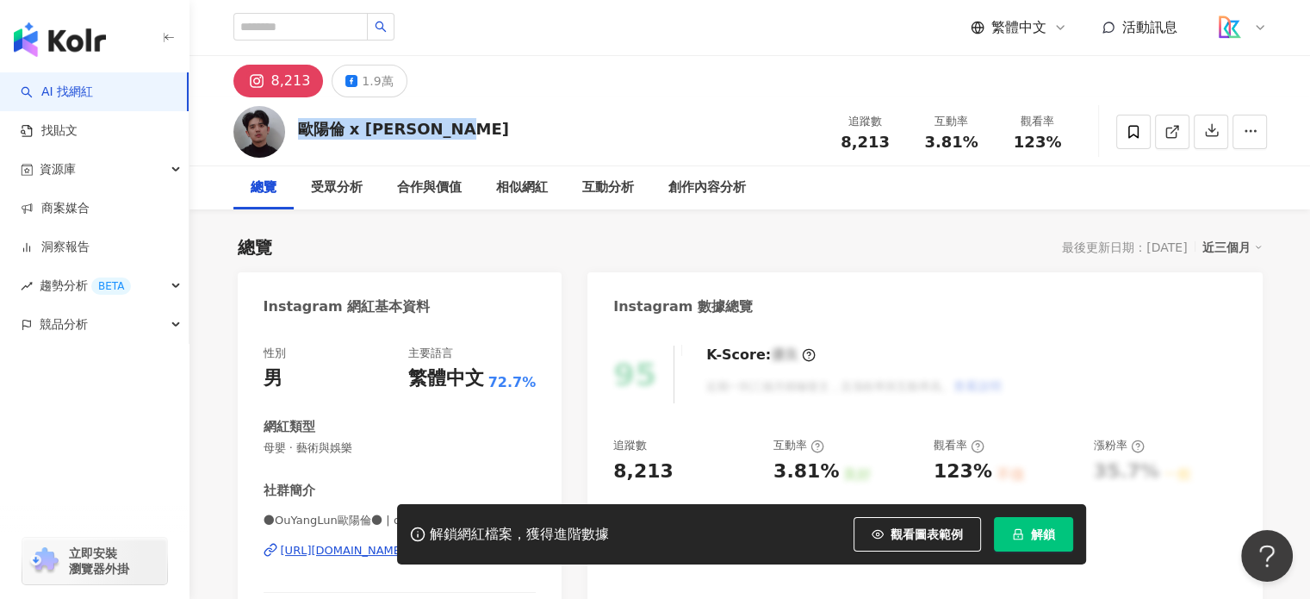
drag, startPoint x: 454, startPoint y: 134, endPoint x: 300, endPoint y: 131, distance: 154.2
click at [300, 131] on div "歐陽倫 x OuYang Lun 追蹤數 8,213 互動率 3.81% 觀看率 123%" at bounding box center [750, 131] width 1103 height 68
click at [528, 63] on div "8,213 1.9萬" at bounding box center [750, 76] width 1103 height 41
